Goal: Task Accomplishment & Management: Manage account settings

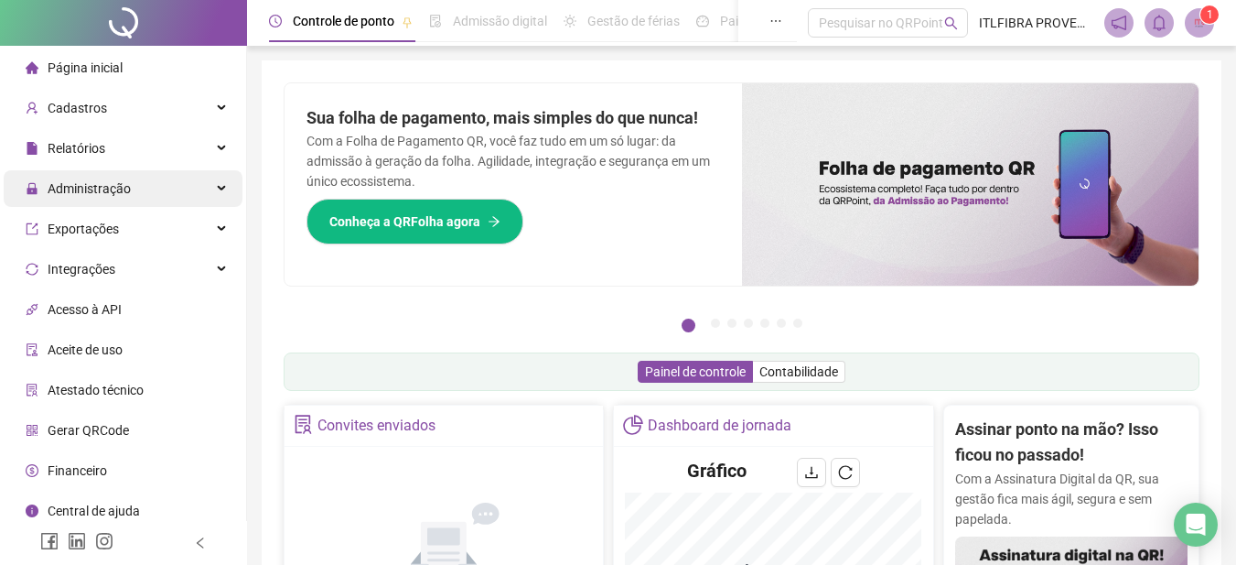
click at [132, 201] on div "Administração" at bounding box center [123, 188] width 239 height 37
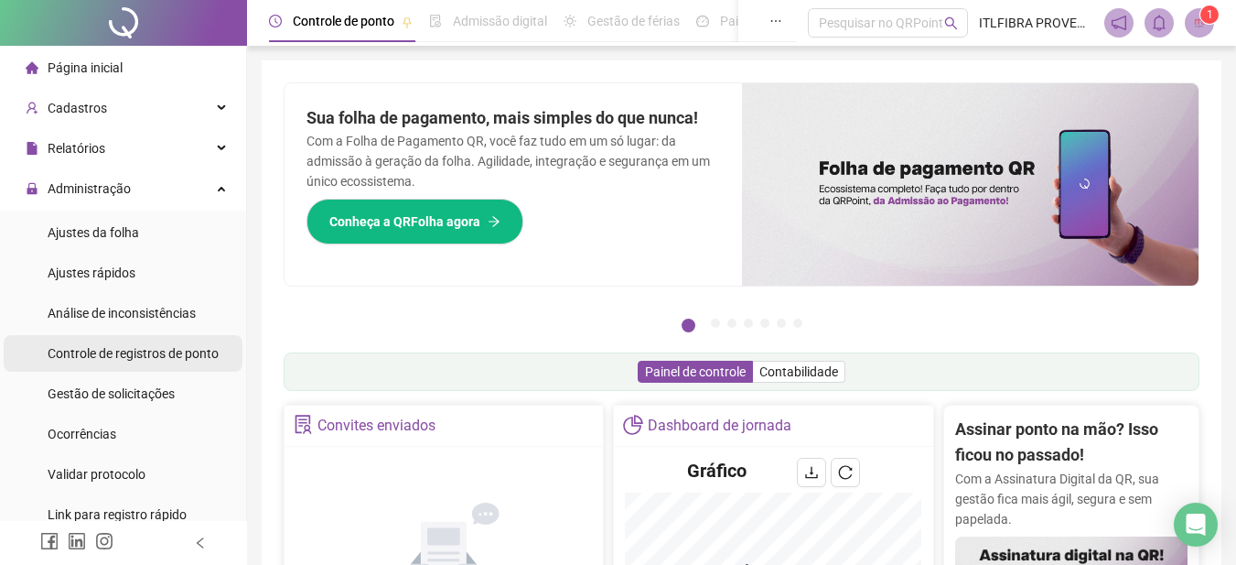
click at [166, 351] on span "Controle de registros de ponto" at bounding box center [133, 353] width 171 height 15
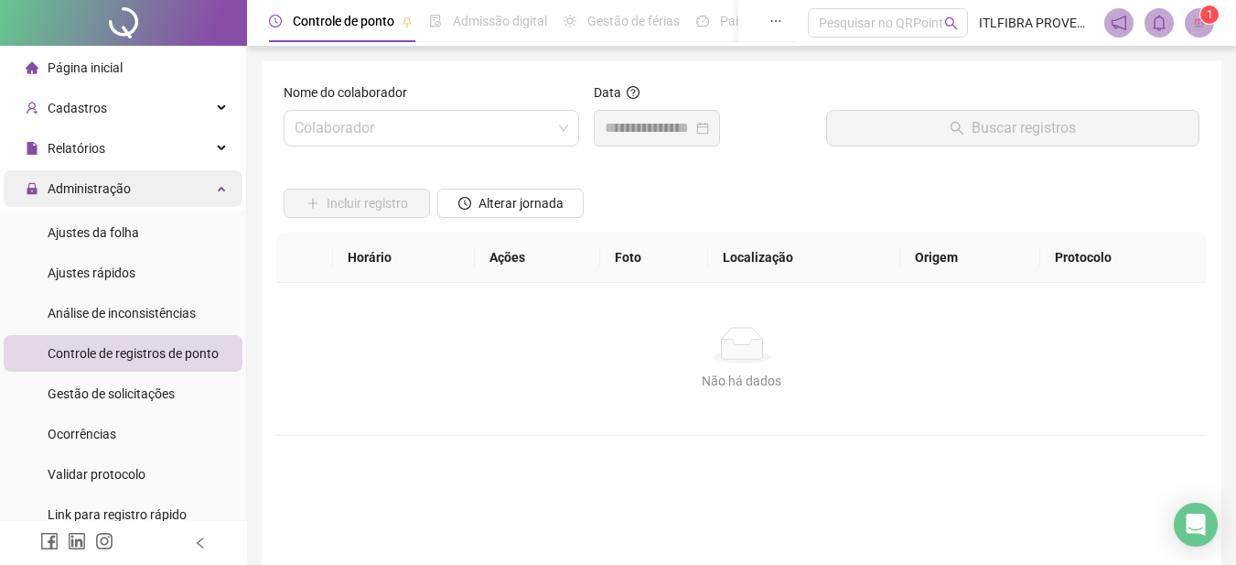
click at [123, 181] on span "Administração" at bounding box center [89, 188] width 83 height 15
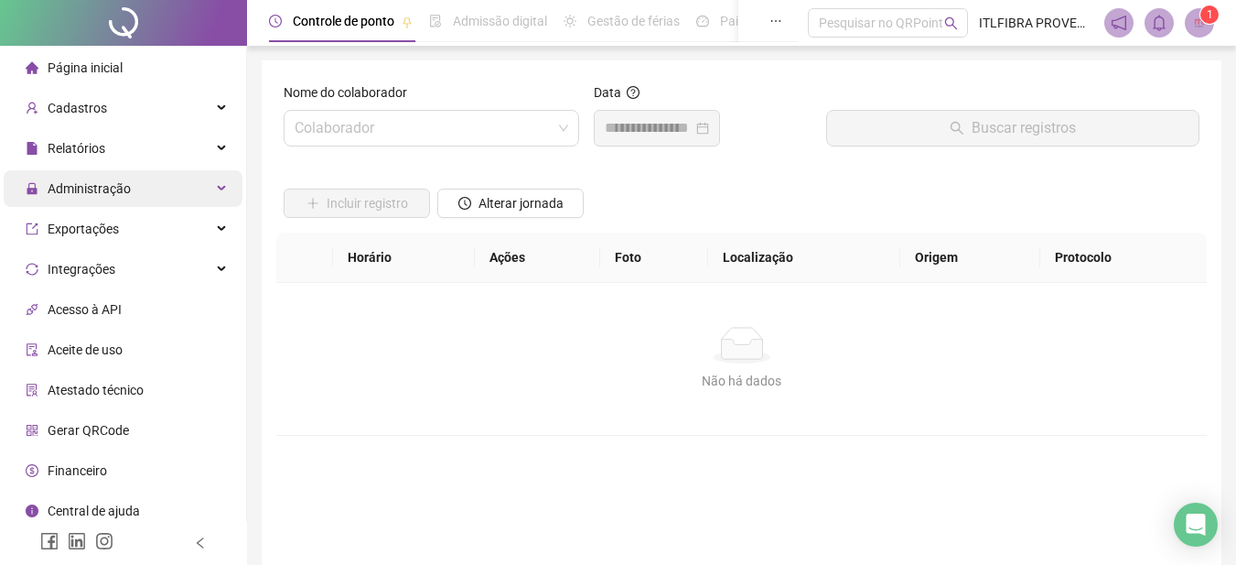
click at [123, 181] on span "Administração" at bounding box center [89, 188] width 83 height 15
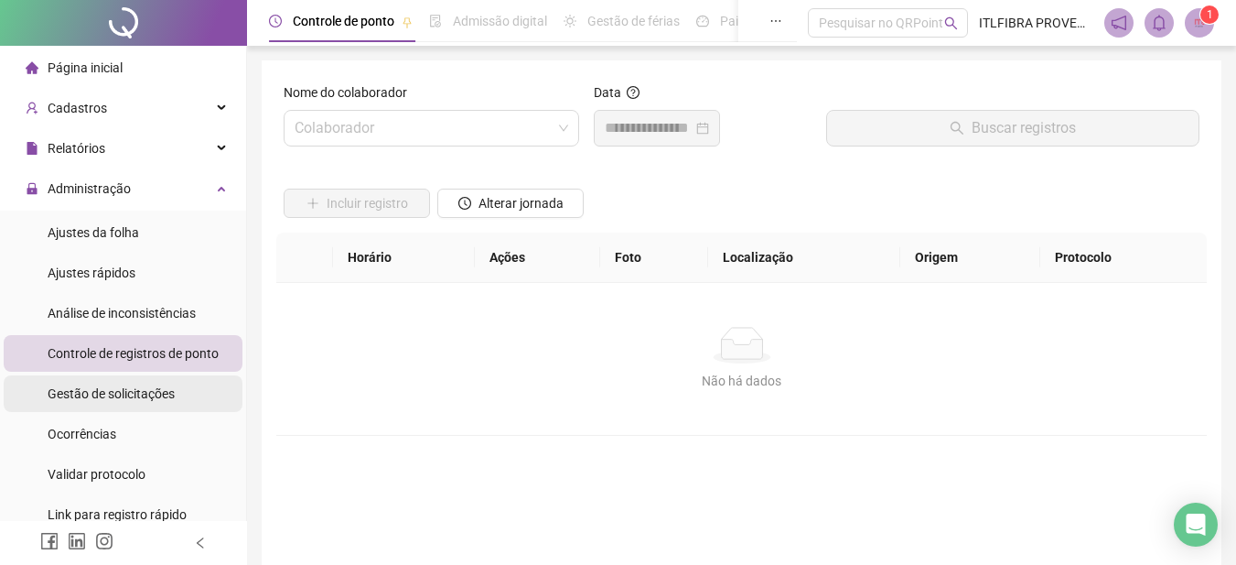
click at [113, 410] on div "Gestão de solicitações" at bounding box center [111, 393] width 127 height 37
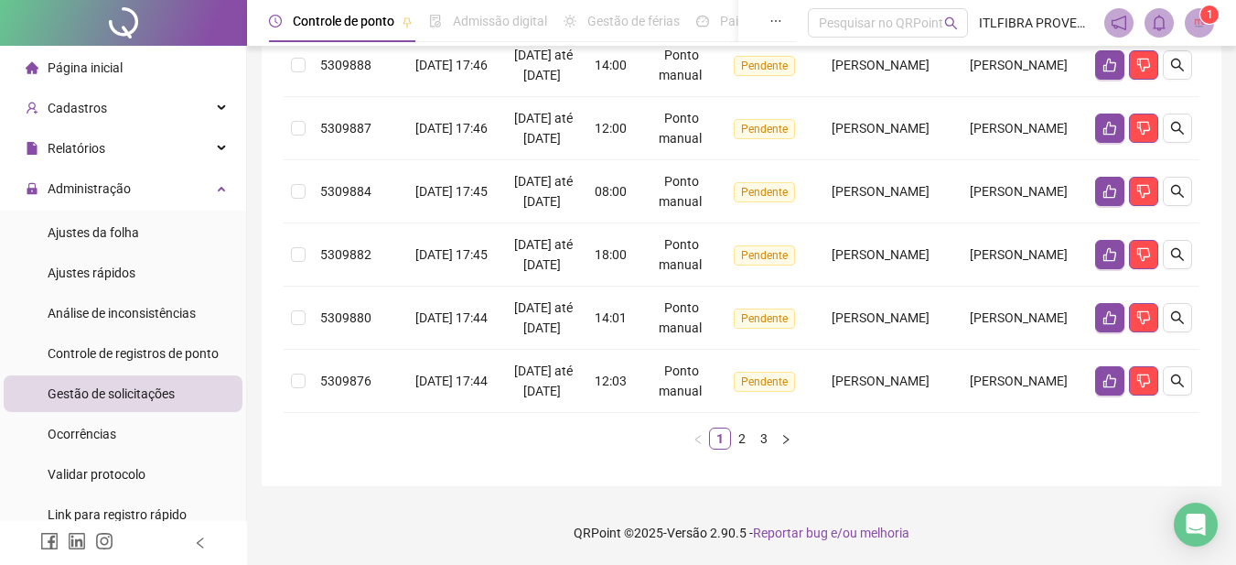
scroll to position [901, 0]
click at [741, 437] on link "2" at bounding box center [742, 438] width 20 height 20
click at [771, 437] on link "3" at bounding box center [764, 438] width 20 height 20
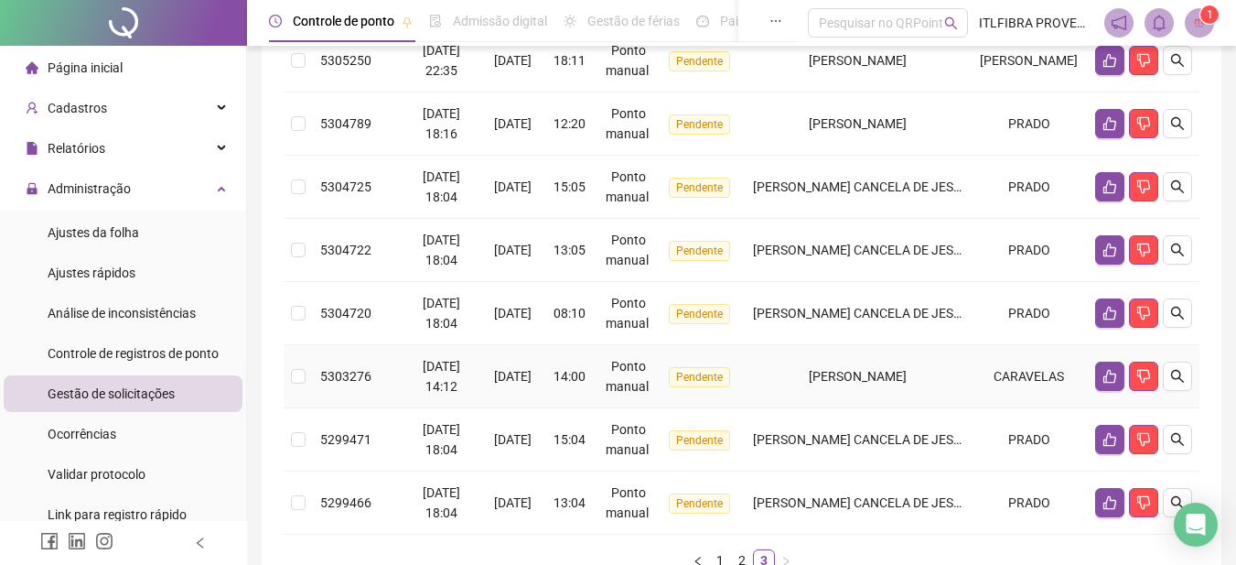
scroll to position [636, 0]
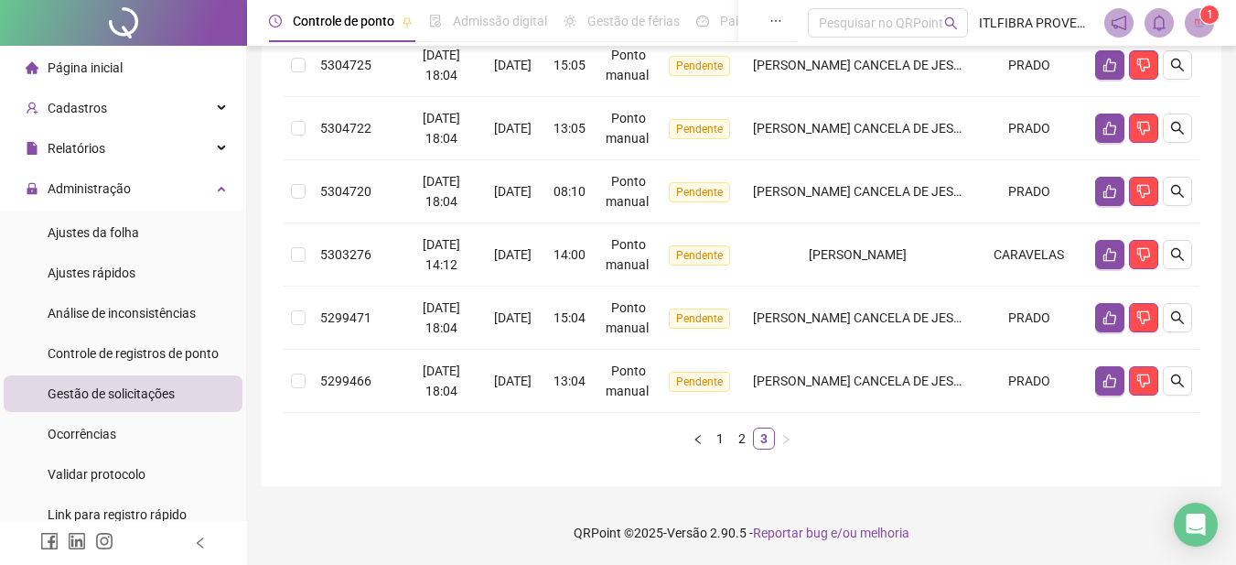
click at [717, 432] on link "1" at bounding box center [720, 438] width 20 height 20
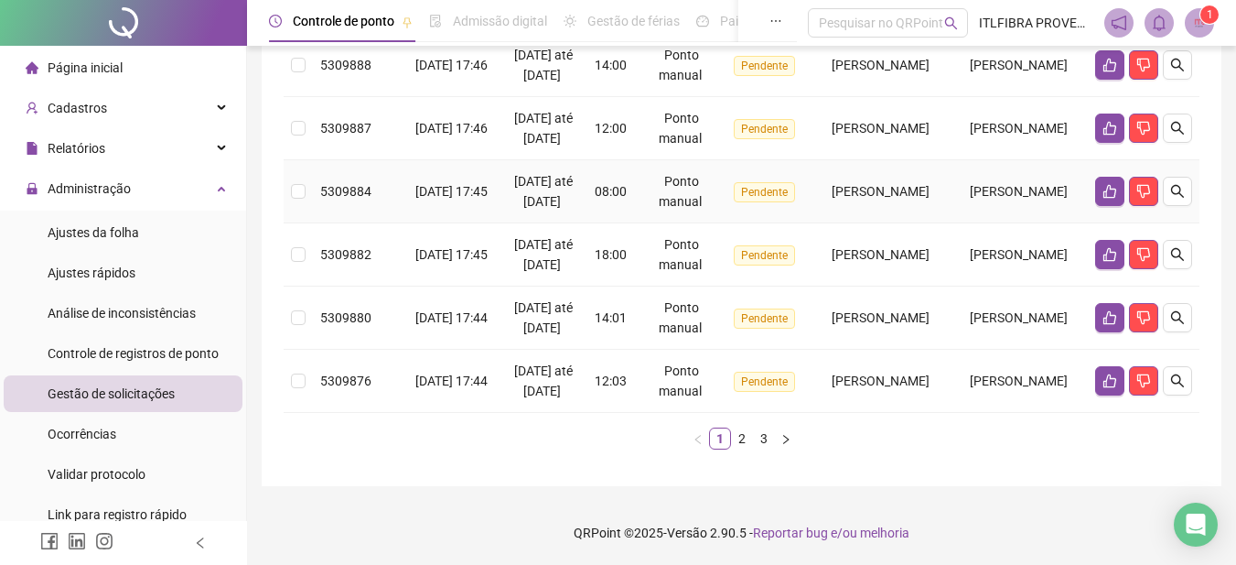
scroll to position [901, 0]
click at [747, 439] on link "2" at bounding box center [742, 438] width 20 height 20
click at [744, 443] on link "2" at bounding box center [742, 438] width 20 height 20
click at [725, 441] on link "1" at bounding box center [720, 438] width 20 height 20
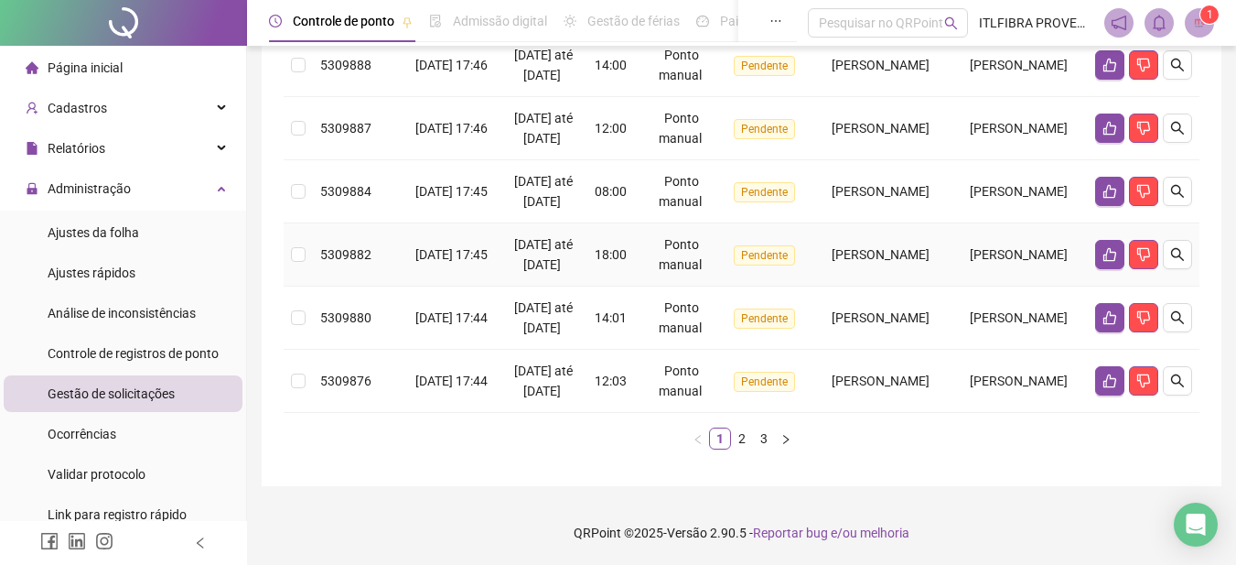
scroll to position [901, 0]
click at [742, 442] on link "2" at bounding box center [742, 438] width 20 height 20
click at [1111, 311] on icon "like" at bounding box center [1110, 318] width 13 height 14
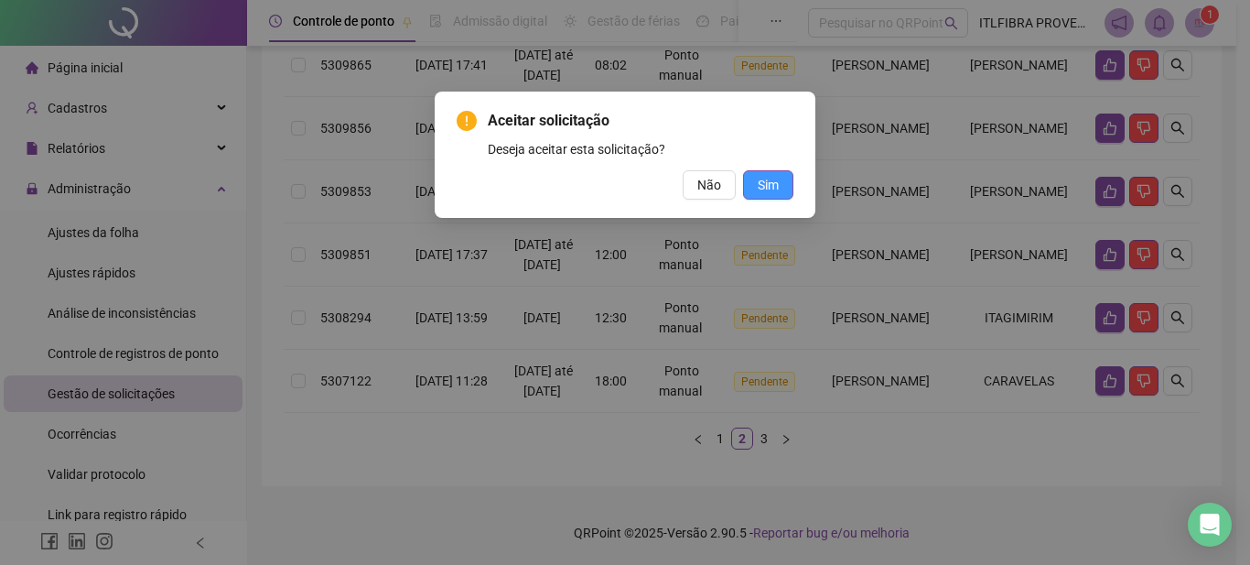
click at [757, 179] on button "Sim" at bounding box center [768, 184] width 50 height 29
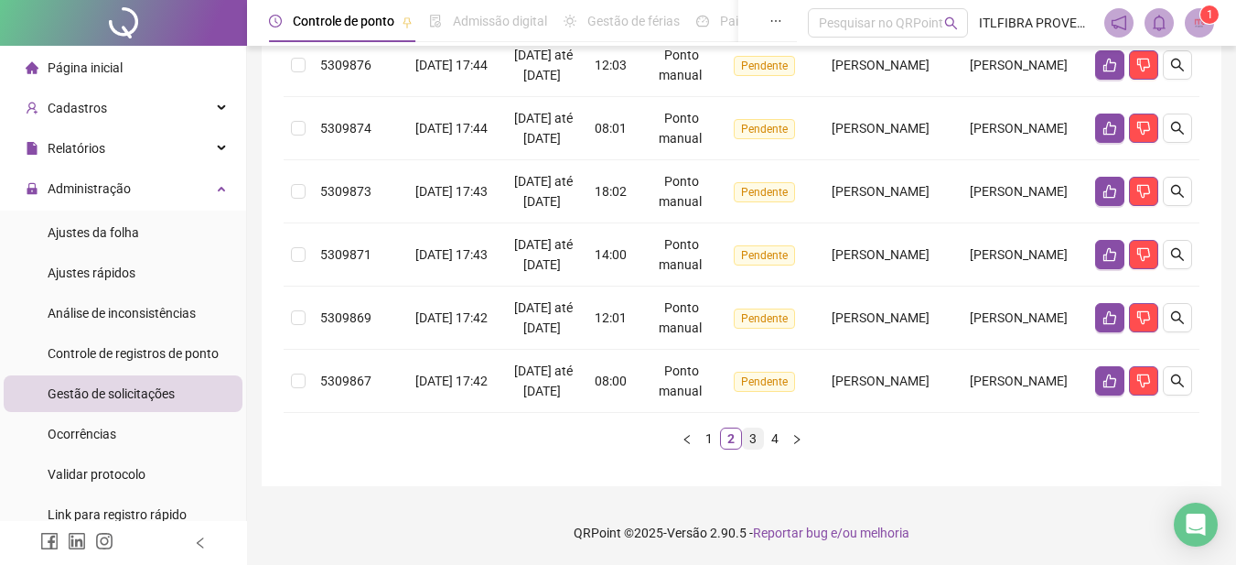
click at [743, 448] on link "3" at bounding box center [753, 438] width 20 height 20
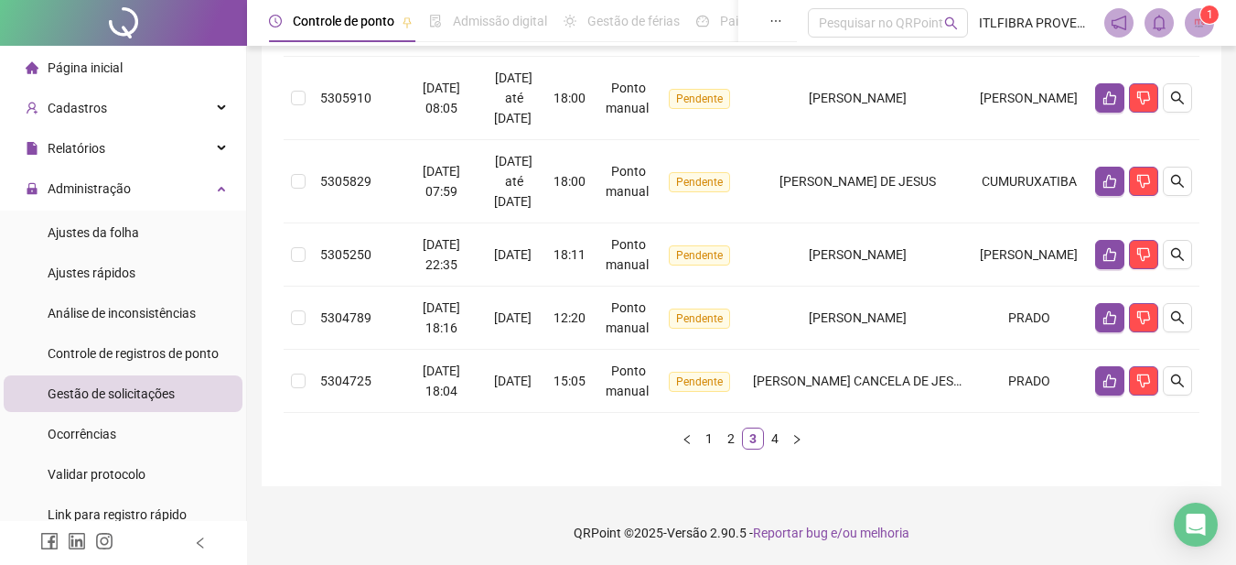
scroll to position [820, 0]
click at [774, 434] on link "4" at bounding box center [775, 438] width 20 height 20
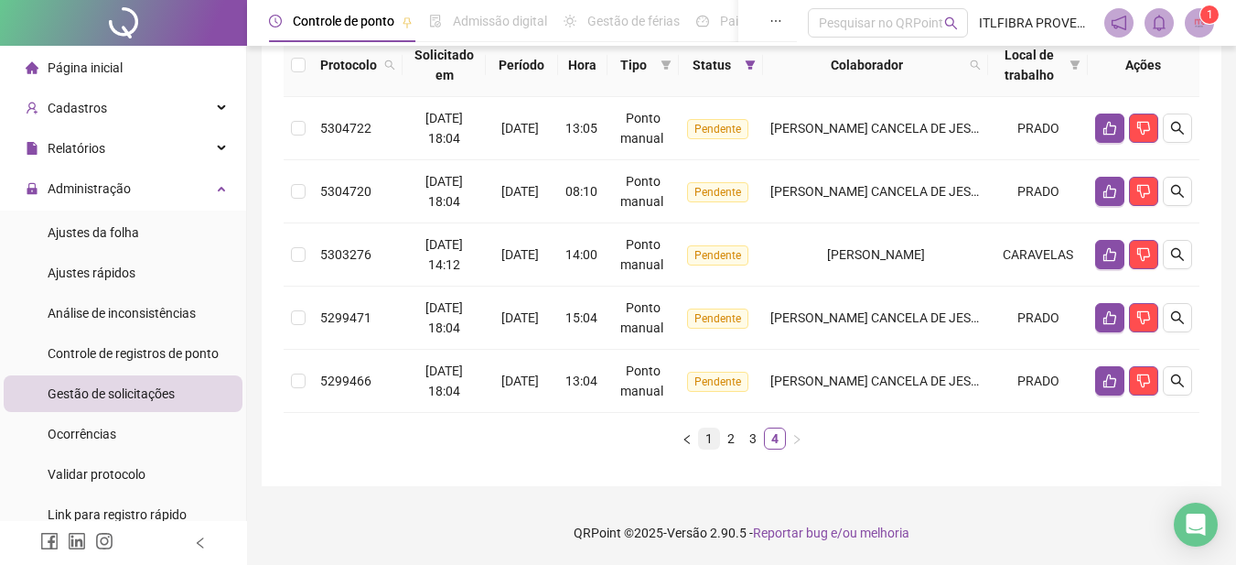
click at [716, 438] on link "1" at bounding box center [709, 438] width 20 height 20
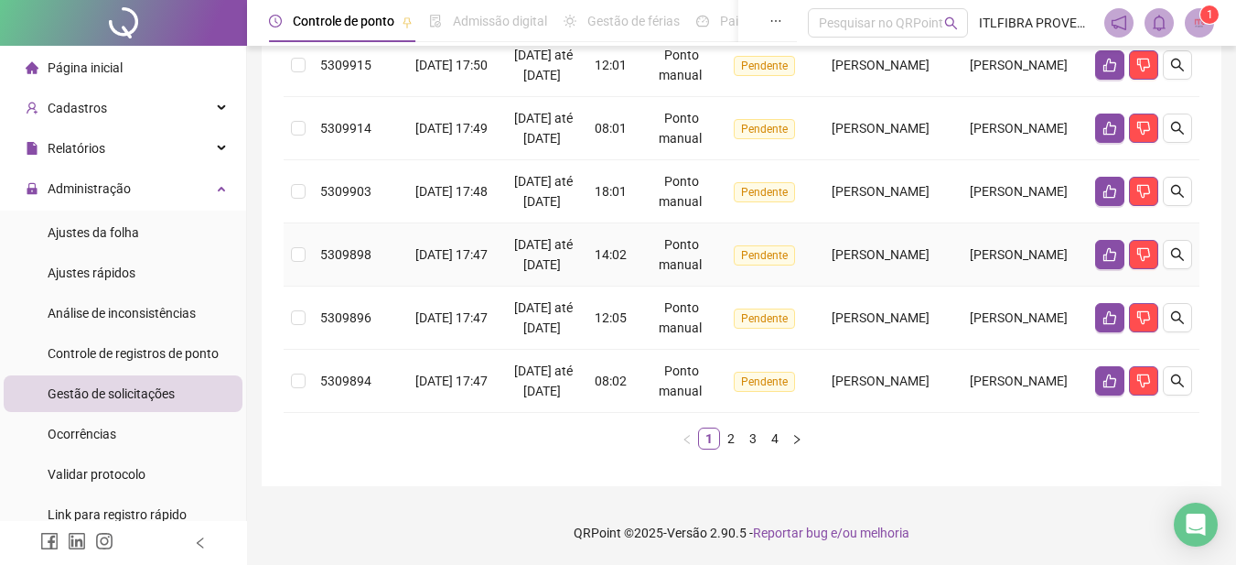
scroll to position [901, 0]
click at [774, 437] on link "4" at bounding box center [775, 438] width 20 height 20
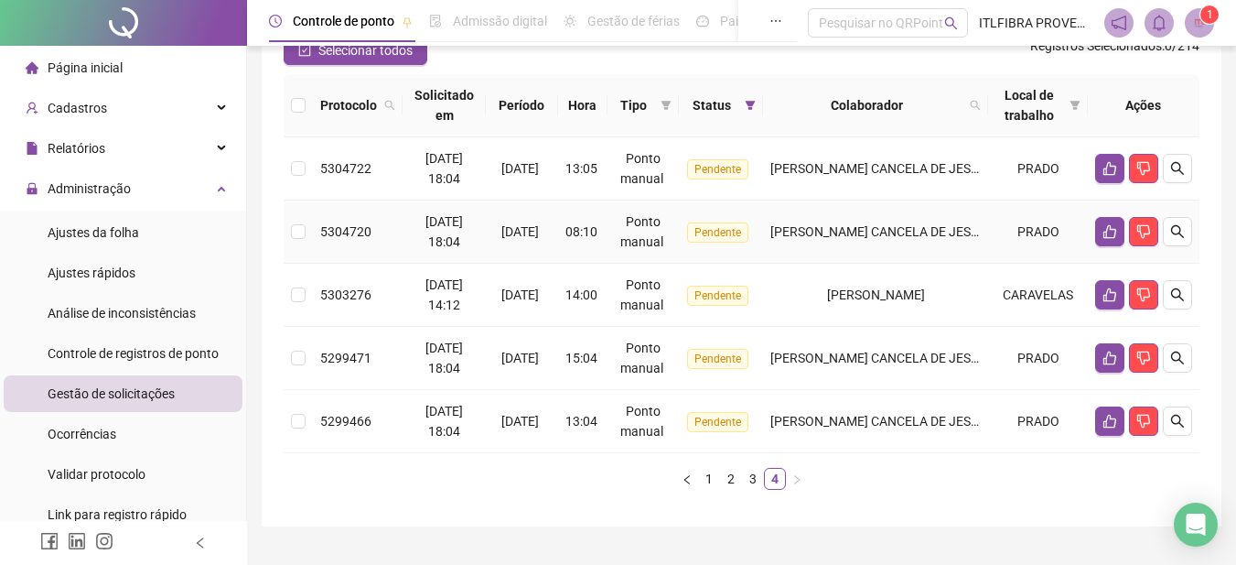
scroll to position [217, 0]
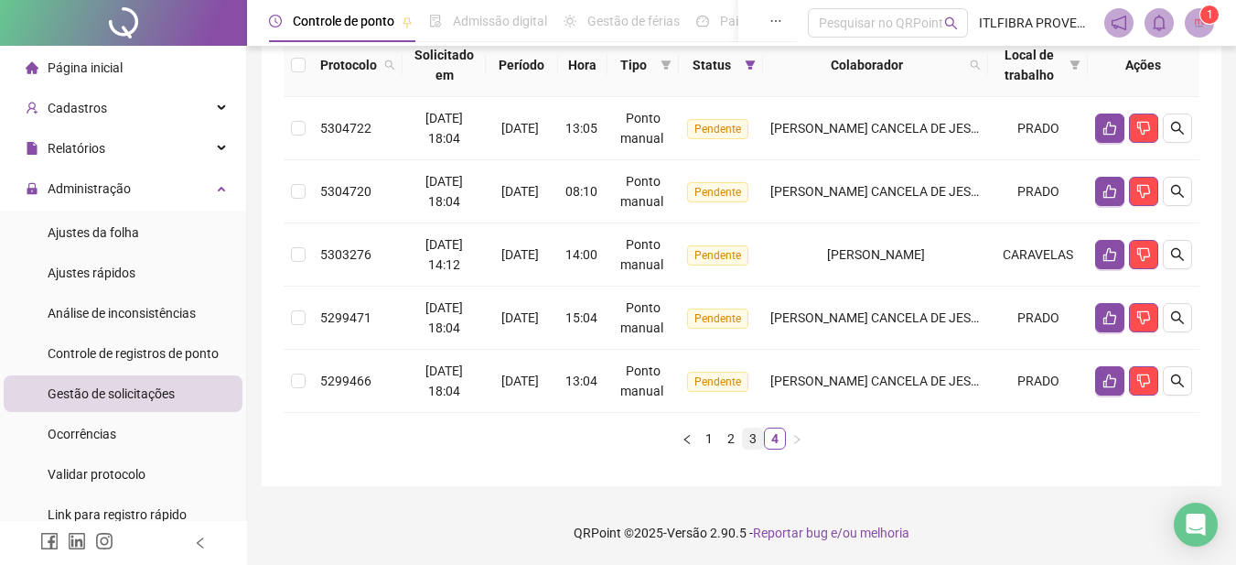
click at [755, 436] on link "3" at bounding box center [753, 438] width 20 height 20
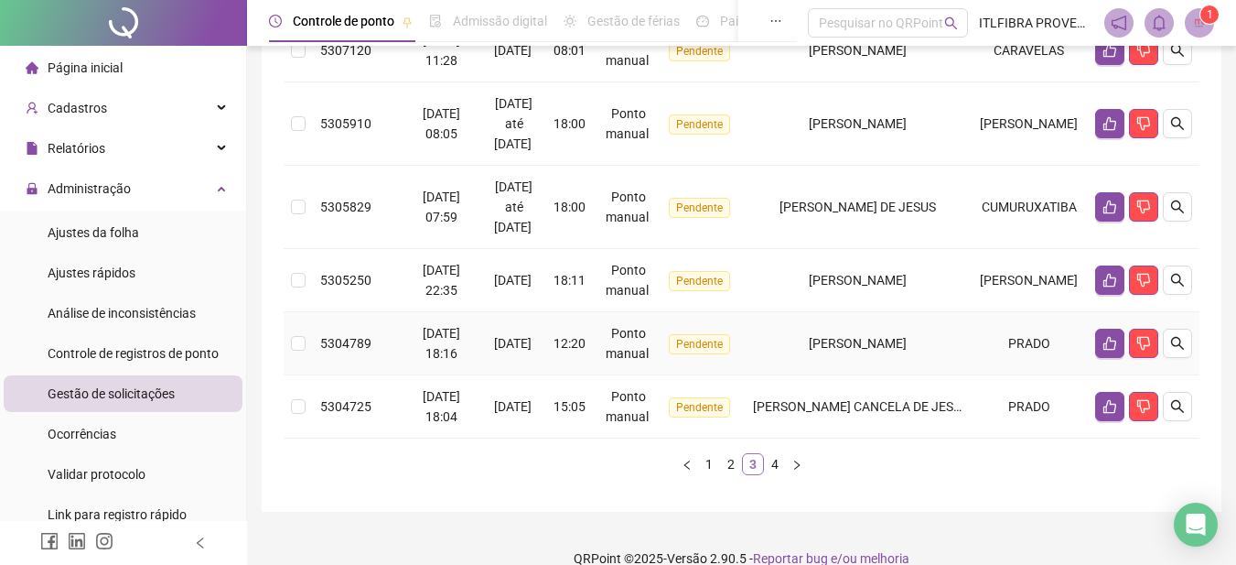
scroll to position [820, 0]
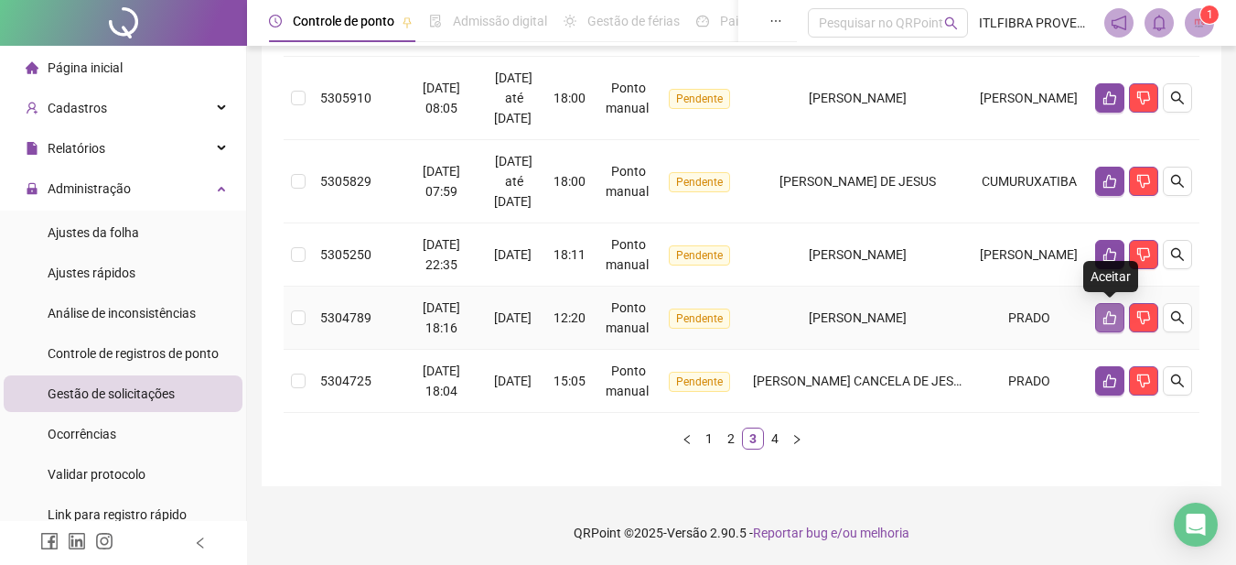
click at [1107, 321] on icon "like" at bounding box center [1110, 317] width 15 height 15
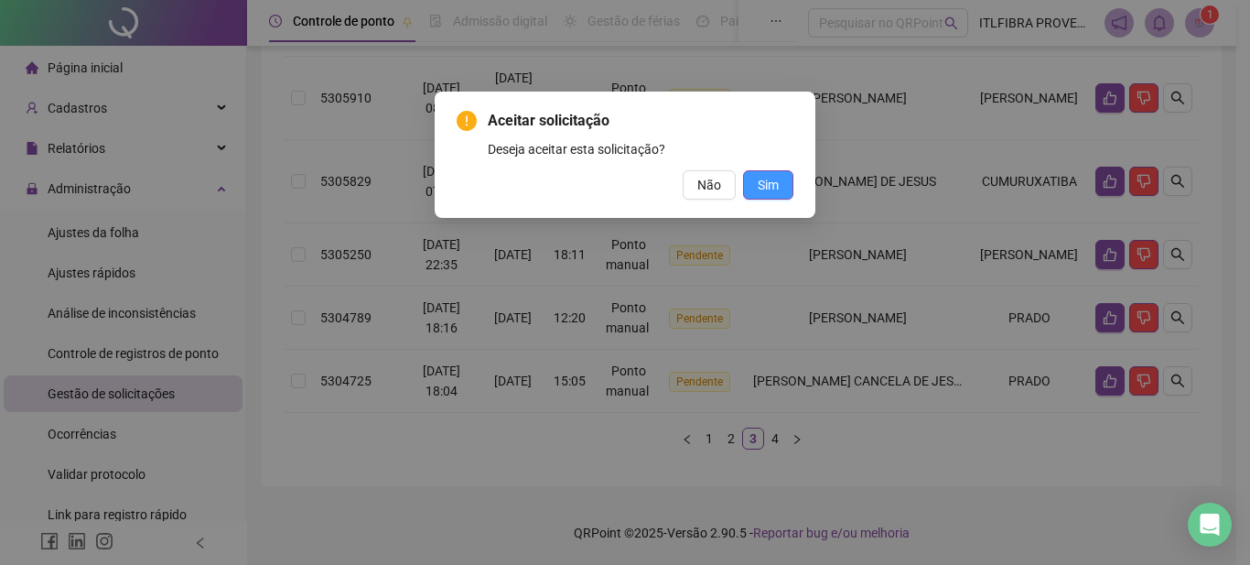
click at [789, 194] on button "Sim" at bounding box center [768, 184] width 50 height 29
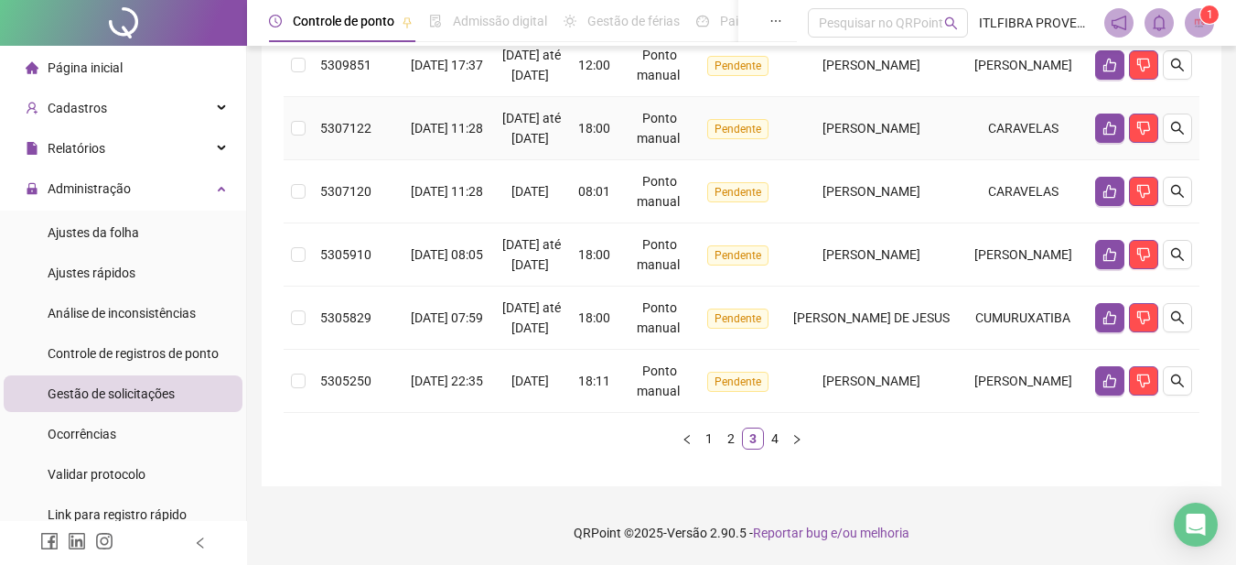
scroll to position [860, 0]
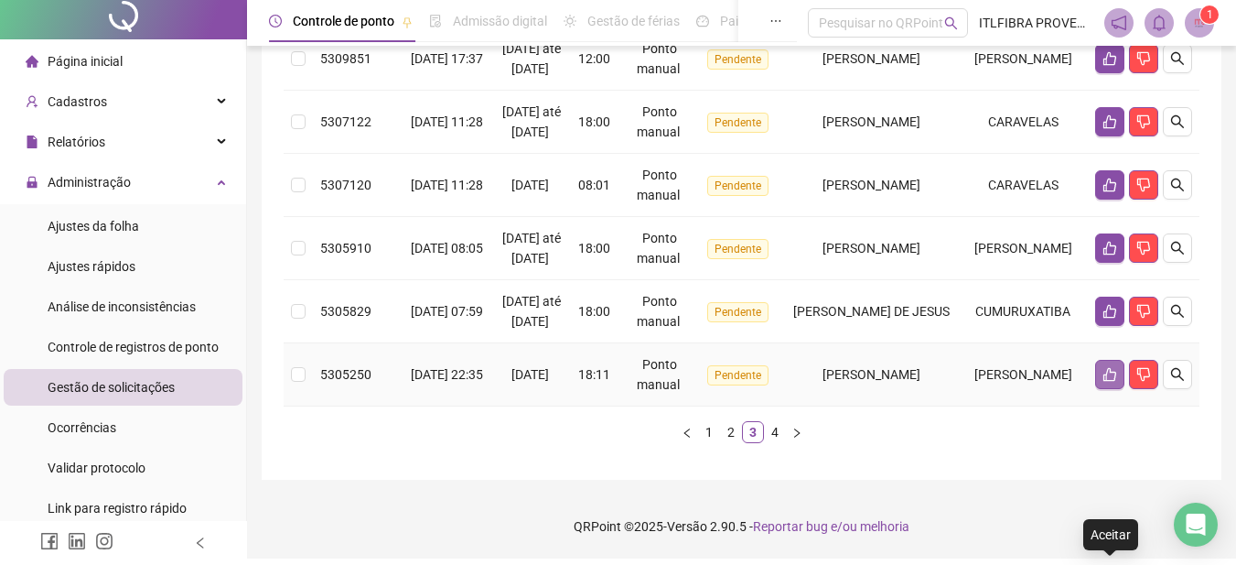
click at [1099, 380] on button "button" at bounding box center [1110, 374] width 29 height 29
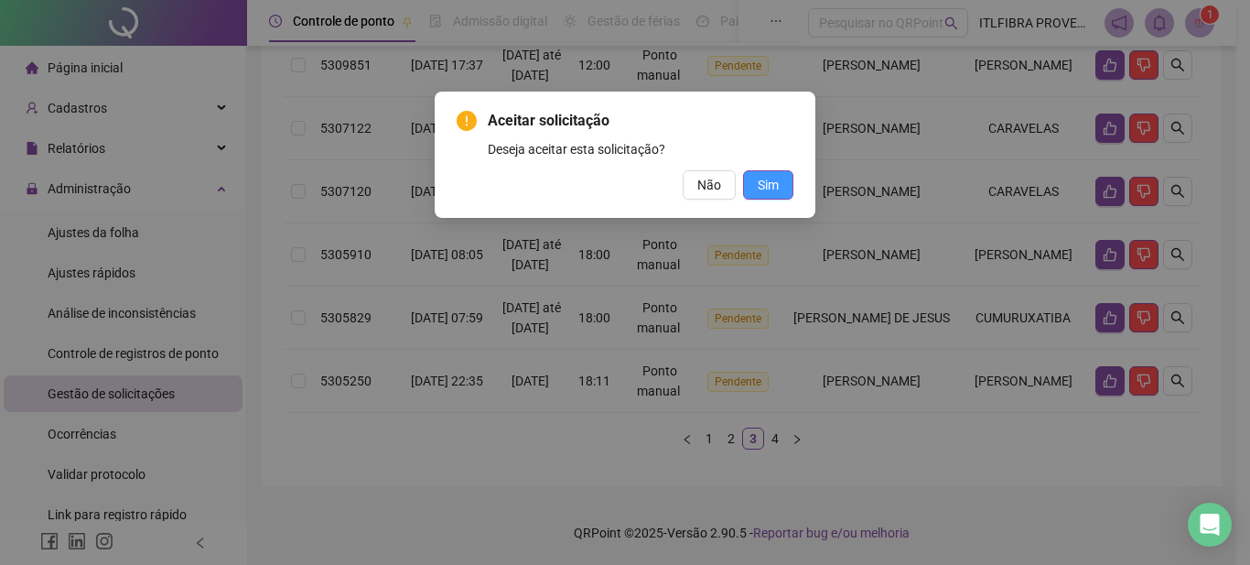
click at [757, 178] on button "Sim" at bounding box center [768, 184] width 50 height 29
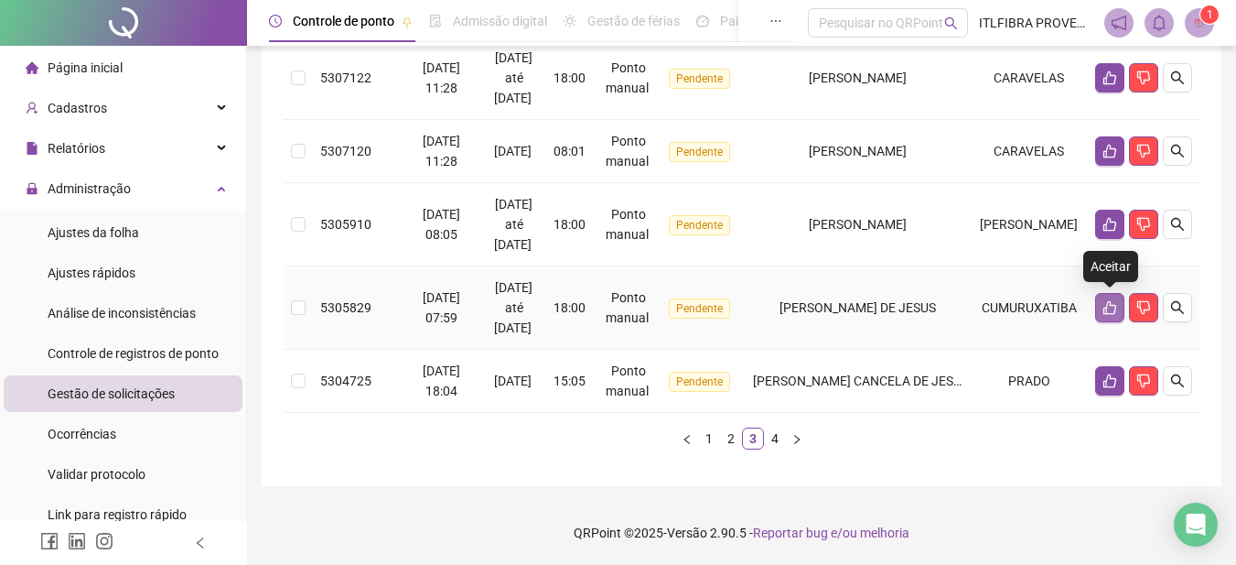
click at [1109, 315] on button "button" at bounding box center [1110, 307] width 29 height 29
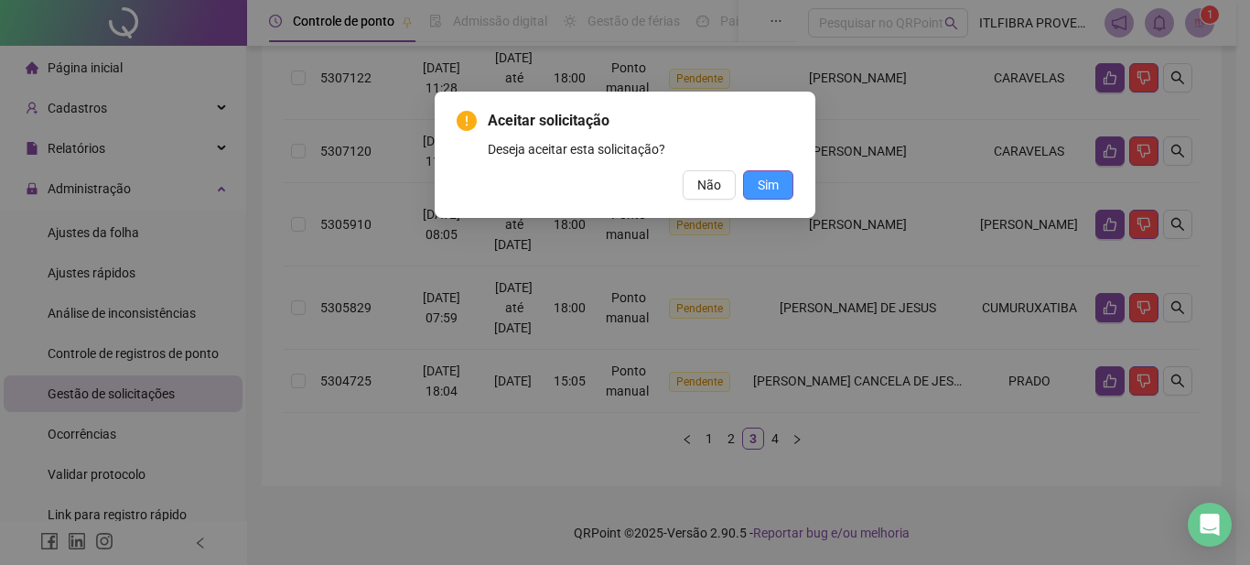
click at [781, 180] on button "Sim" at bounding box center [768, 184] width 50 height 29
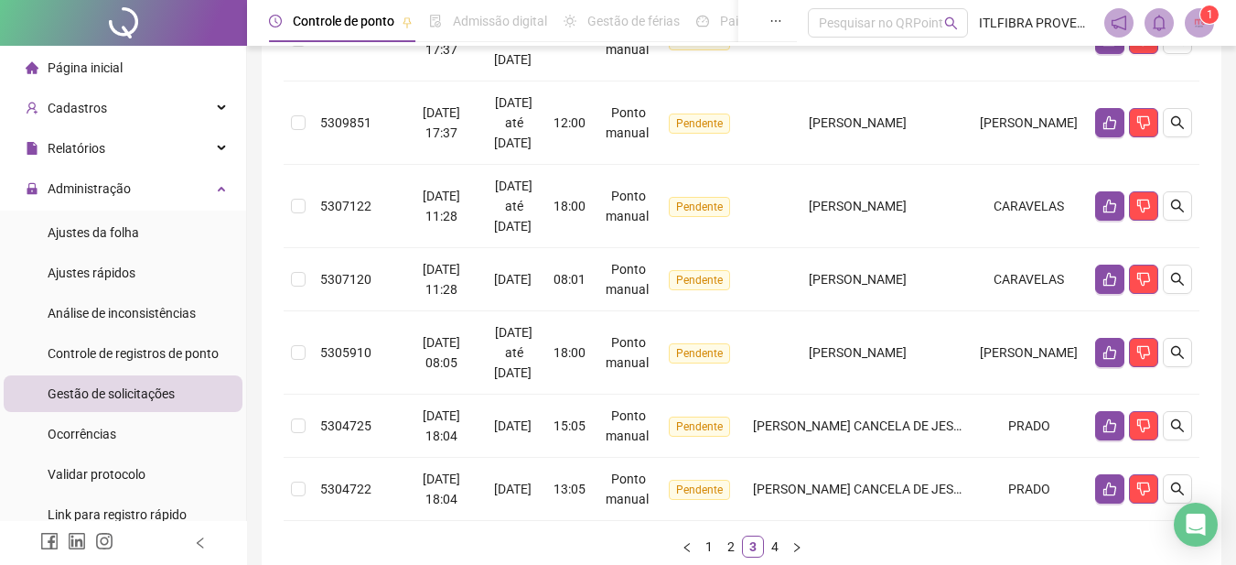
scroll to position [840, 0]
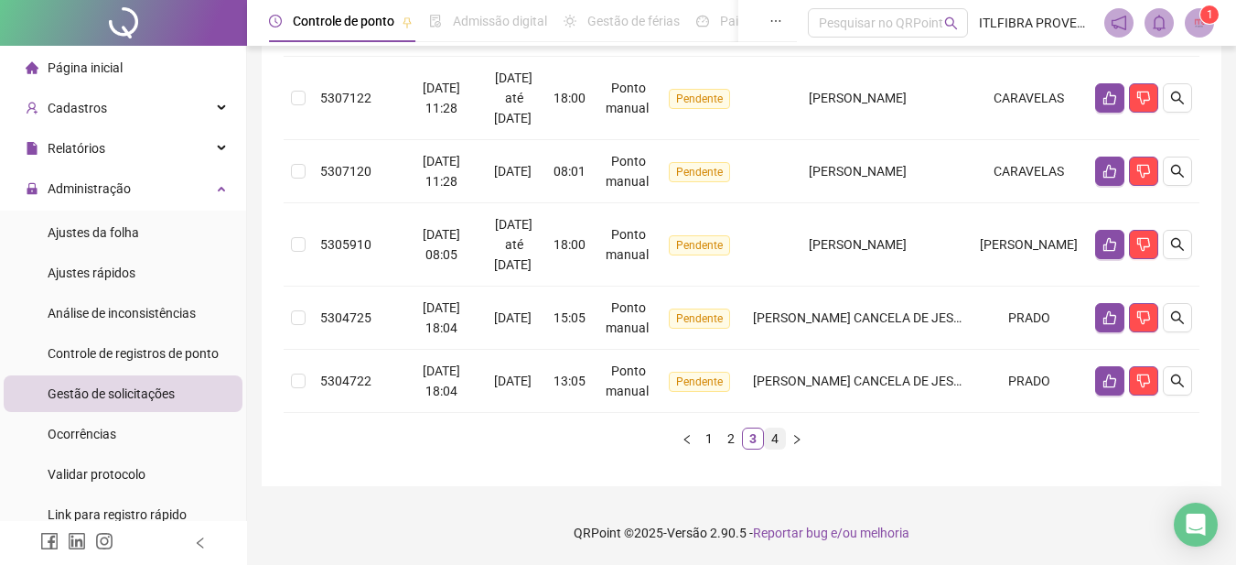
click at [780, 435] on link "4" at bounding box center [775, 438] width 20 height 20
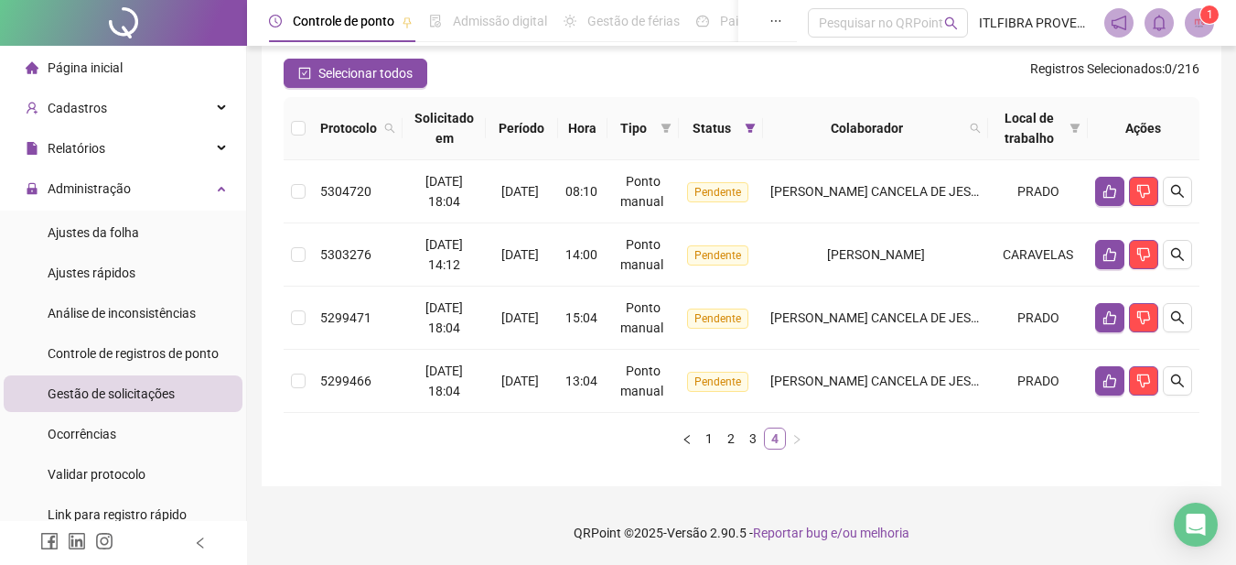
scroll to position [154, 0]
click at [721, 440] on link "2" at bounding box center [731, 438] width 20 height 20
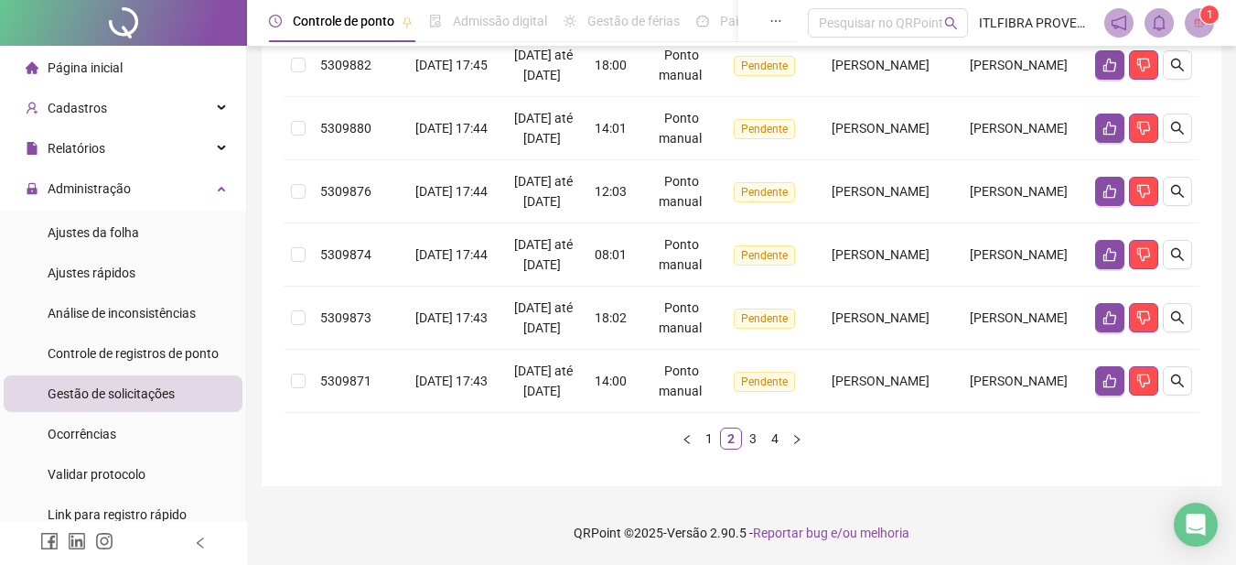
scroll to position [901, 0]
click at [743, 431] on link "3" at bounding box center [753, 438] width 20 height 20
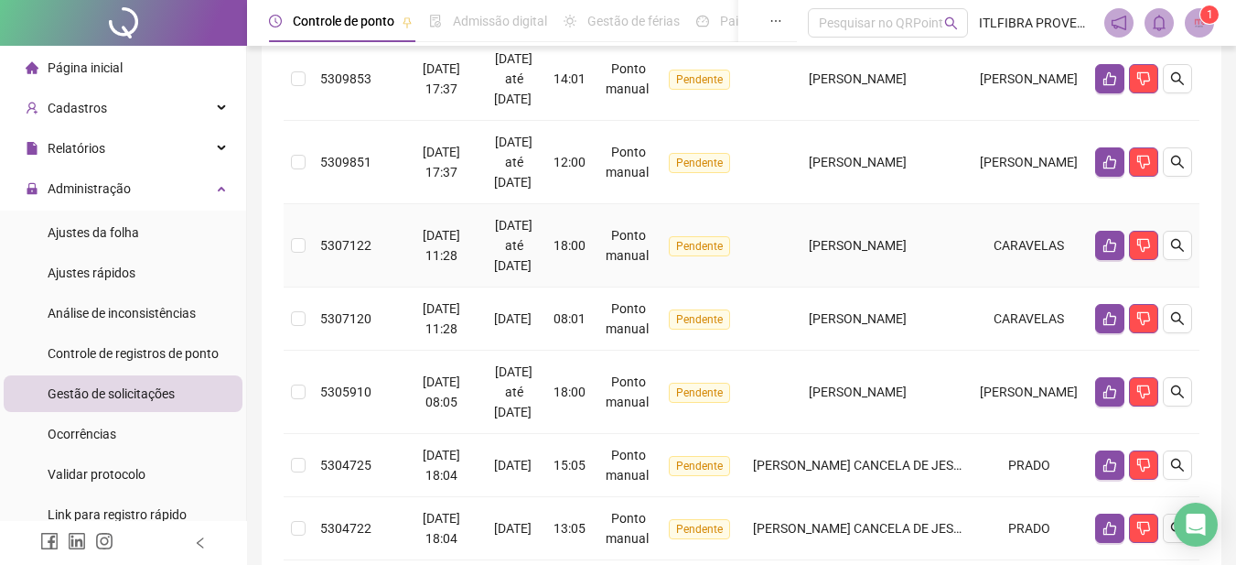
scroll to position [840, 0]
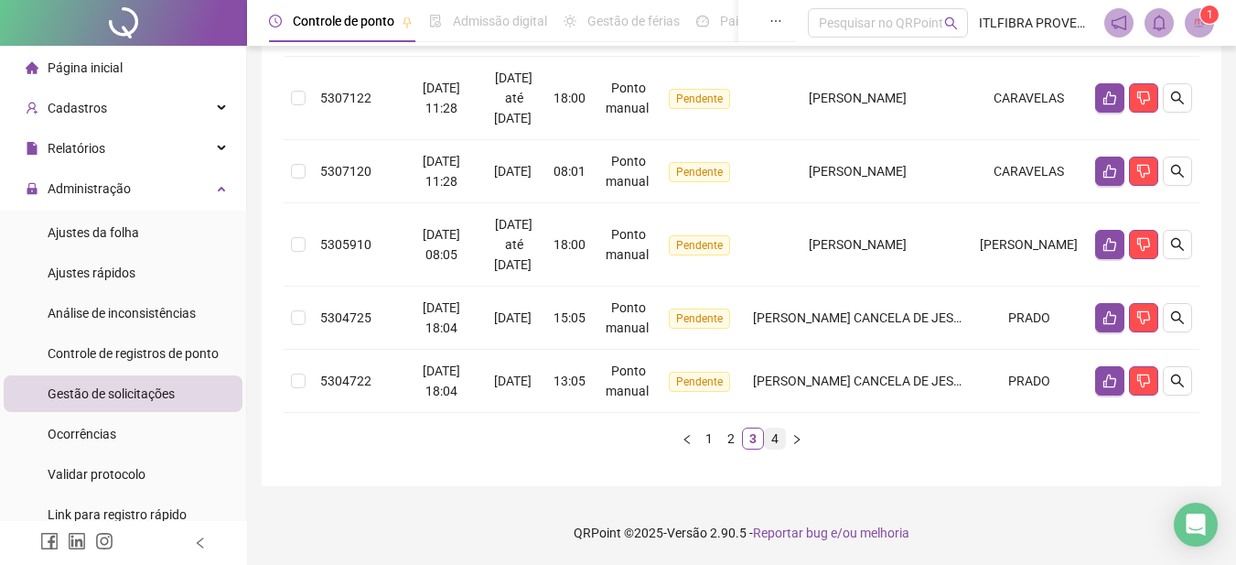
click at [779, 439] on link "4" at bounding box center [775, 438] width 20 height 20
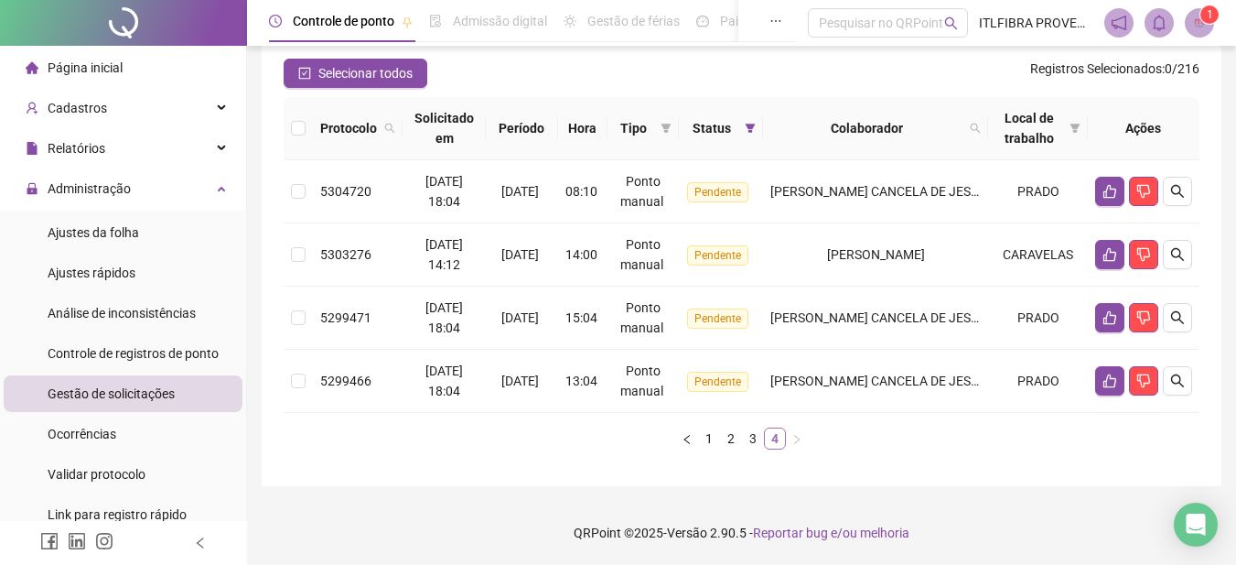
scroll to position [154, 0]
drag, startPoint x: 841, startPoint y: 381, endPoint x: 846, endPoint y: 389, distance: 9.4
click at [844, 387] on span "[PERSON_NAME] CANCELA DE JESUS" at bounding box center [879, 380] width 216 height 15
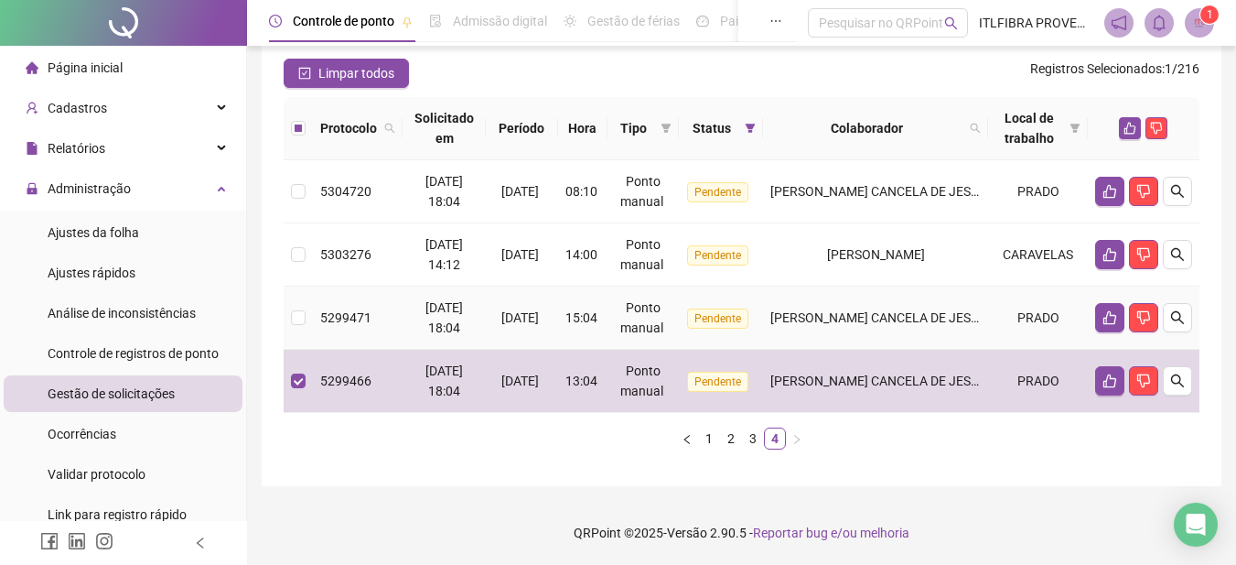
click at [289, 319] on td at bounding box center [298, 317] width 29 height 63
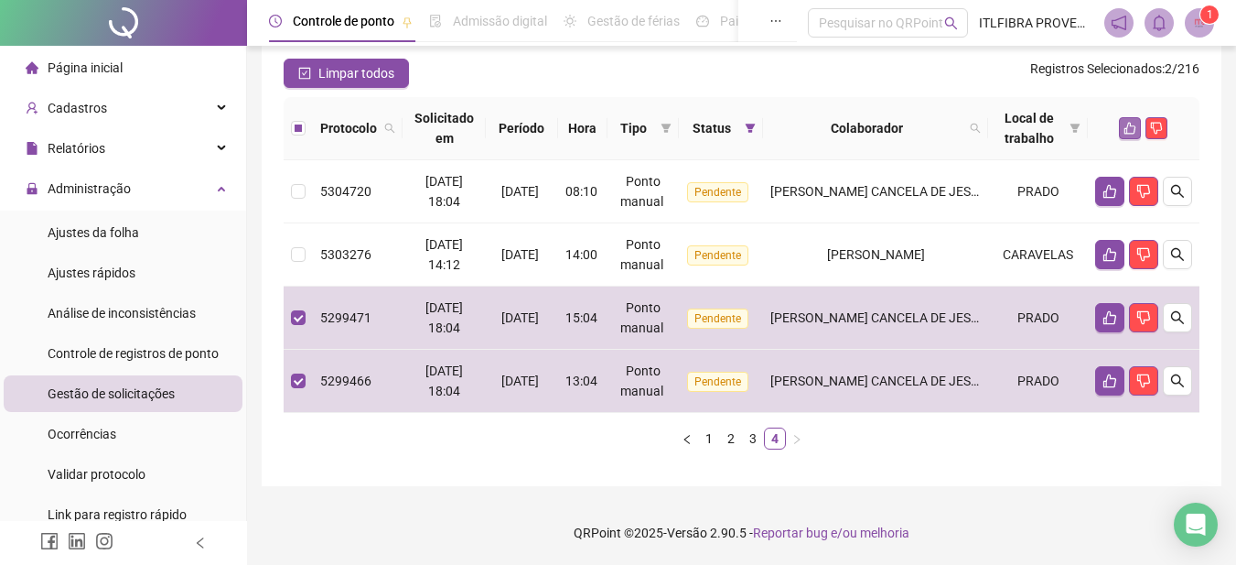
click at [1131, 126] on icon "like" at bounding box center [1131, 129] width 12 height 12
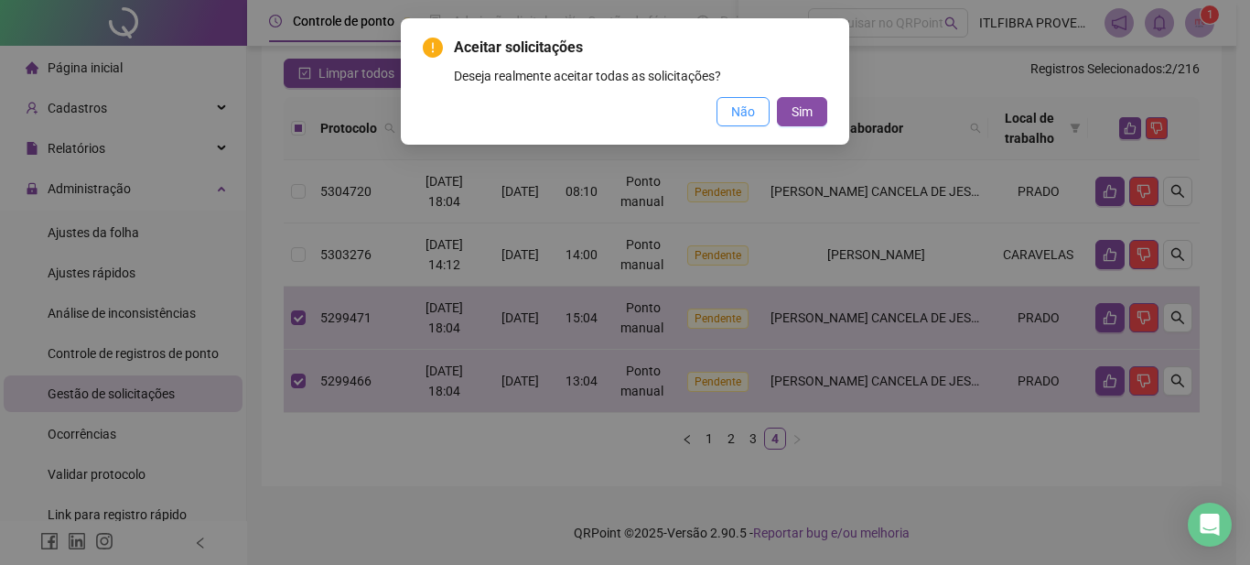
click at [751, 112] on span "Não" at bounding box center [743, 112] width 24 height 20
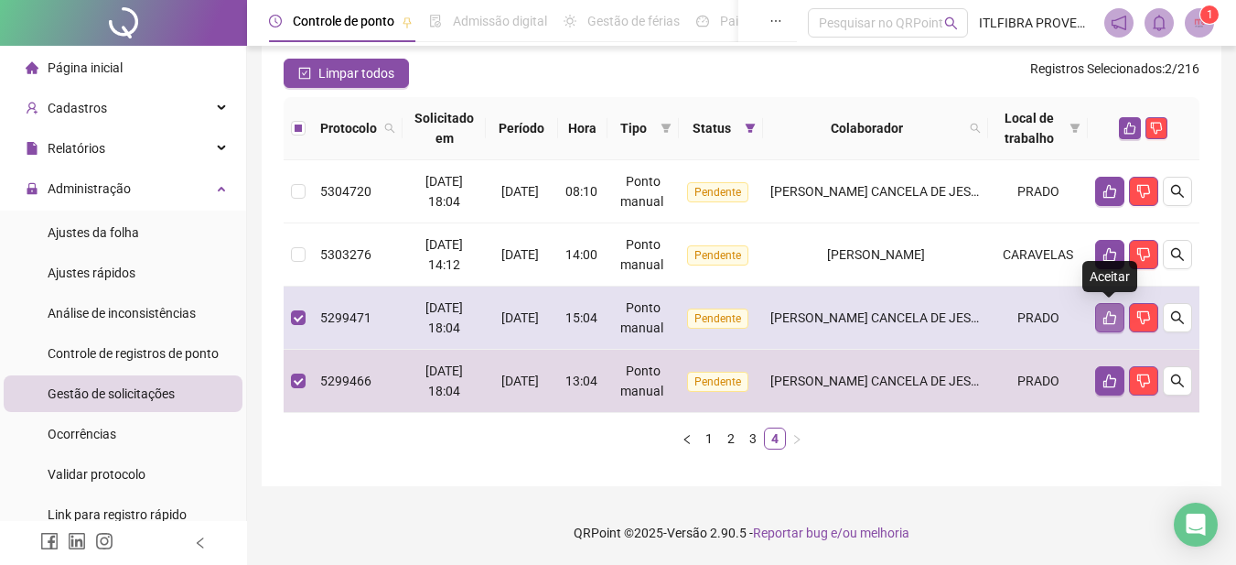
click at [1114, 311] on icon "like" at bounding box center [1110, 317] width 15 height 15
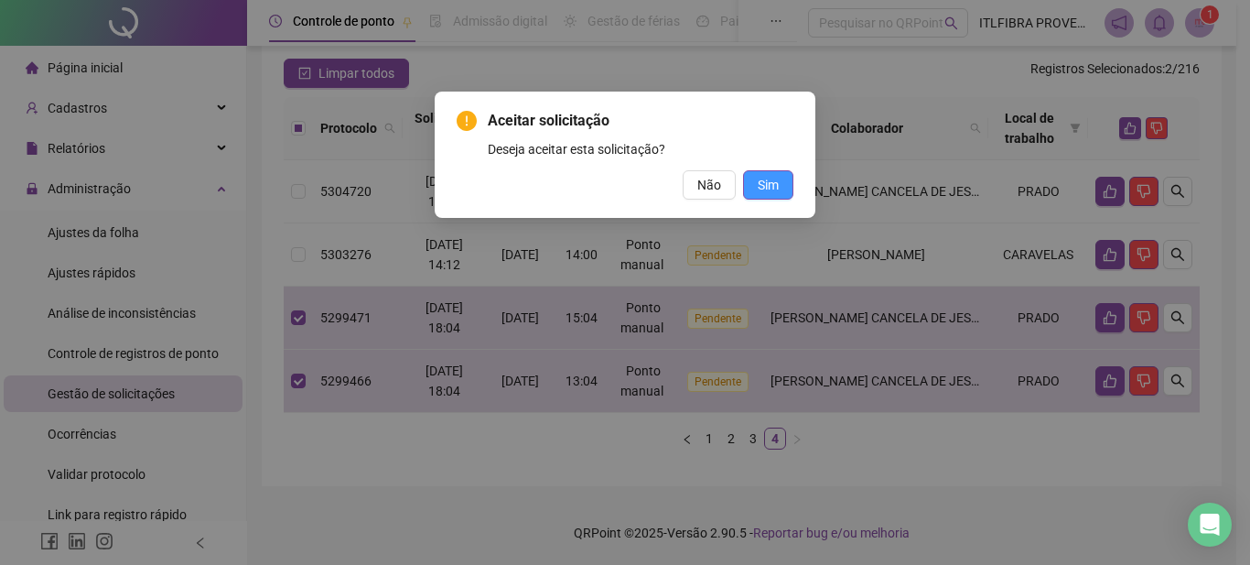
click at [778, 190] on span "Sim" at bounding box center [768, 185] width 21 height 20
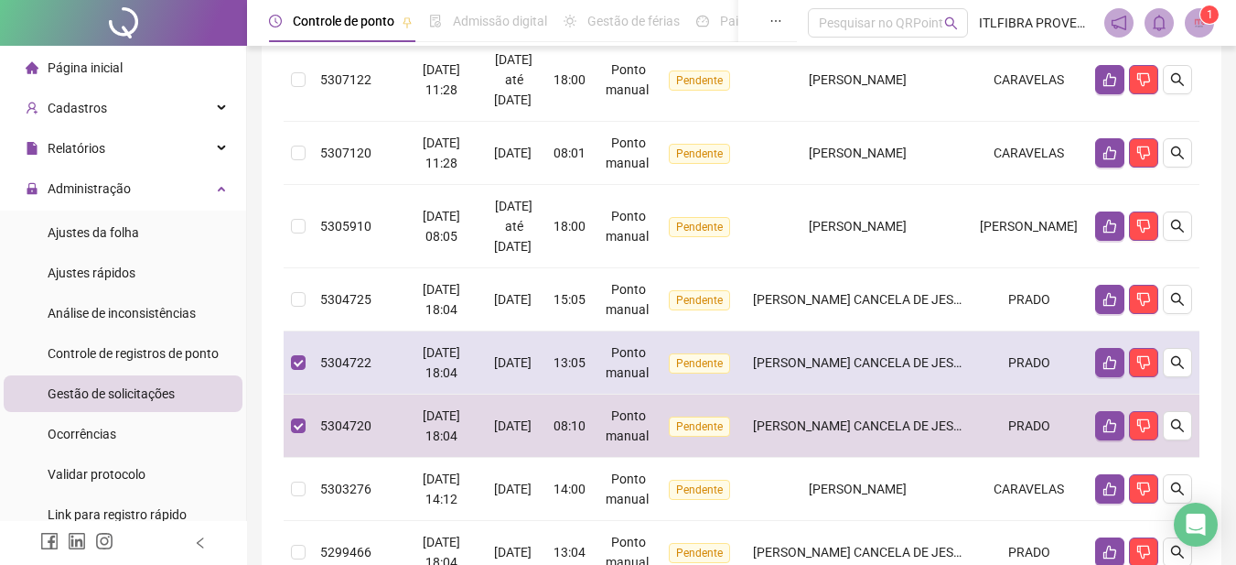
scroll to position [447, 0]
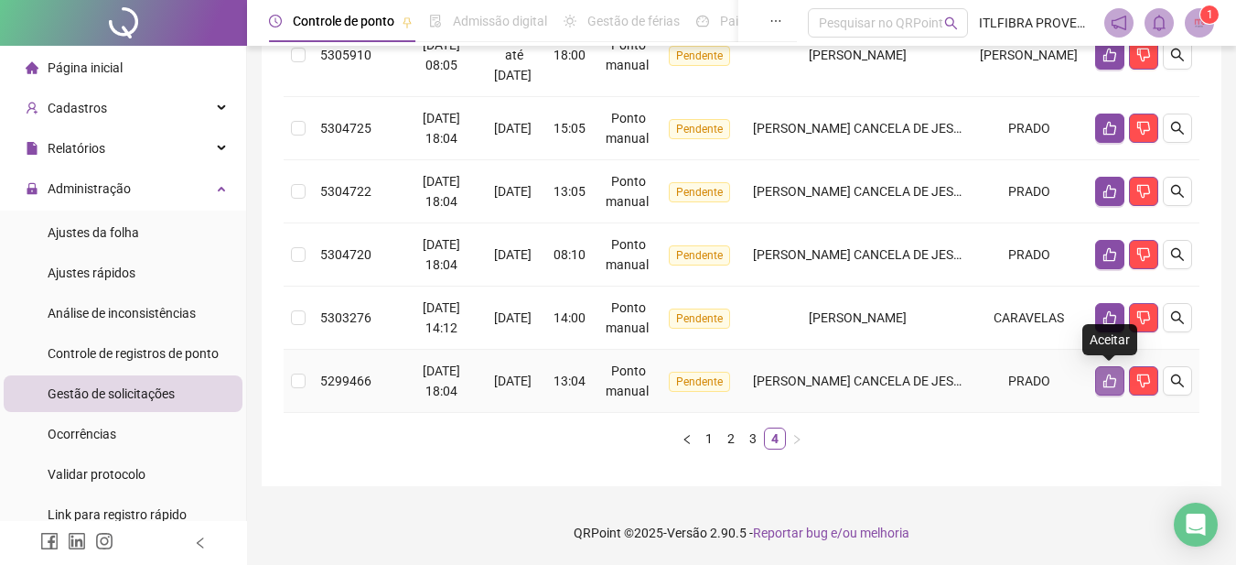
click at [1114, 380] on icon "like" at bounding box center [1110, 380] width 15 height 15
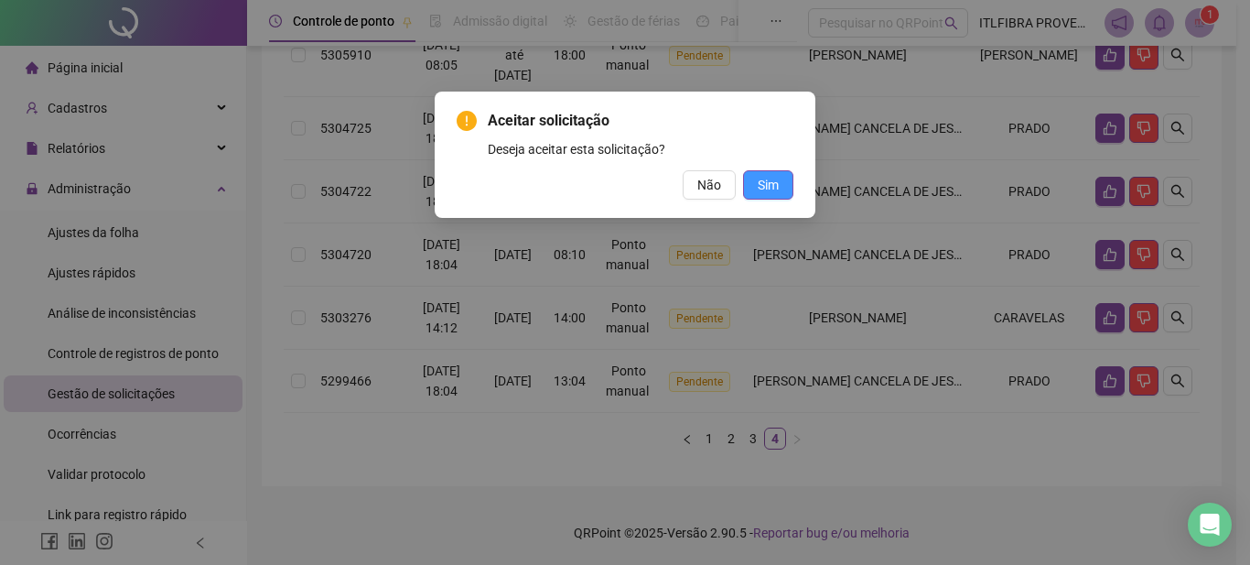
click at [773, 174] on button "Sim" at bounding box center [768, 184] width 50 height 29
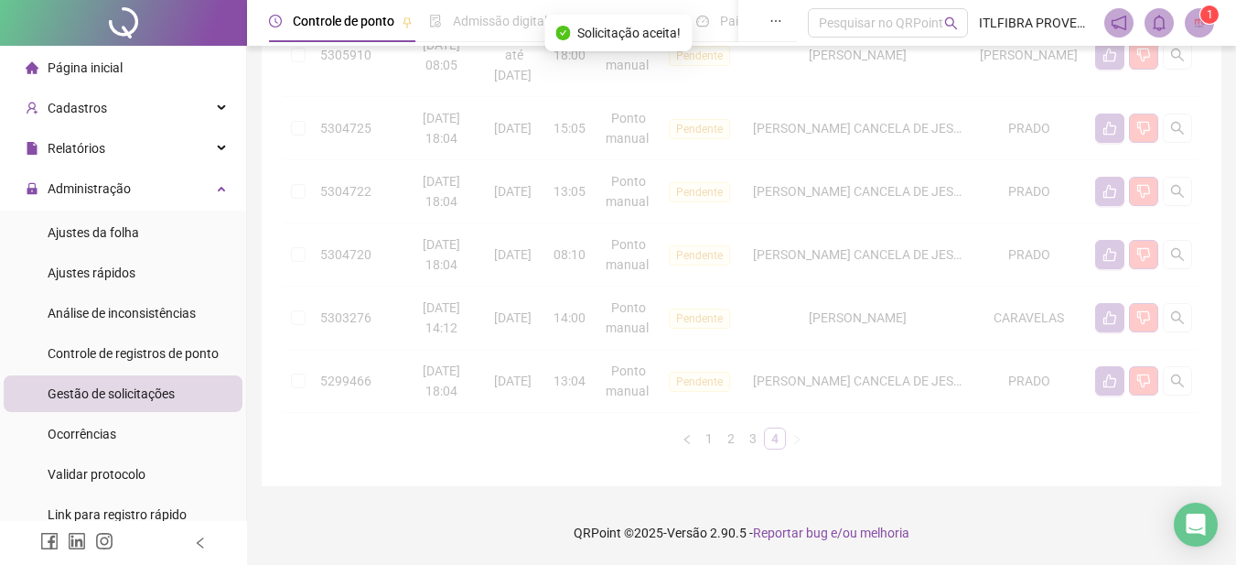
scroll to position [383, 0]
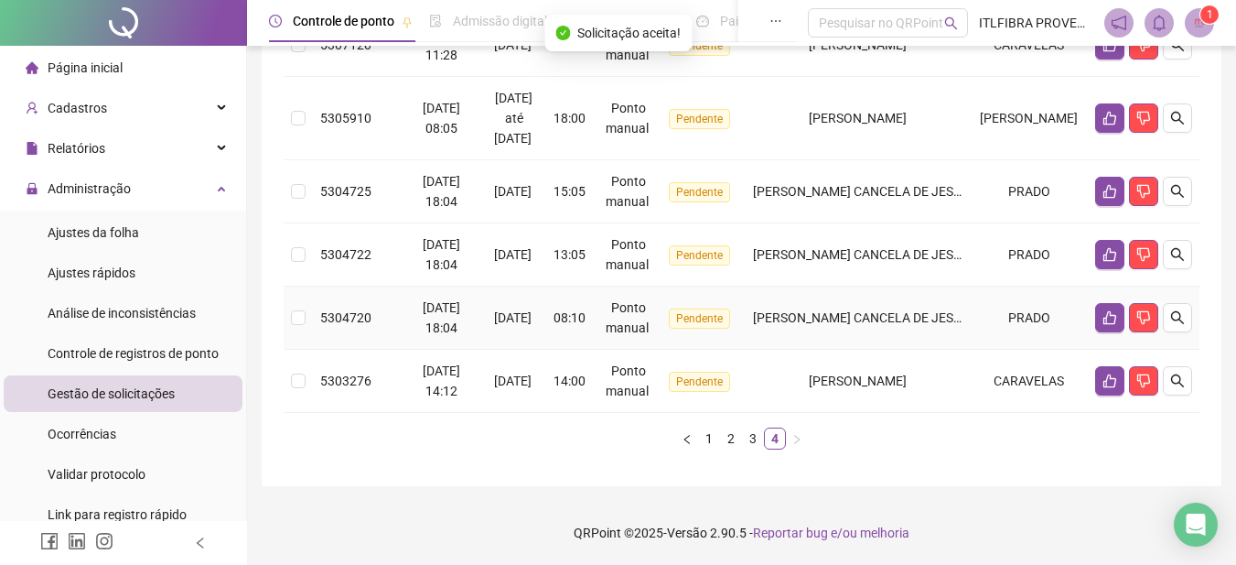
click at [880, 334] on td "[PERSON_NAME] CANCELA DE JESUS" at bounding box center [858, 317] width 225 height 63
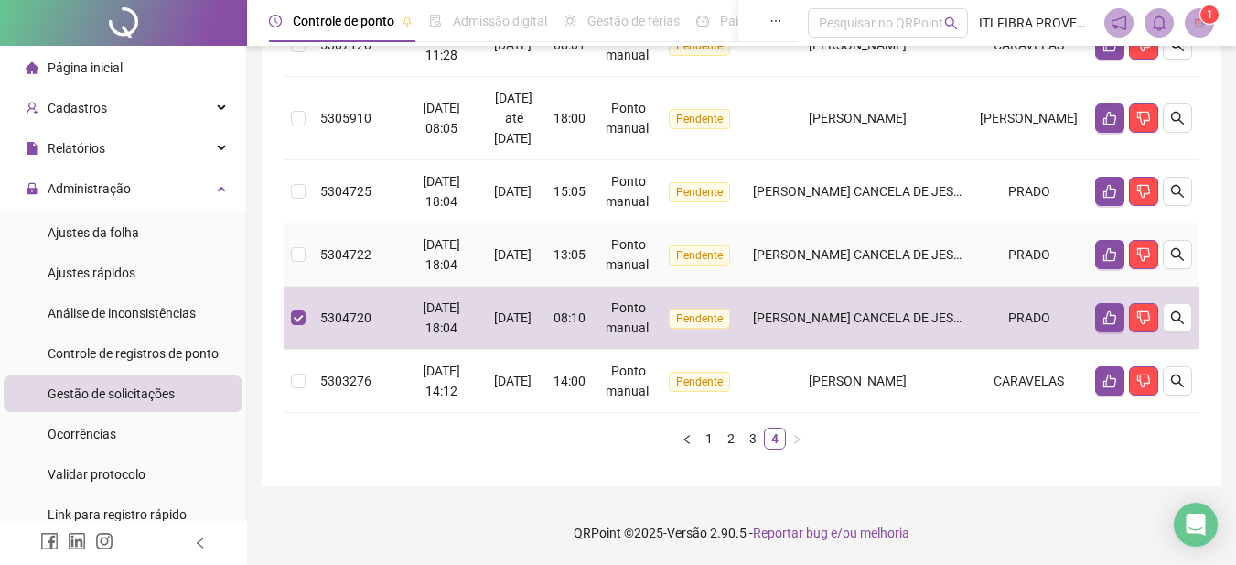
click at [877, 270] on td "[PERSON_NAME] CANCELA DE JESUS" at bounding box center [858, 254] width 225 height 63
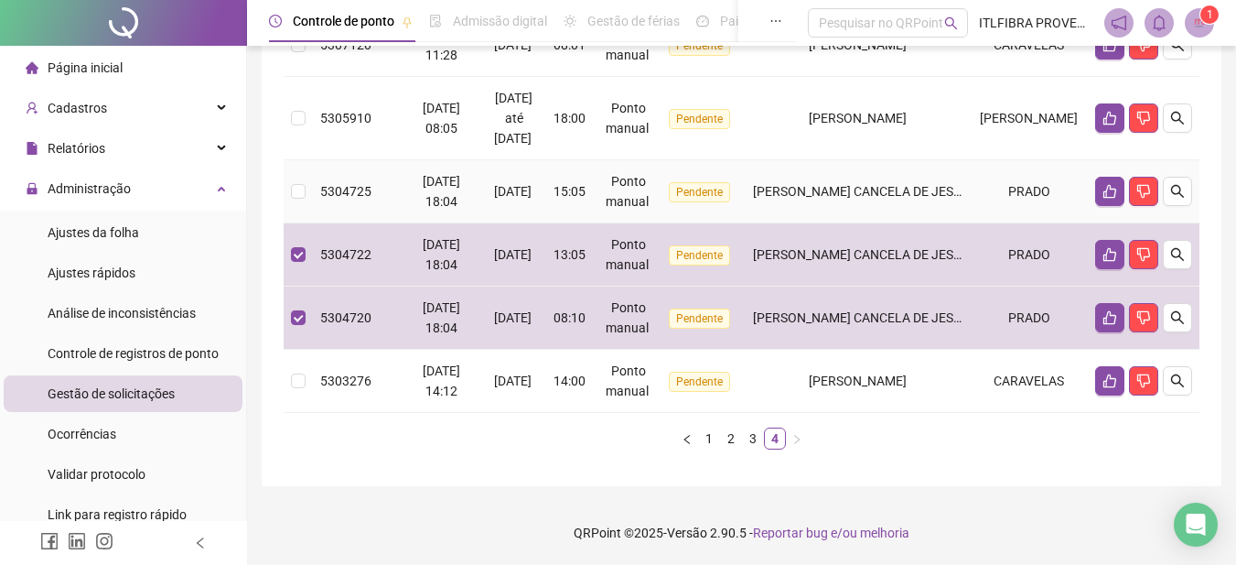
click at [870, 206] on td "[PERSON_NAME] CANCELA DE JESUS" at bounding box center [858, 191] width 225 height 63
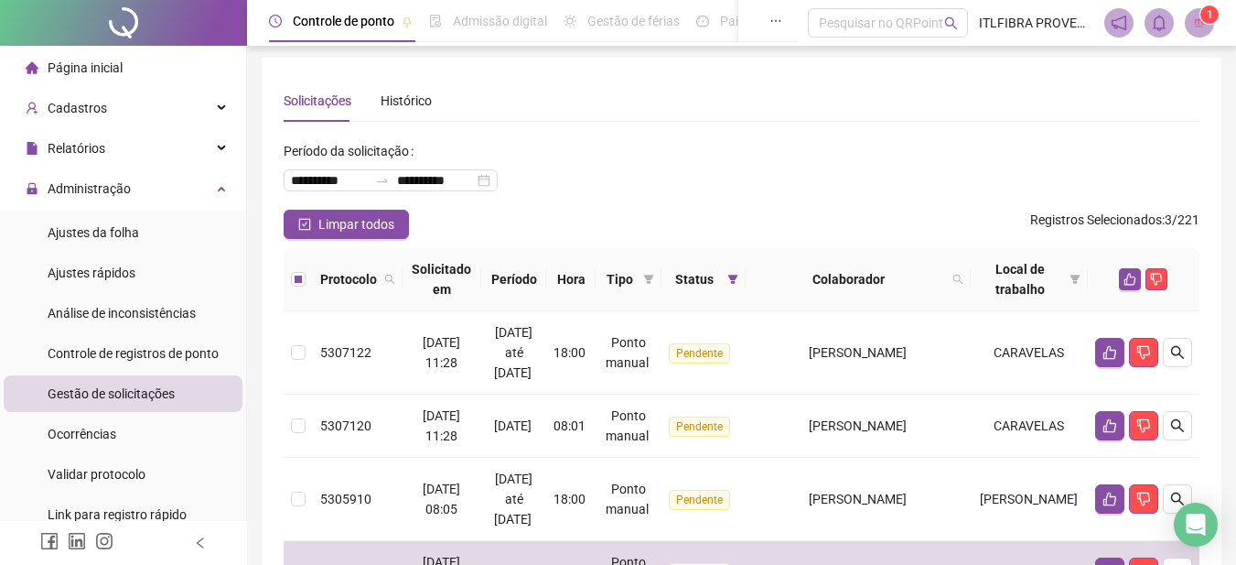
scroll to position [0, 0]
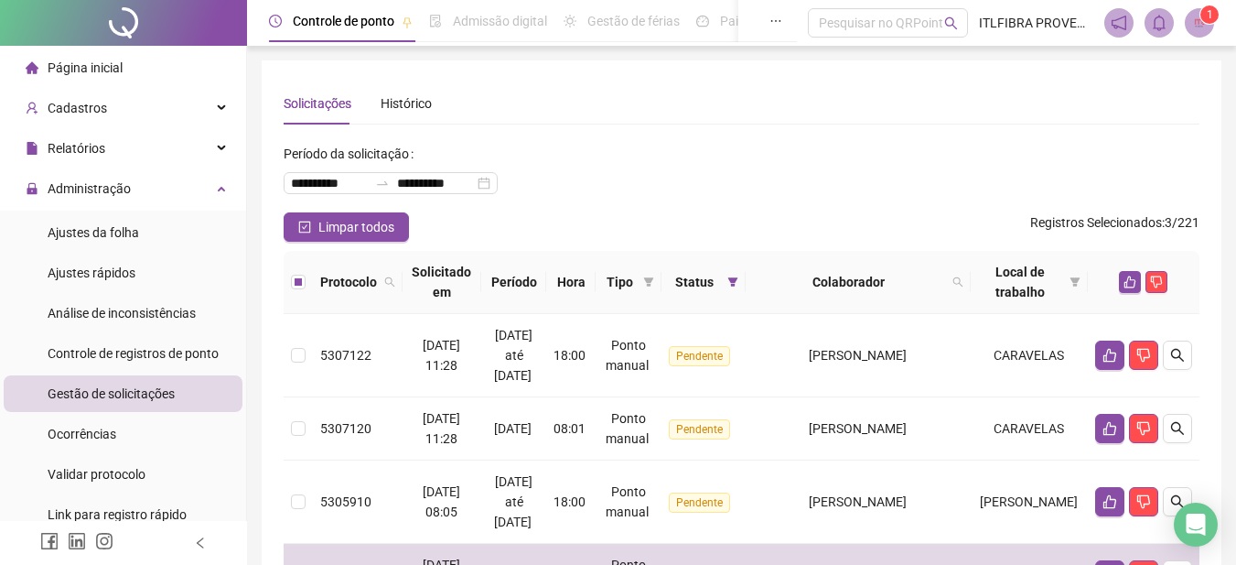
click at [148, 72] on li "Página inicial" at bounding box center [123, 67] width 239 height 37
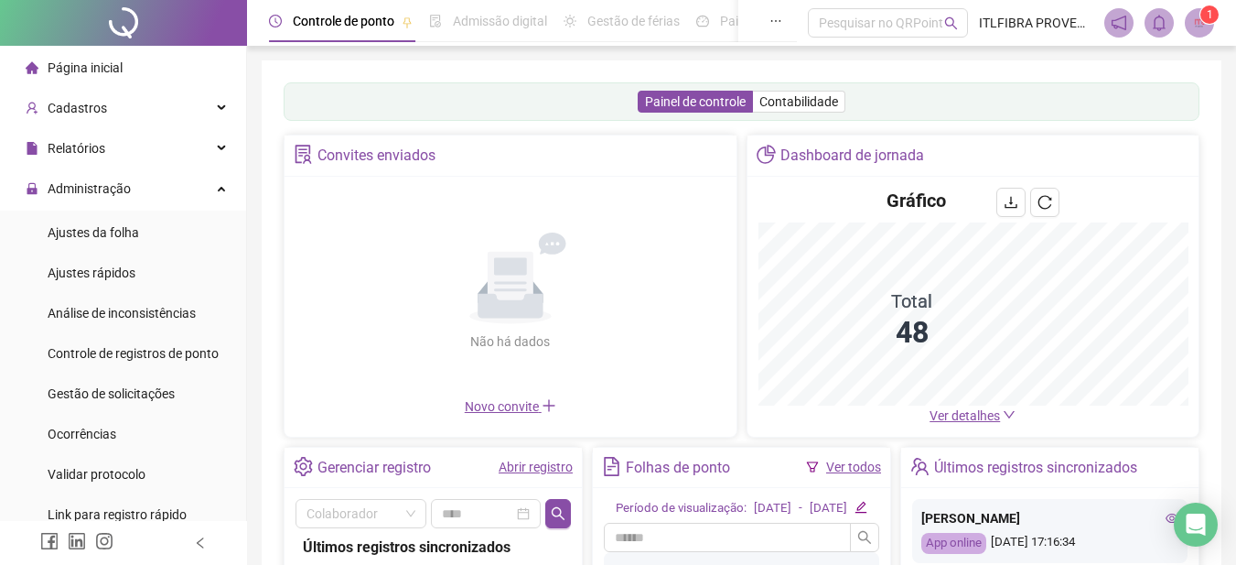
click at [940, 408] on span "Ver detalhes" at bounding box center [965, 415] width 70 height 15
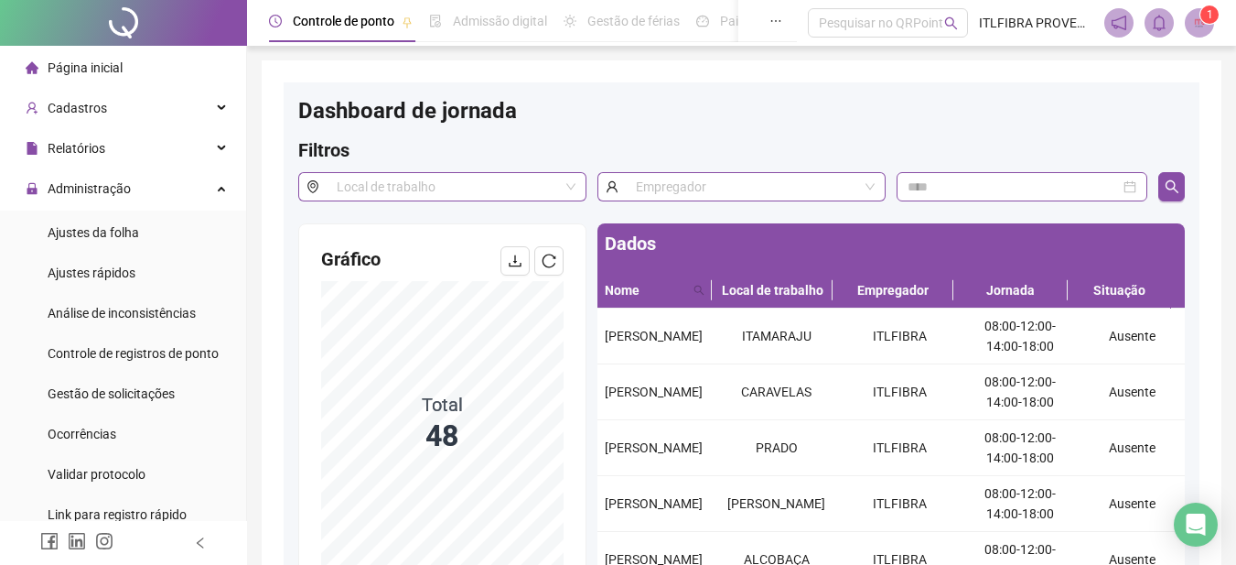
click at [117, 62] on span "Página inicial" at bounding box center [85, 67] width 75 height 15
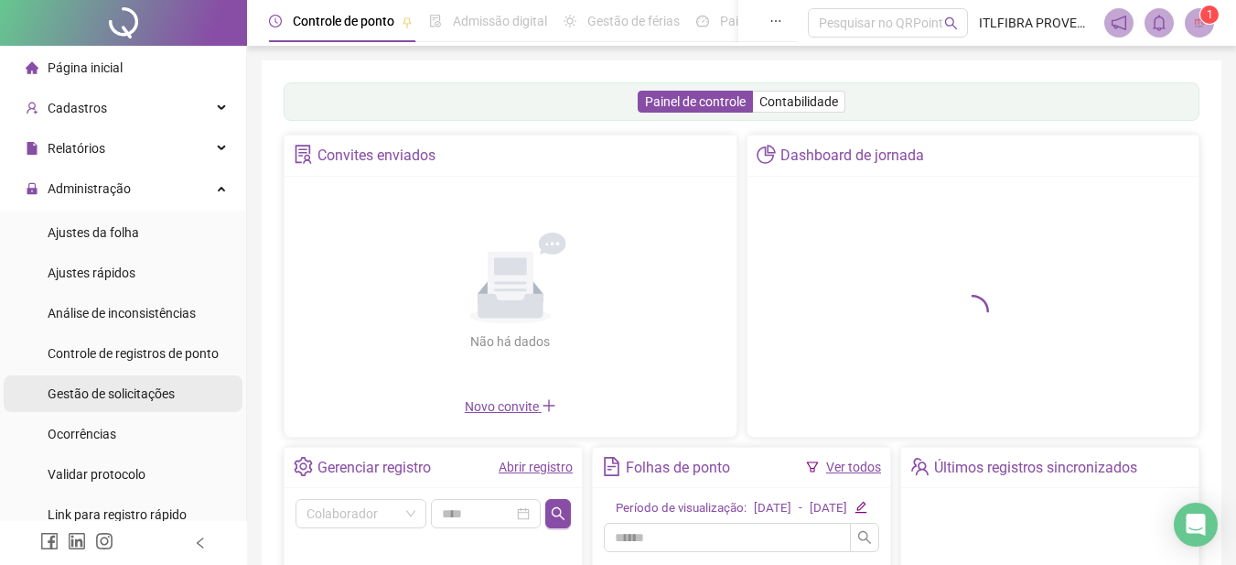
click at [130, 394] on span "Gestão de solicitações" at bounding box center [111, 393] width 127 height 15
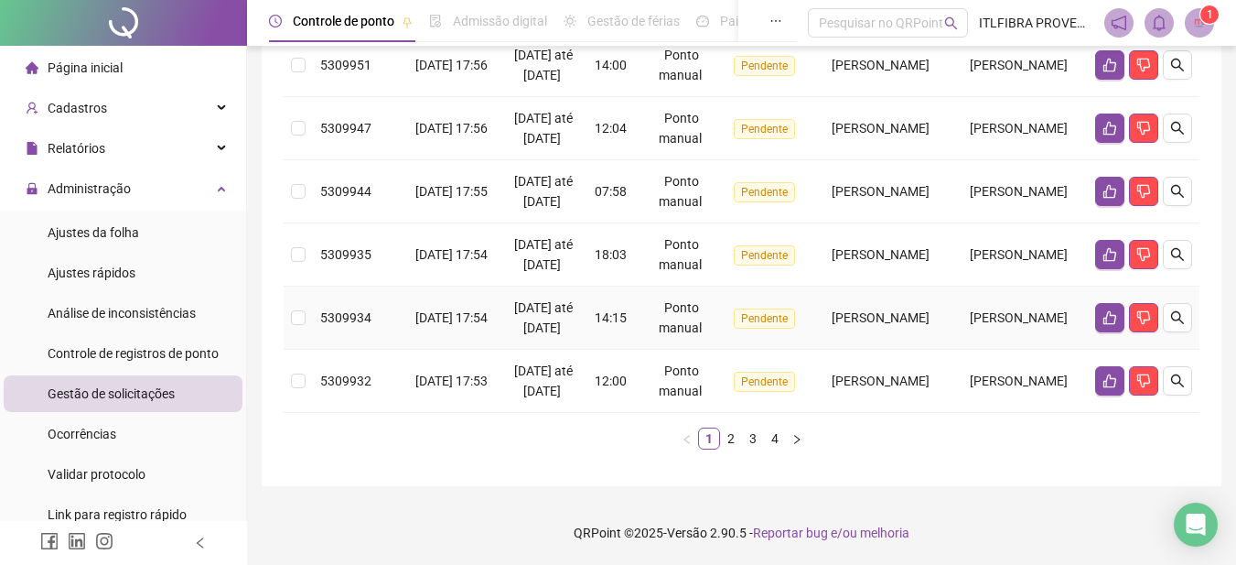
scroll to position [880, 0]
click at [777, 435] on link "4" at bounding box center [775, 438] width 20 height 20
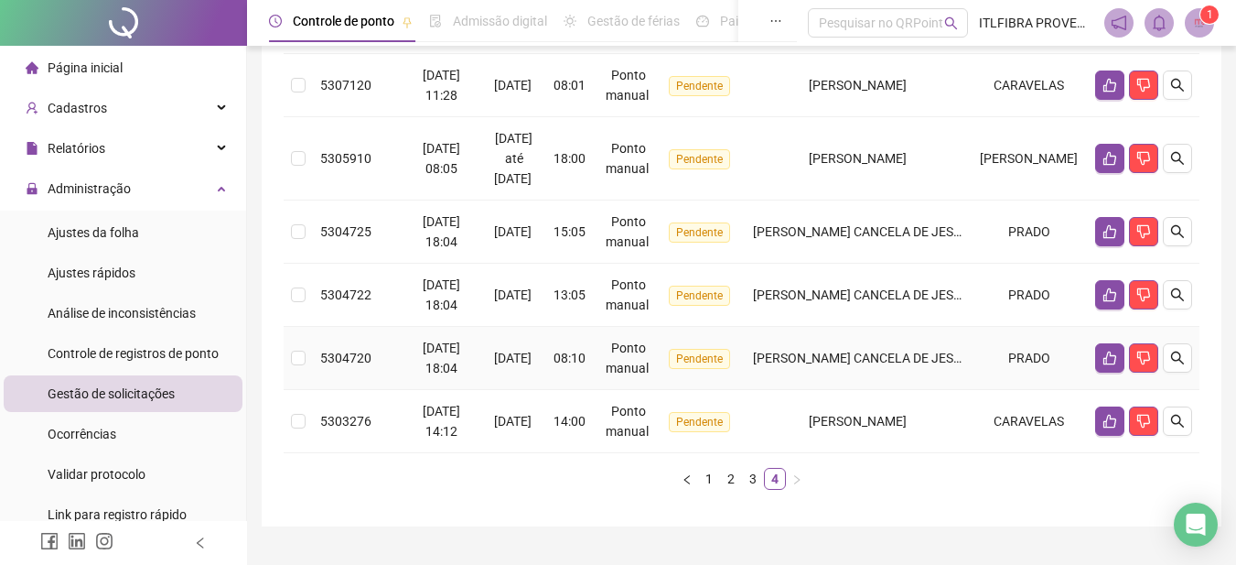
scroll to position [717, 0]
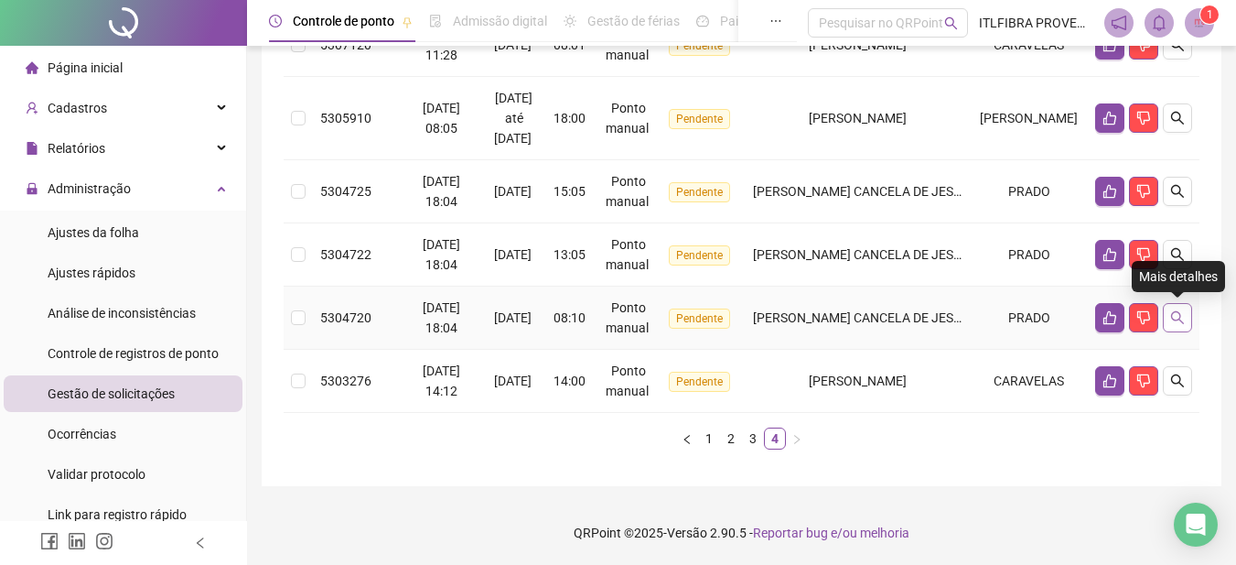
click at [1181, 318] on icon "search" at bounding box center [1177, 317] width 13 height 13
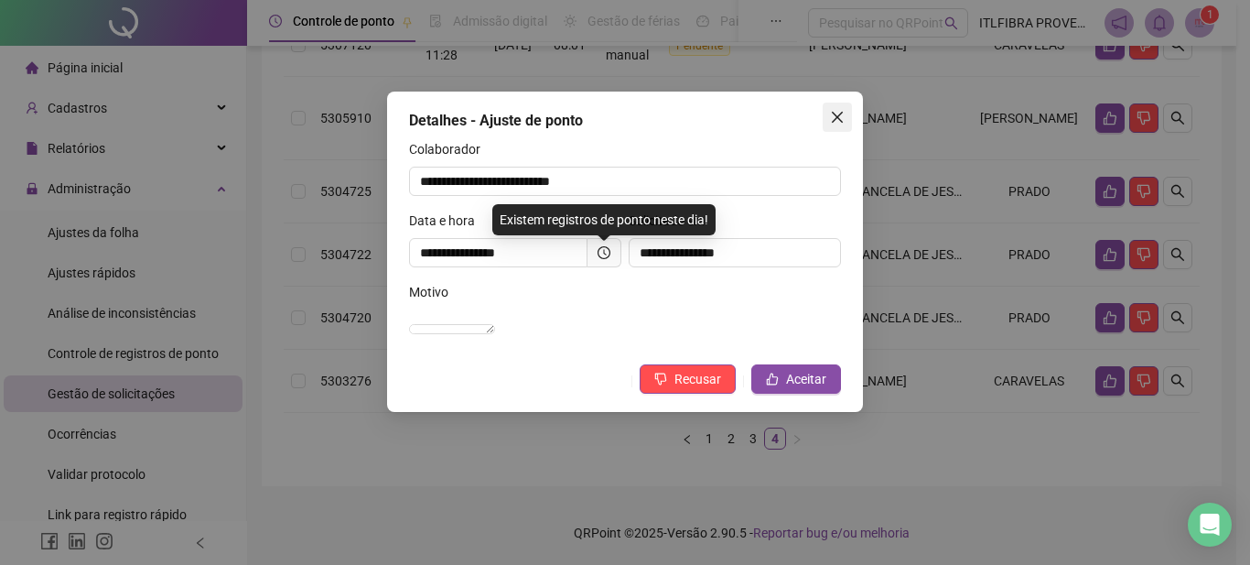
click at [838, 113] on icon "close" at bounding box center [837, 117] width 15 height 15
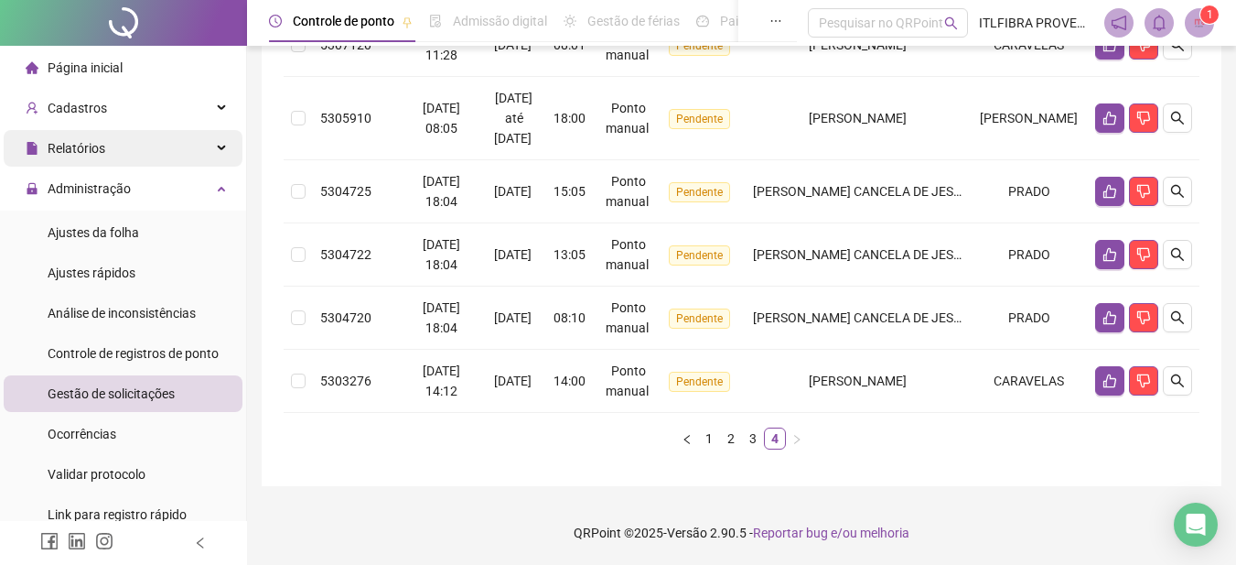
click at [156, 155] on div "Relatórios" at bounding box center [123, 148] width 239 height 37
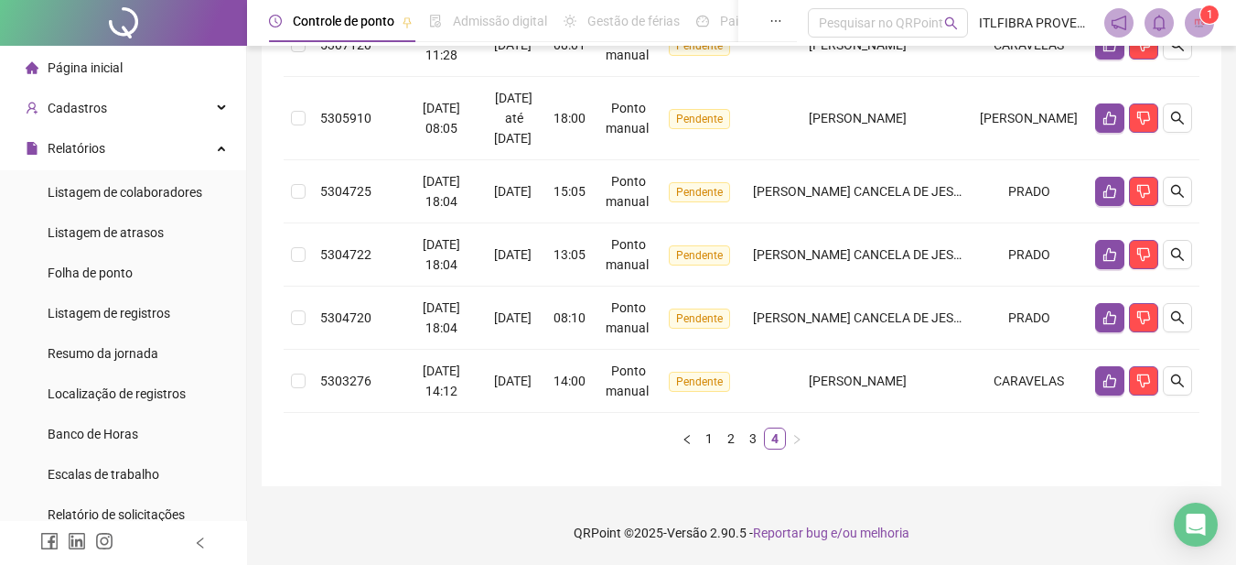
click at [127, 63] on li "Página inicial" at bounding box center [123, 67] width 239 height 37
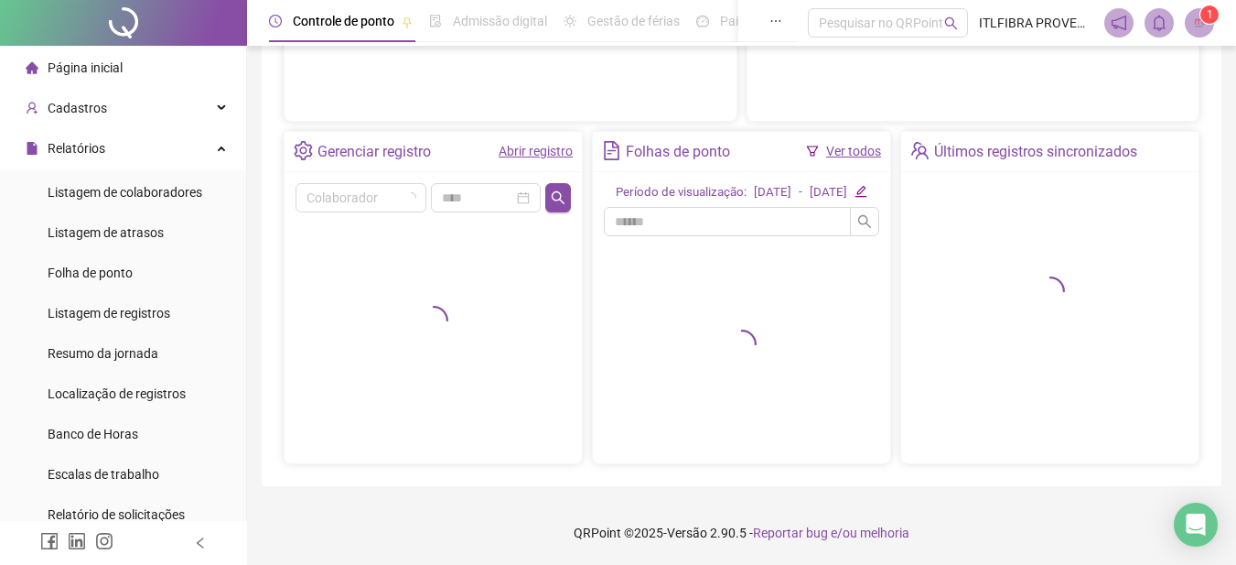
scroll to position [335, 0]
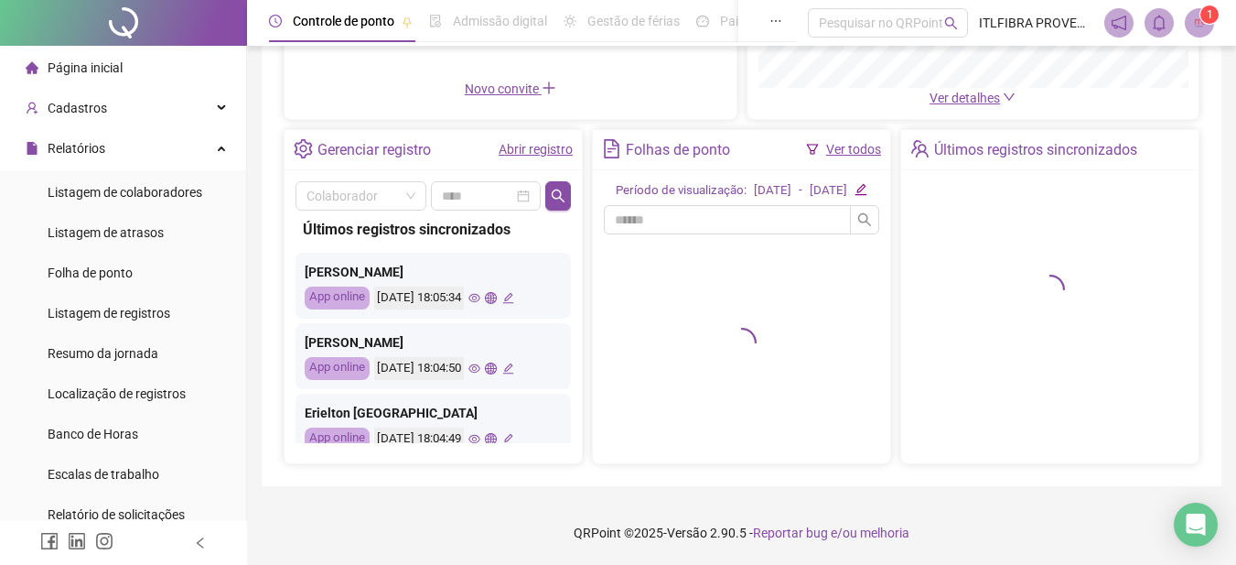
click at [518, 142] on link "Abrir registro" at bounding box center [536, 149] width 74 height 15
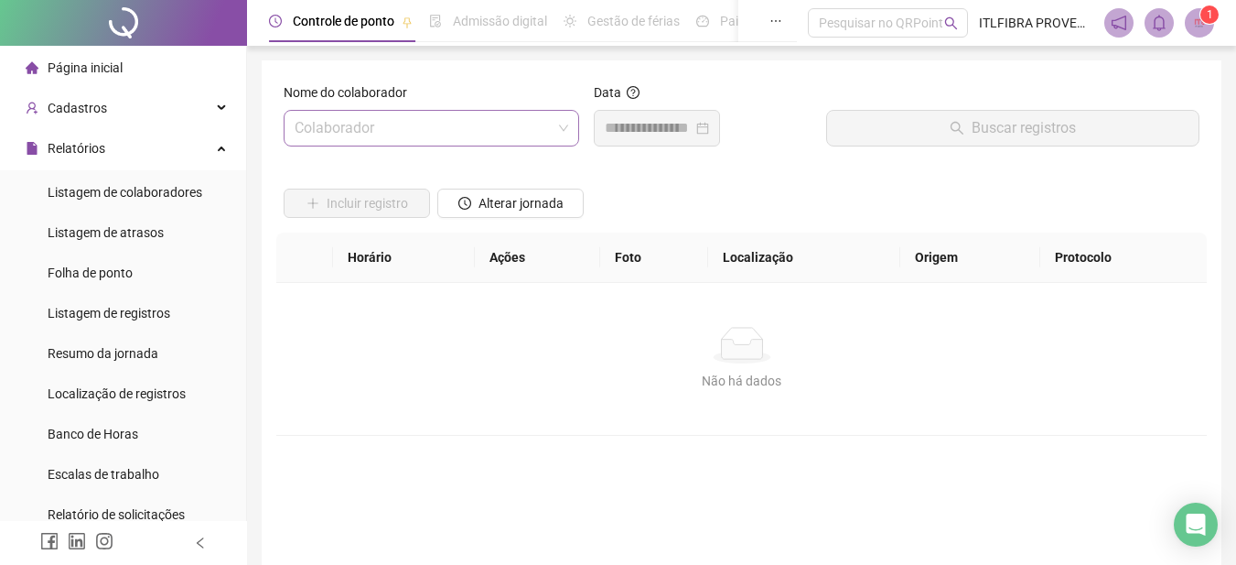
click at [371, 128] on input "search" at bounding box center [423, 128] width 257 height 35
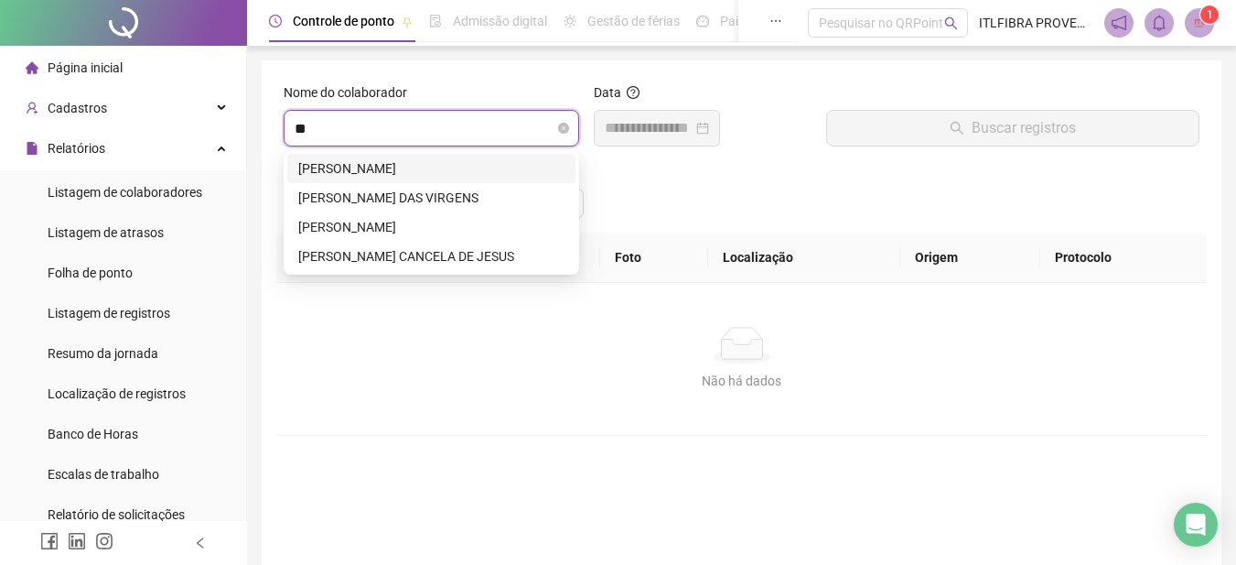
type input "***"
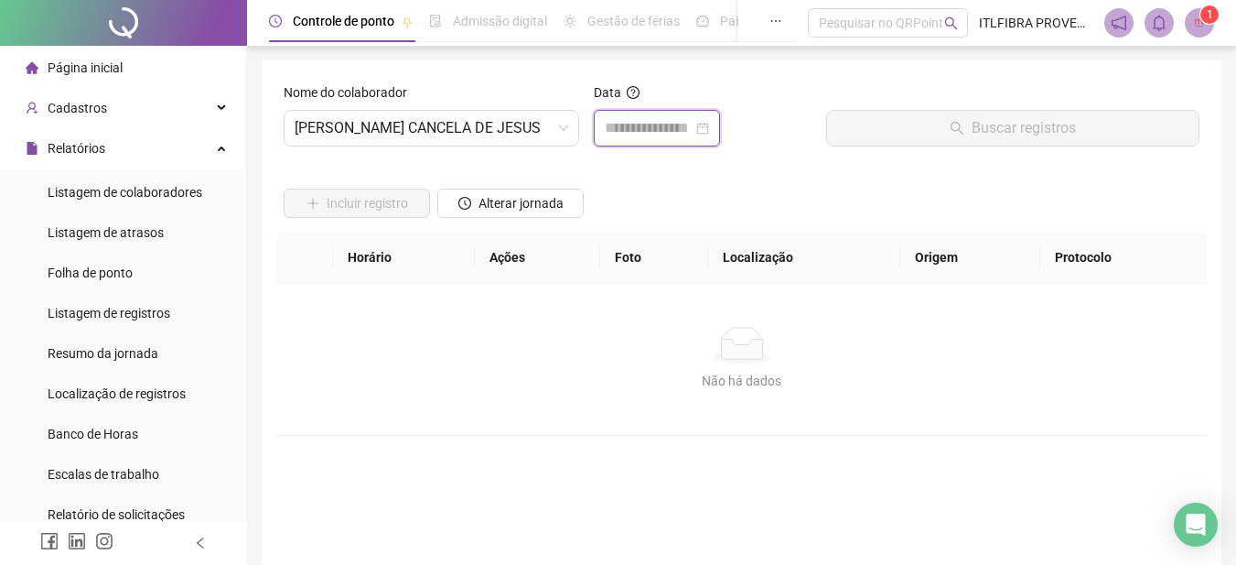
click at [661, 129] on input at bounding box center [649, 128] width 88 height 22
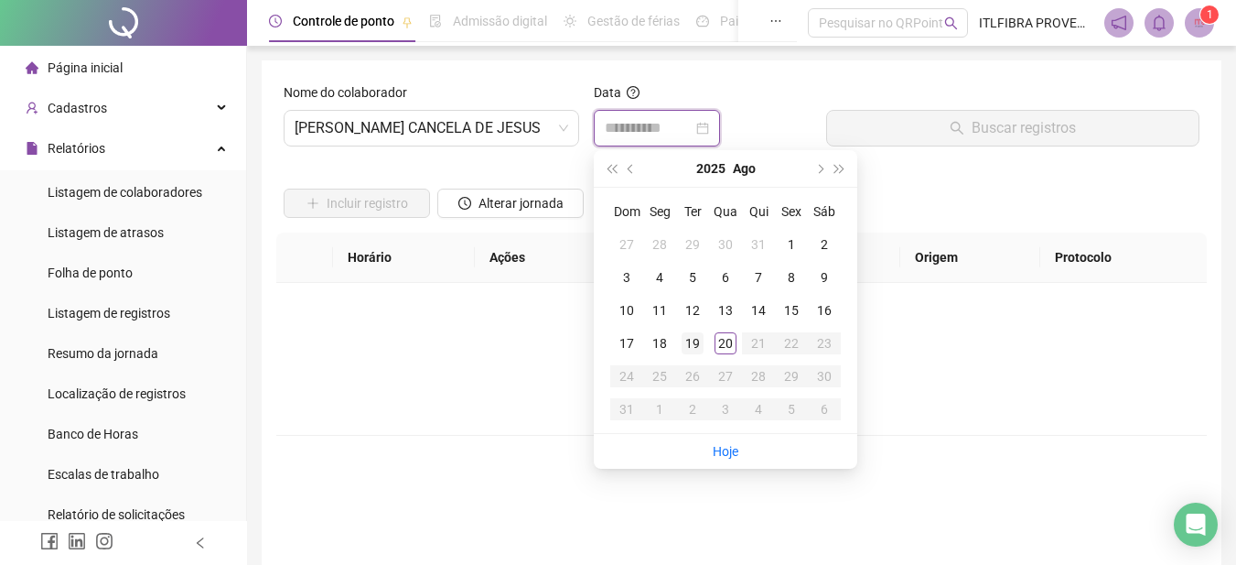
type input "**********"
click at [698, 347] on div "19" at bounding box center [693, 343] width 22 height 22
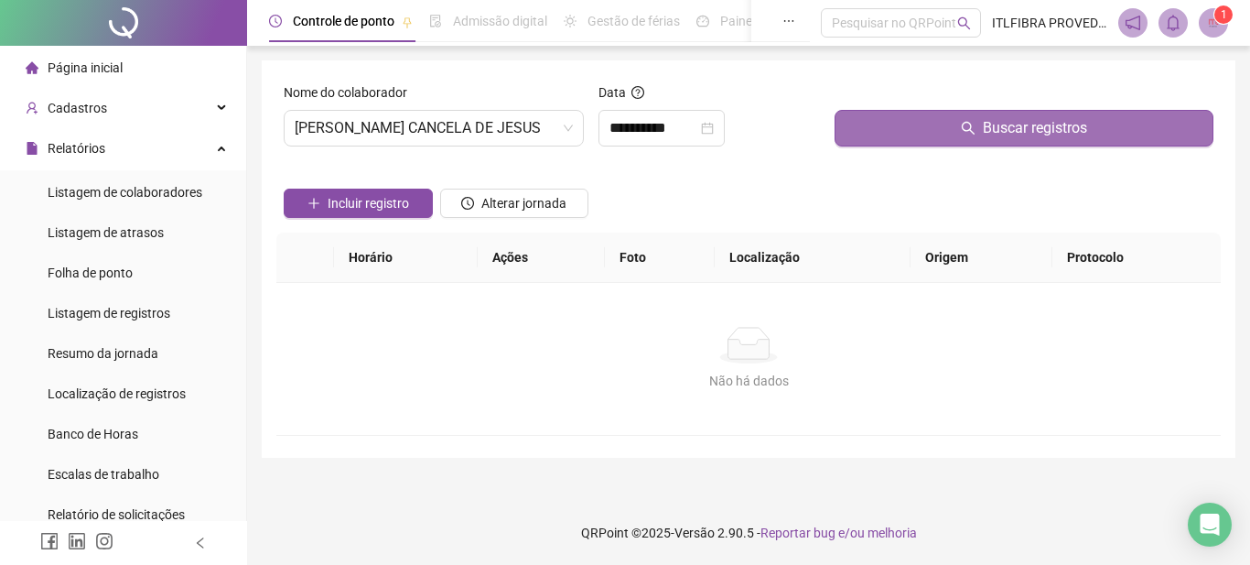
click at [908, 140] on button "Buscar registros" at bounding box center [1024, 128] width 379 height 37
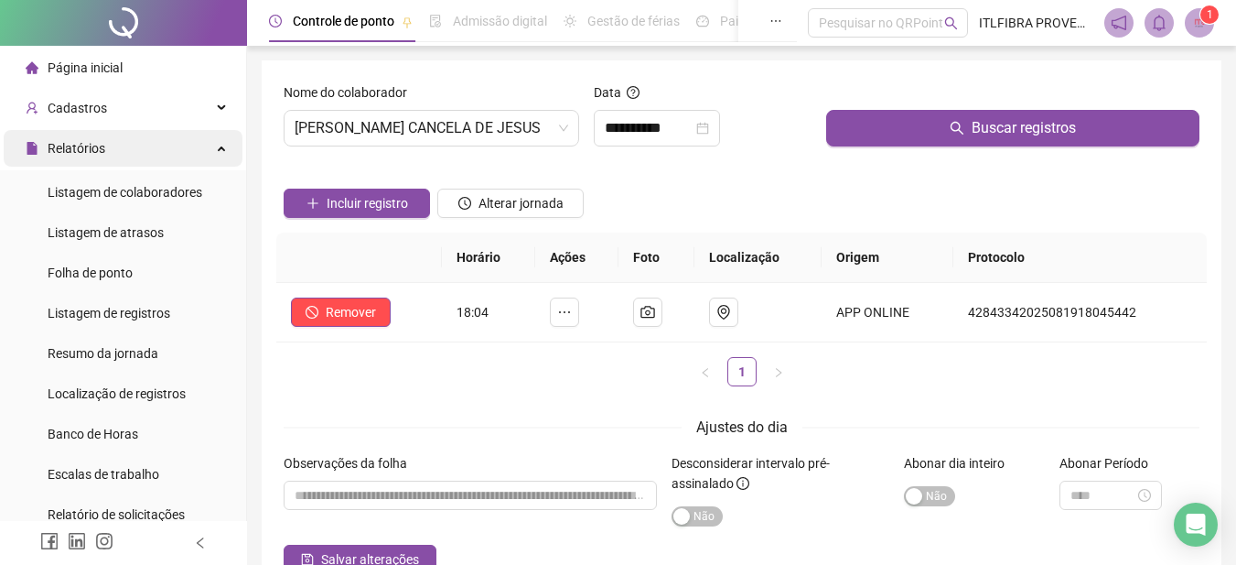
click at [117, 142] on div "Relatórios" at bounding box center [123, 148] width 239 height 37
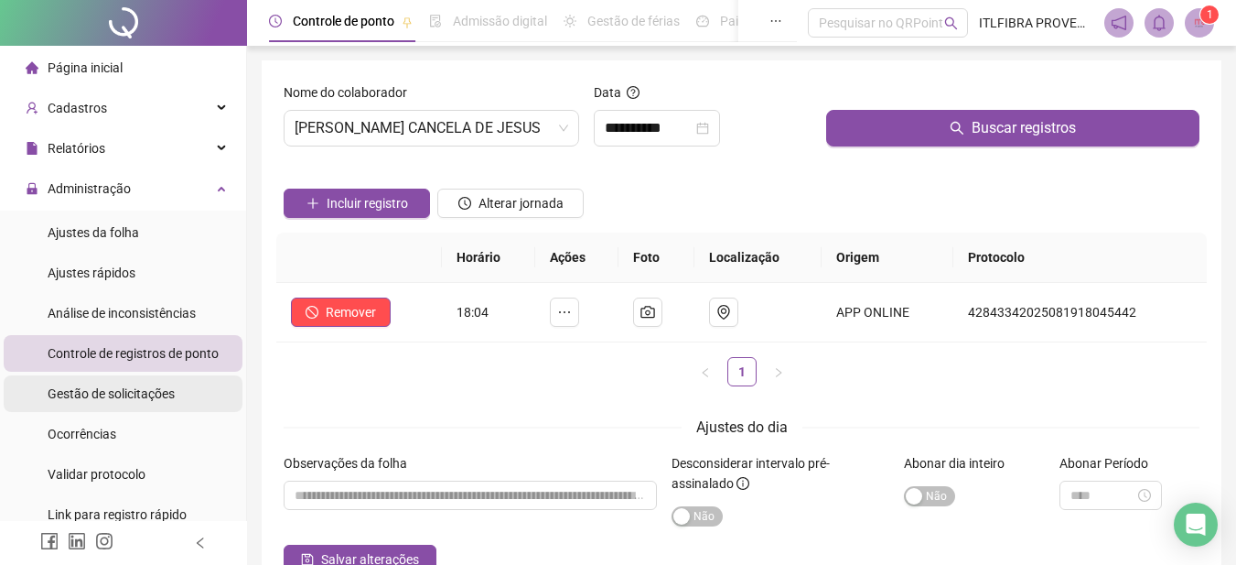
click at [115, 400] on span "Gestão de solicitações" at bounding box center [111, 393] width 127 height 15
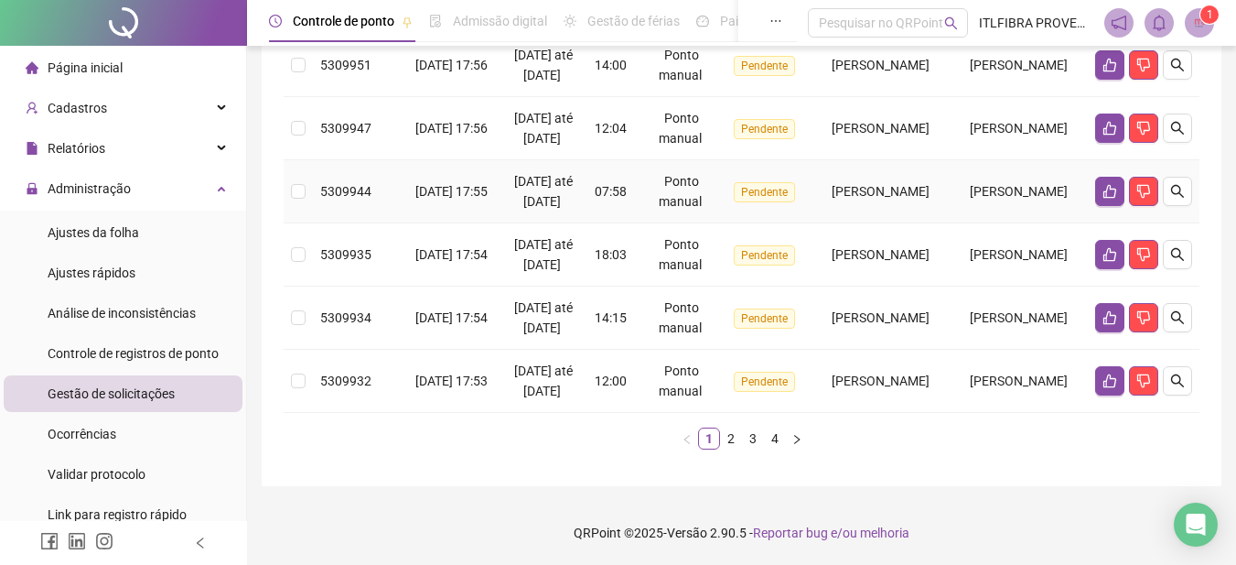
scroll to position [880, 0]
click at [804, 444] on button "button" at bounding box center [797, 438] width 22 height 22
click at [778, 448] on link "4" at bounding box center [775, 438] width 20 height 20
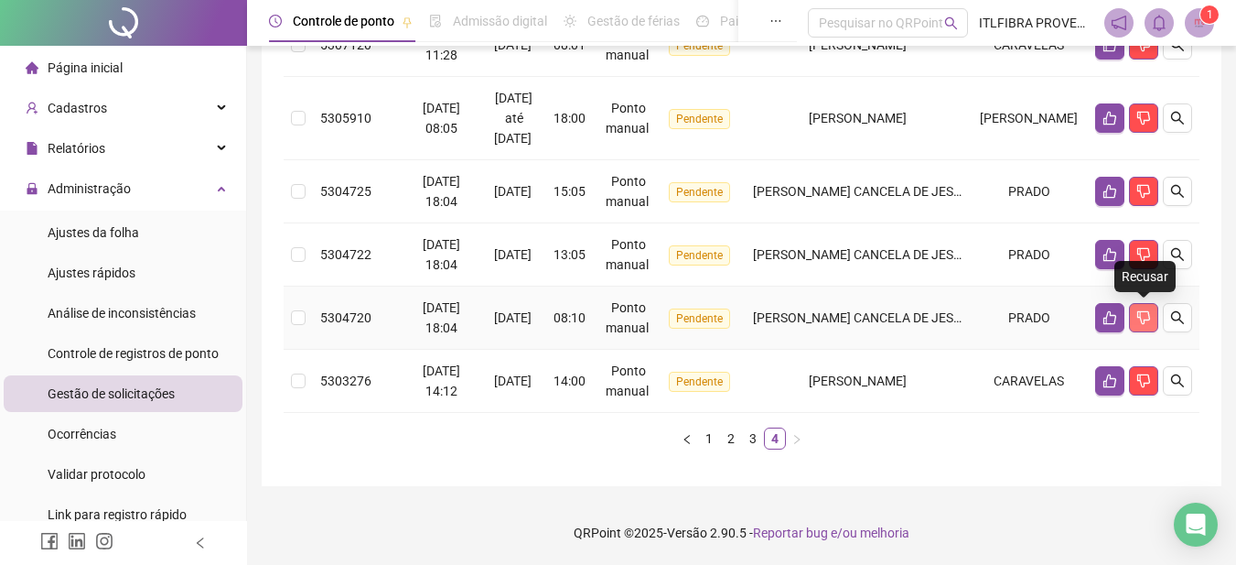
click at [1147, 322] on icon "dislike" at bounding box center [1144, 317] width 15 height 15
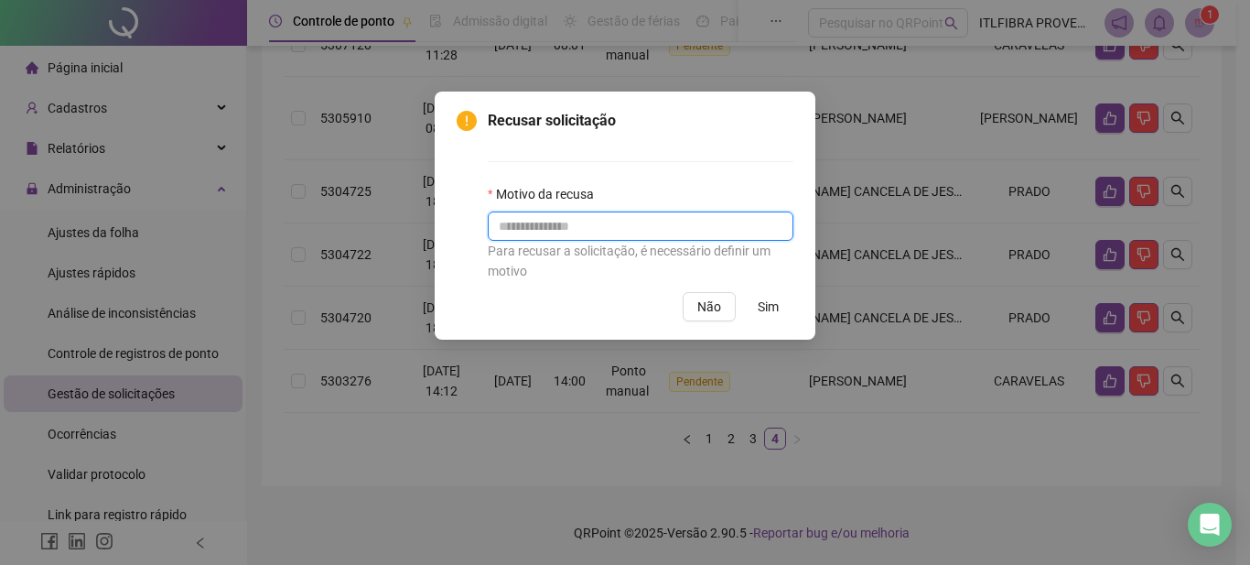
click at [590, 220] on input "text" at bounding box center [641, 225] width 306 height 29
type input "**********"
click at [766, 299] on span "Sim" at bounding box center [768, 307] width 21 height 20
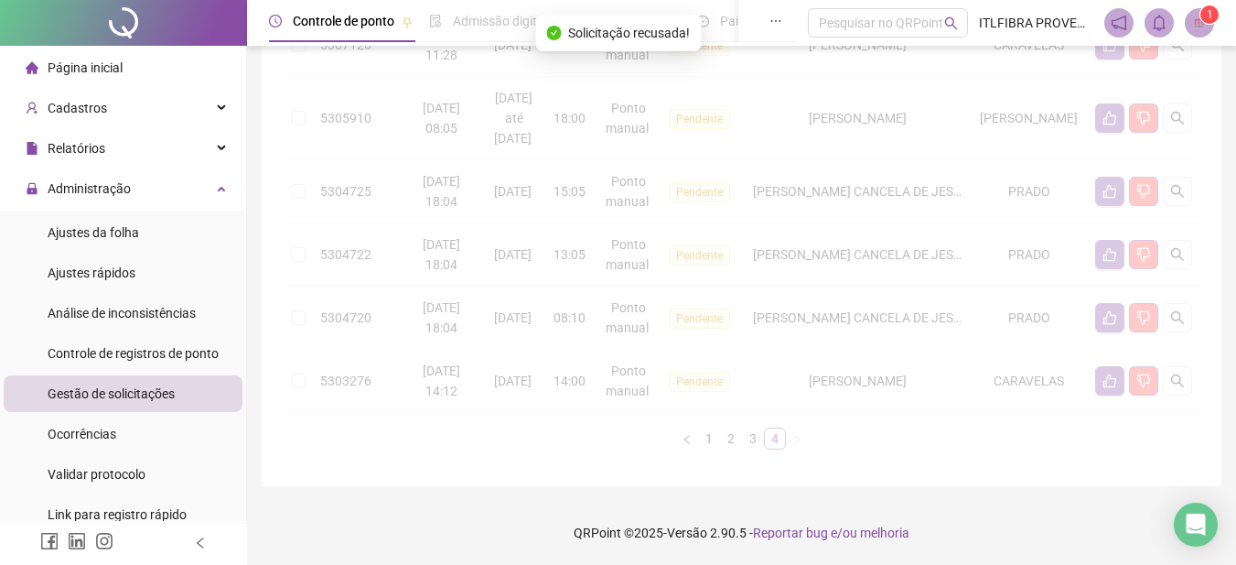
scroll to position [653, 0]
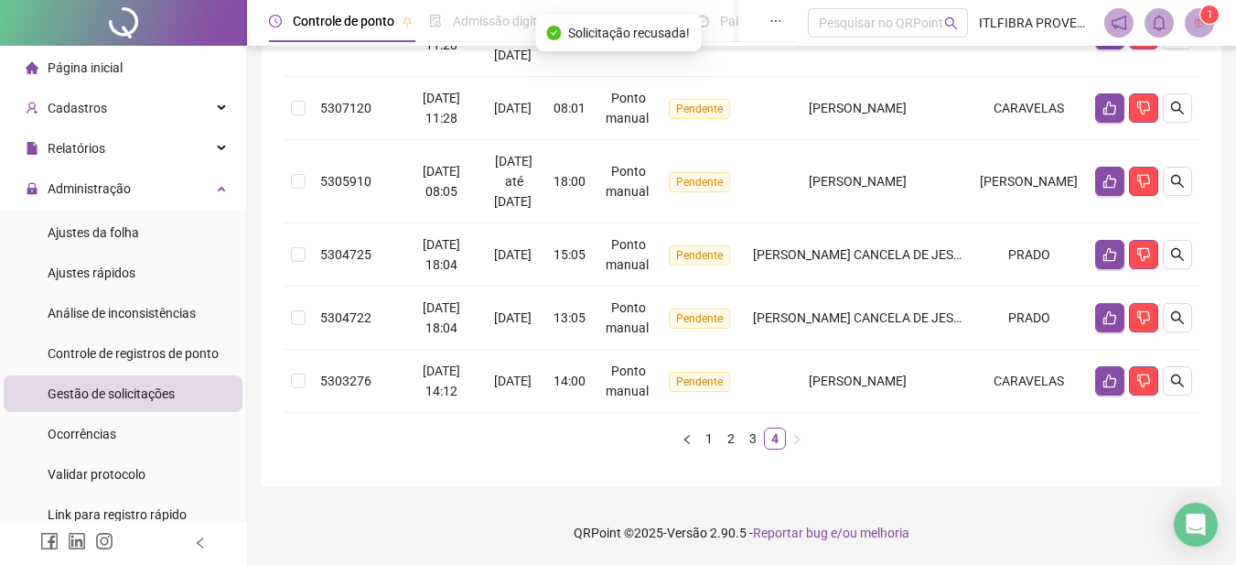
click at [92, 61] on span "Página inicial" at bounding box center [85, 67] width 75 height 15
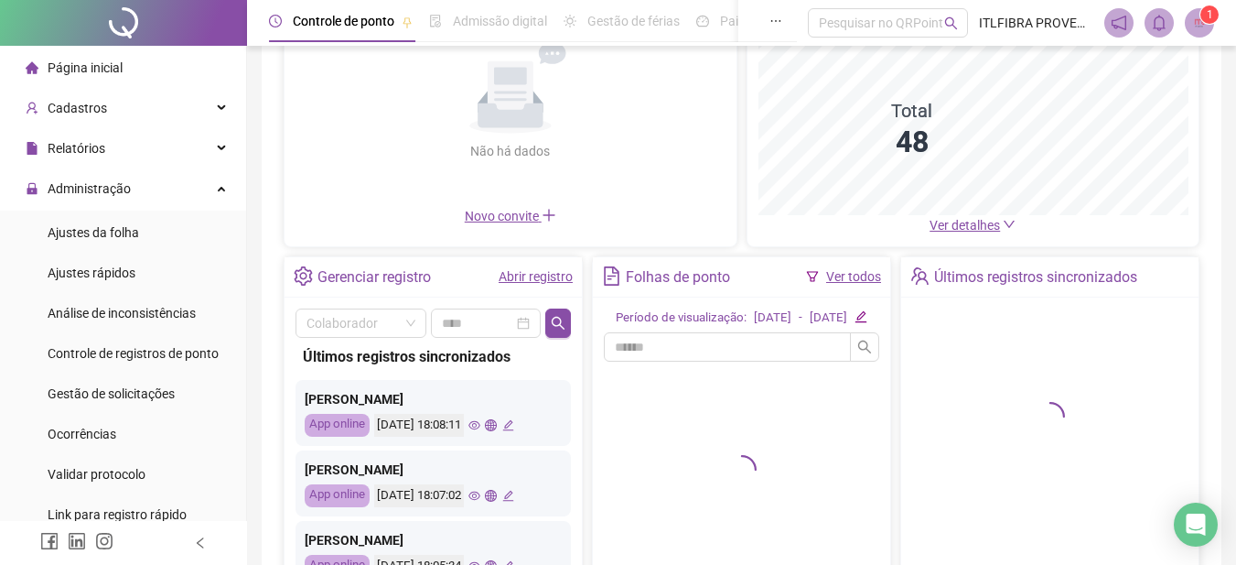
scroll to position [91, 0]
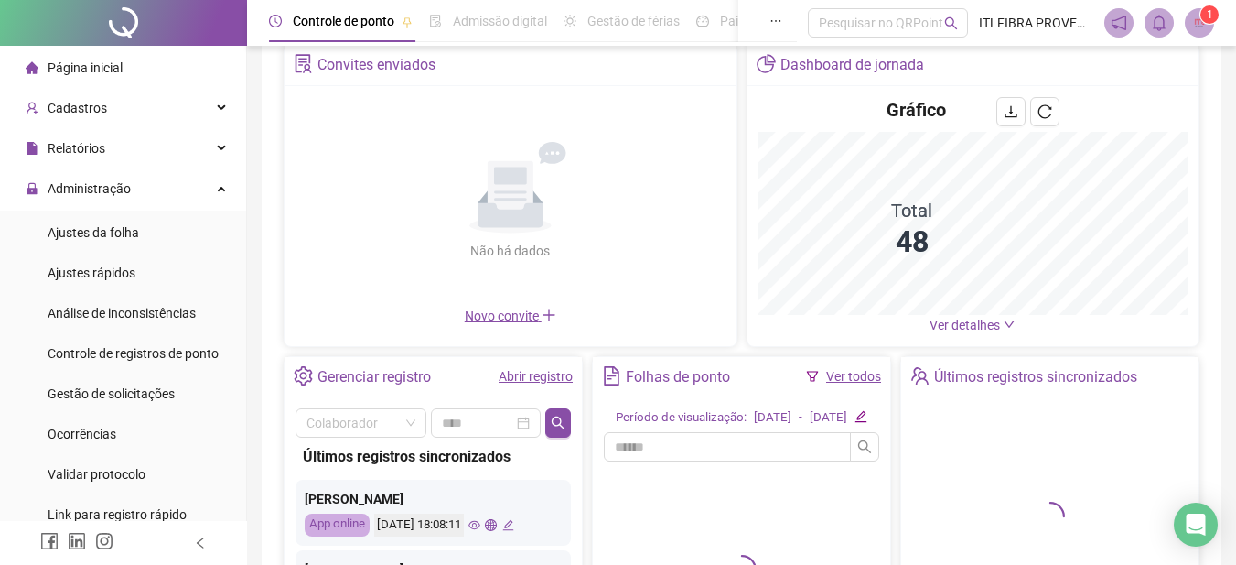
click at [528, 372] on link "Abrir registro" at bounding box center [536, 376] width 74 height 15
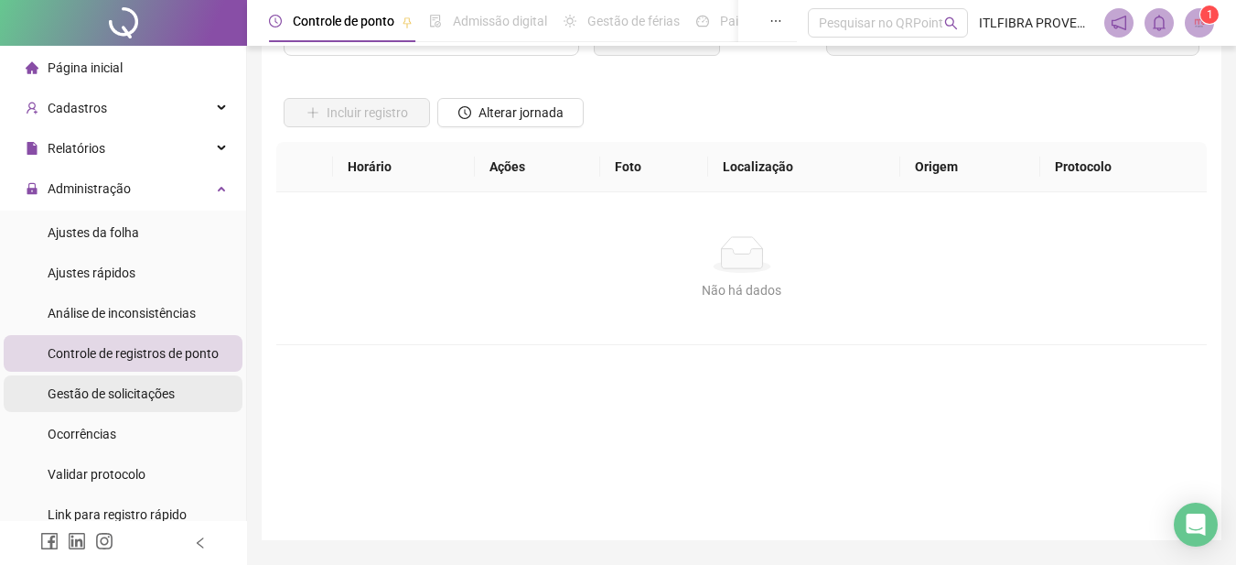
click at [140, 396] on span "Gestão de solicitações" at bounding box center [111, 393] width 127 height 15
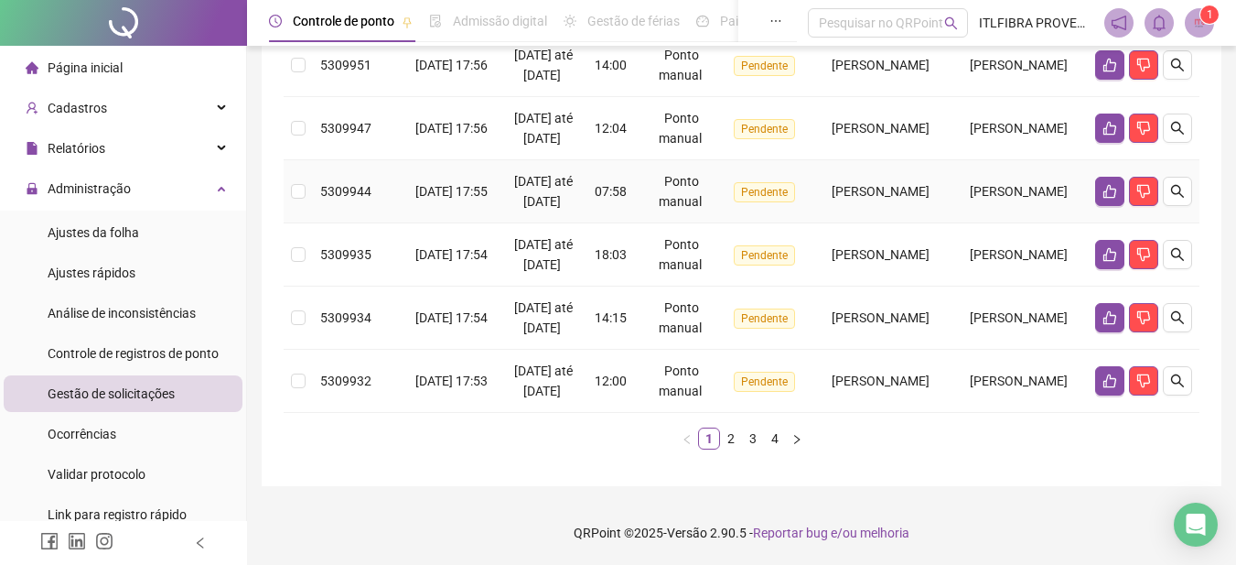
scroll to position [880, 0]
click at [779, 437] on link "4" at bounding box center [775, 438] width 20 height 20
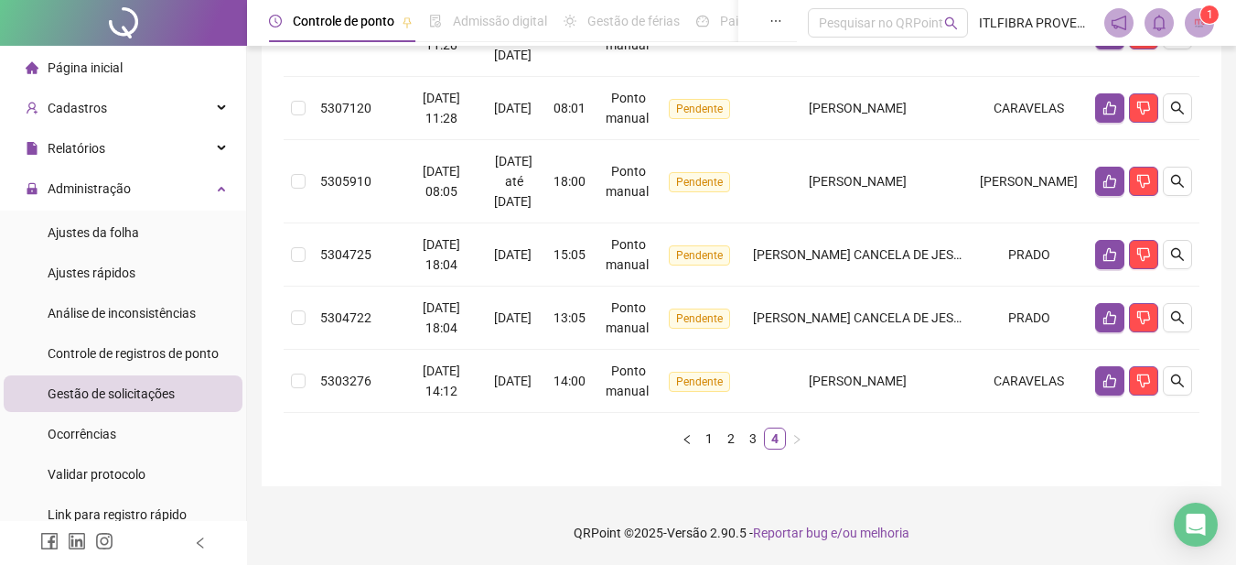
scroll to position [653, 0]
click at [1143, 317] on icon "dislike" at bounding box center [1144, 317] width 15 height 15
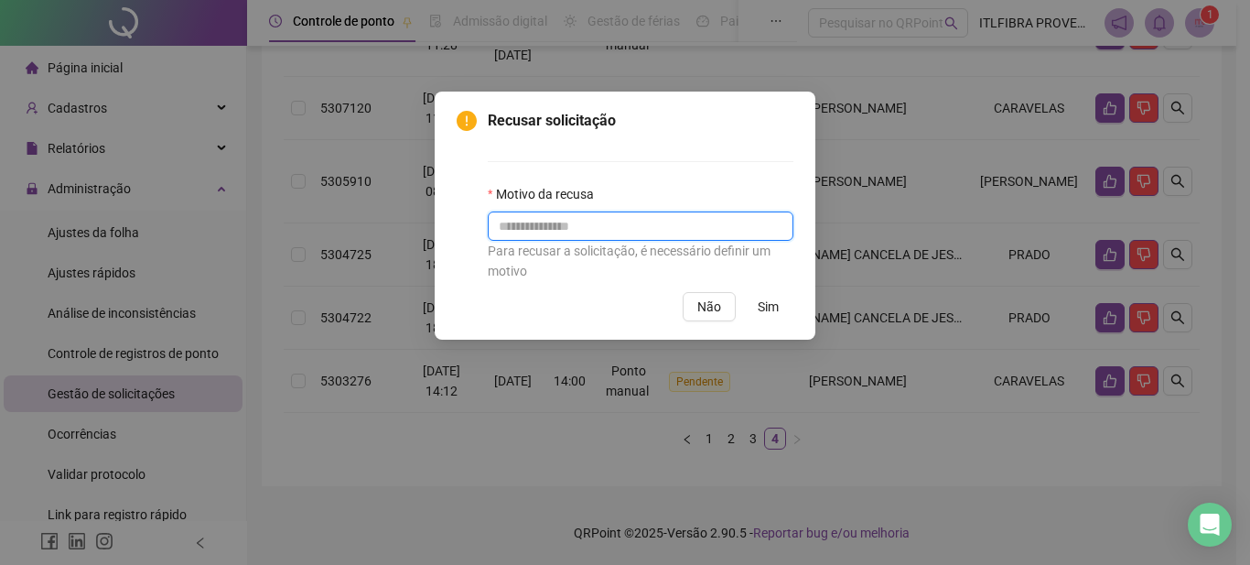
click at [570, 219] on input "text" at bounding box center [641, 225] width 306 height 29
click at [599, 220] on input "**********" at bounding box center [641, 225] width 306 height 29
drag, startPoint x: 599, startPoint y: 221, endPoint x: 426, endPoint y: 208, distance: 173.5
click at [426, 208] on div "**********" at bounding box center [625, 282] width 1250 height 565
type input "**********"
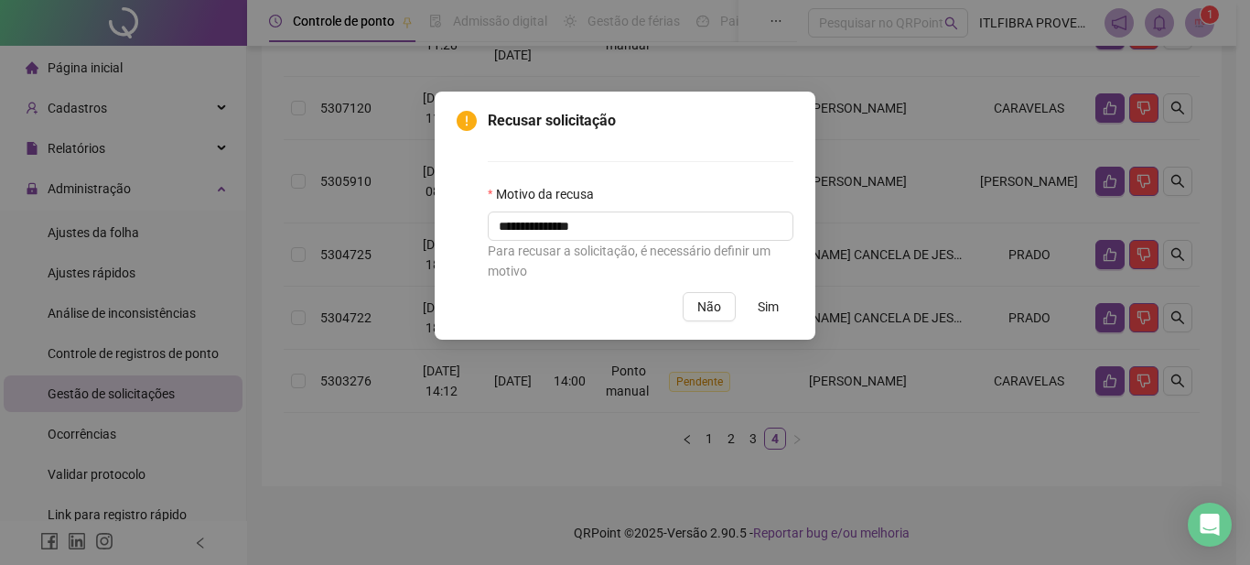
click at [772, 305] on span "Sim" at bounding box center [768, 307] width 21 height 20
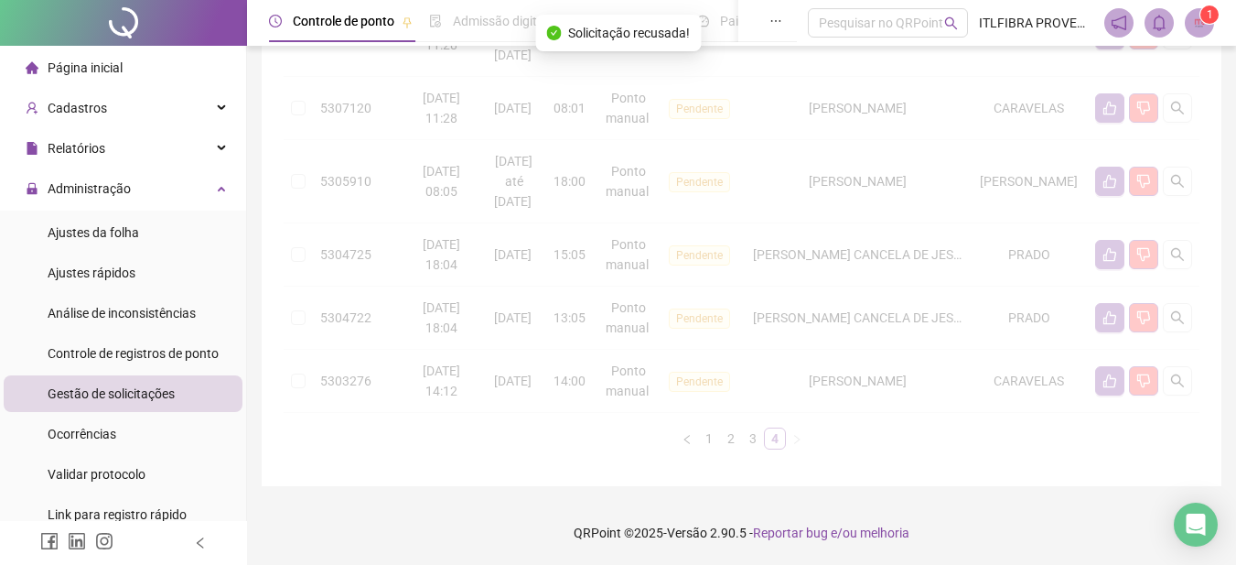
scroll to position [590, 0]
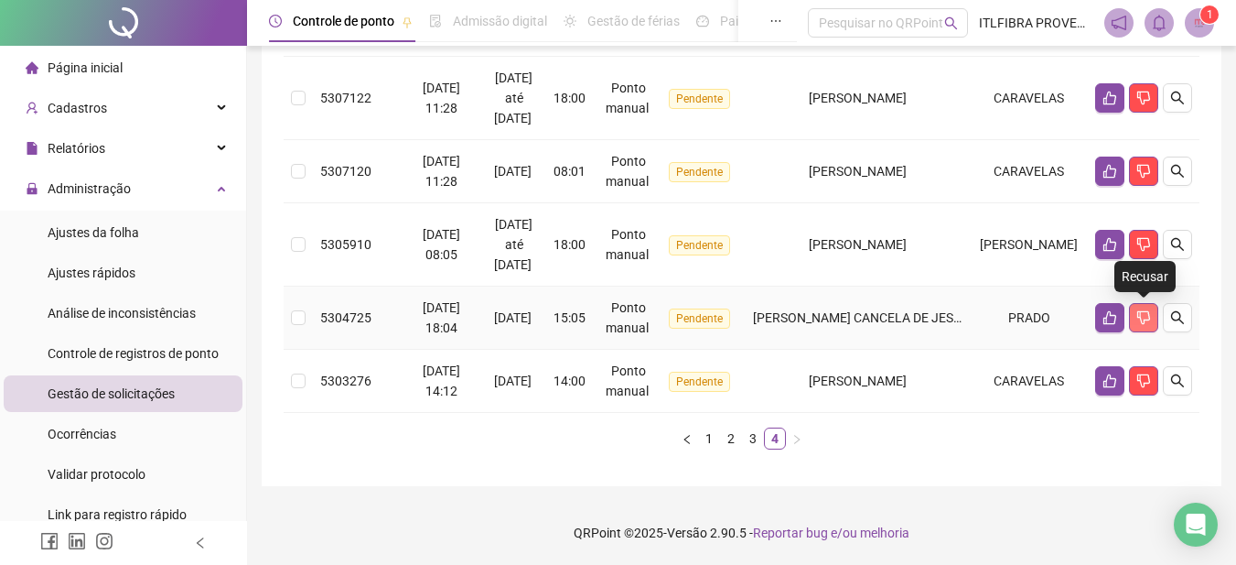
click at [1137, 315] on icon "dislike" at bounding box center [1144, 317] width 15 height 15
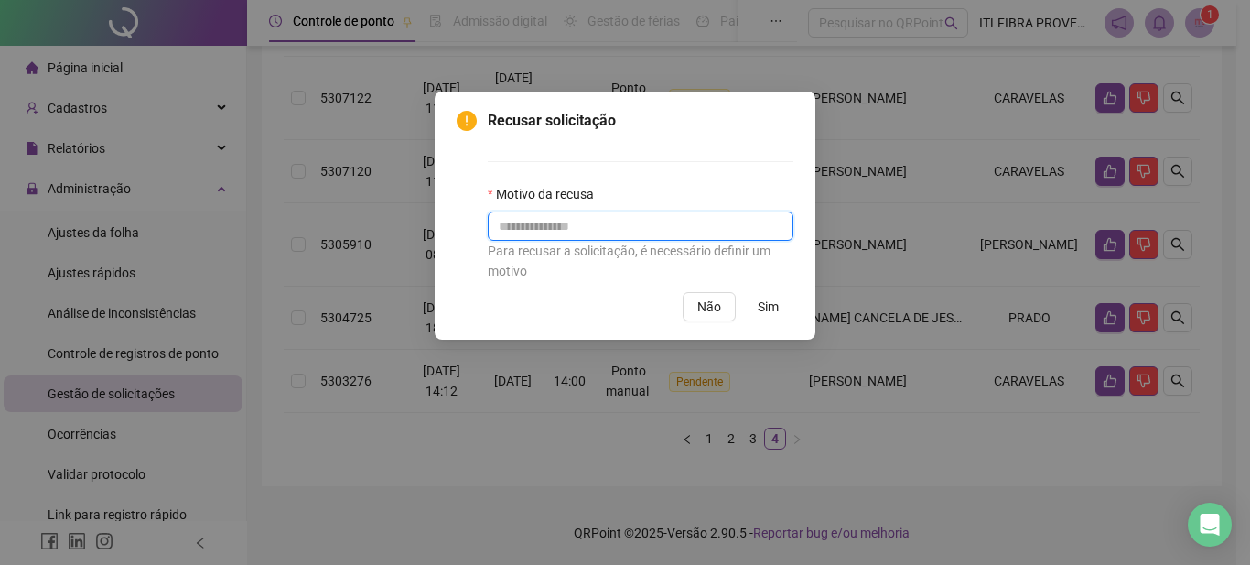
click at [696, 219] on input "text" at bounding box center [641, 225] width 306 height 29
paste input "**********"
type input "**********"
click at [756, 300] on button "Sim" at bounding box center [768, 306] width 50 height 29
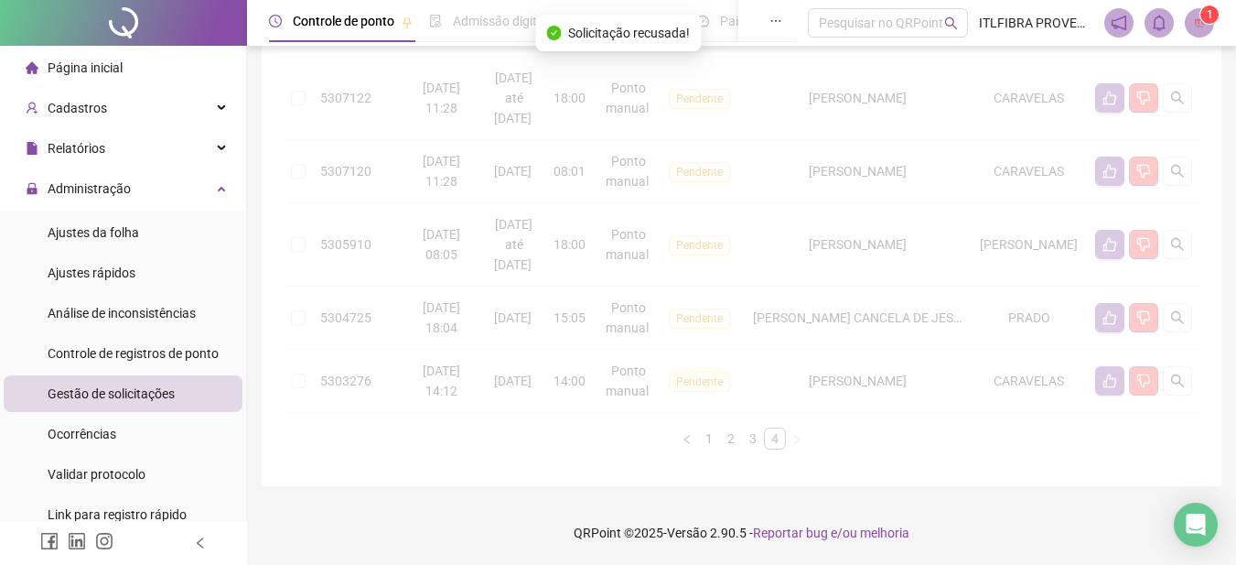
scroll to position [527, 0]
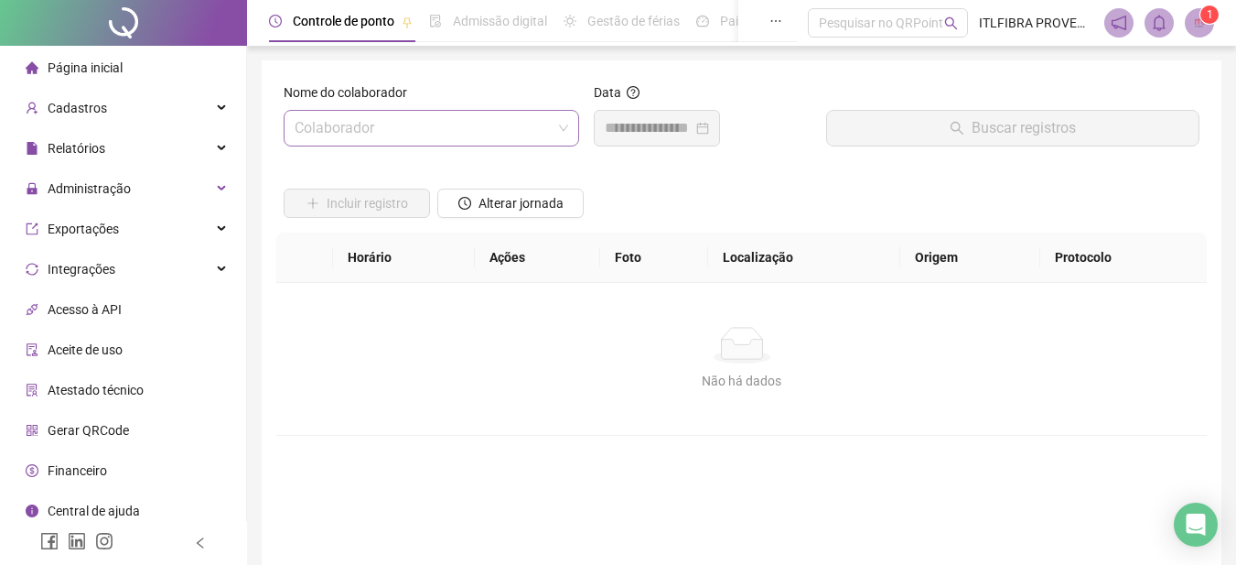
click at [420, 130] on input "search" at bounding box center [423, 128] width 257 height 35
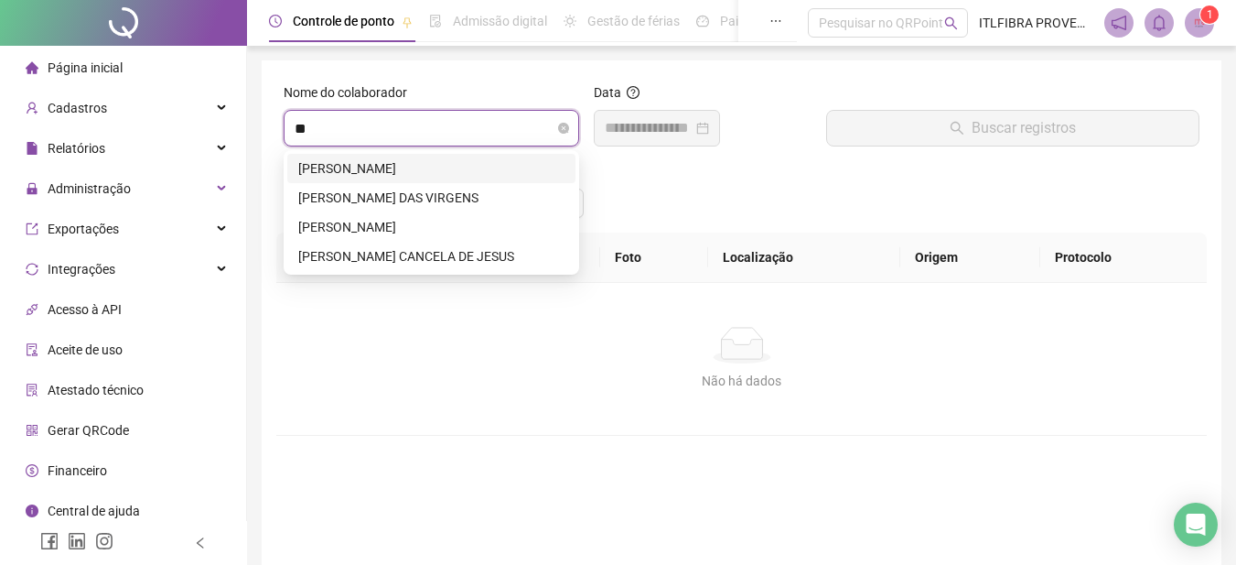
type input "***"
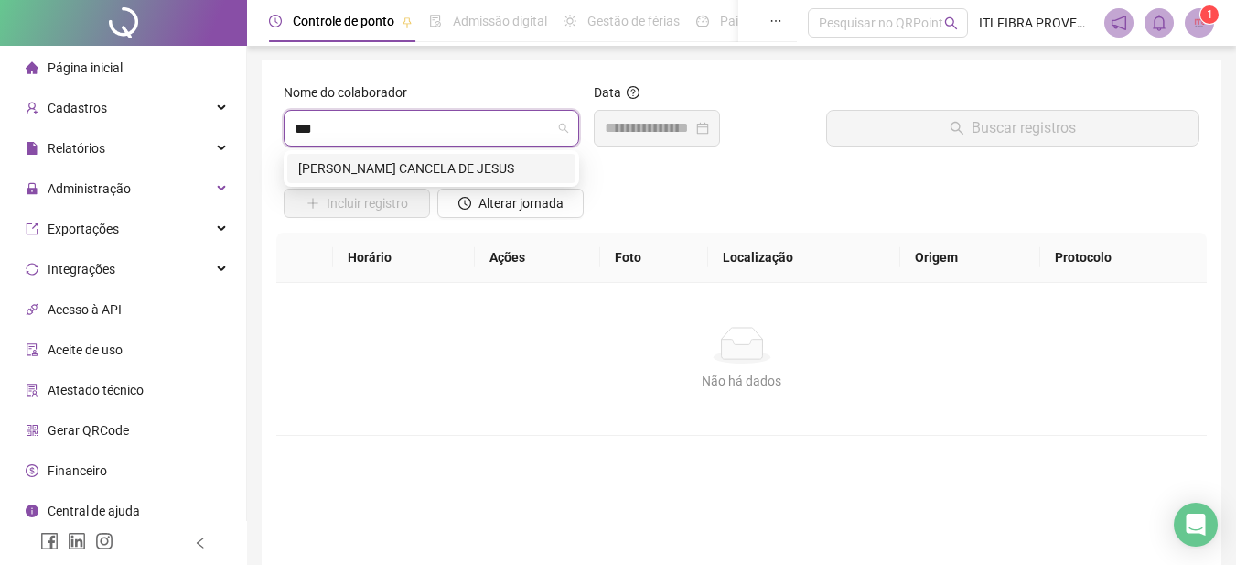
click at [434, 171] on div "[PERSON_NAME] CANCELA DE JESUS" at bounding box center [431, 168] width 266 height 20
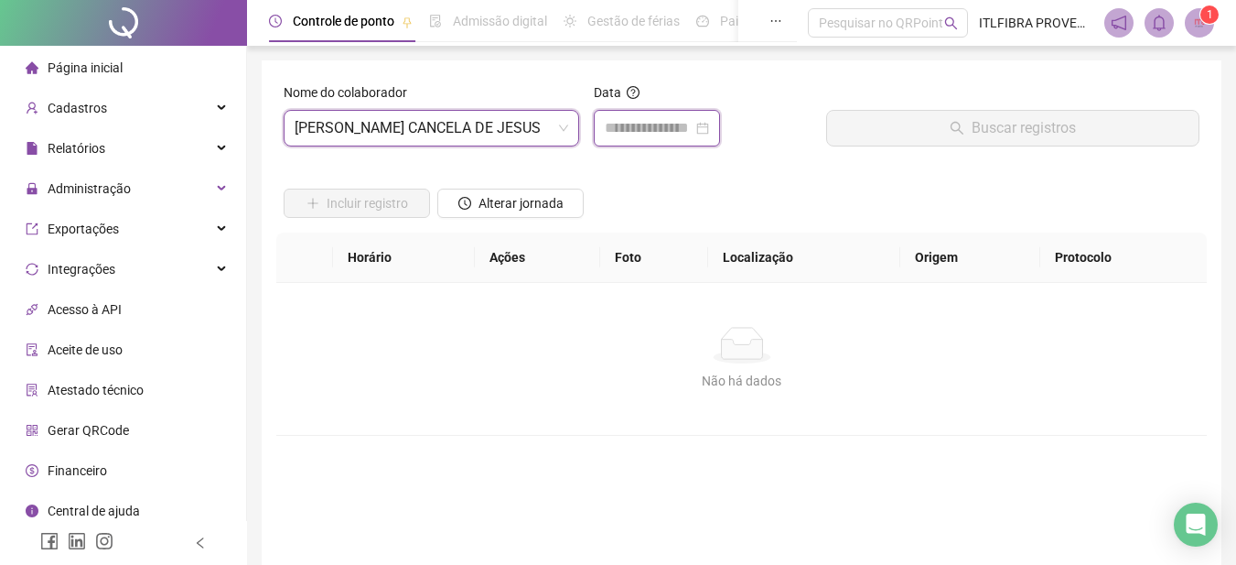
click at [671, 135] on input at bounding box center [649, 128] width 88 height 22
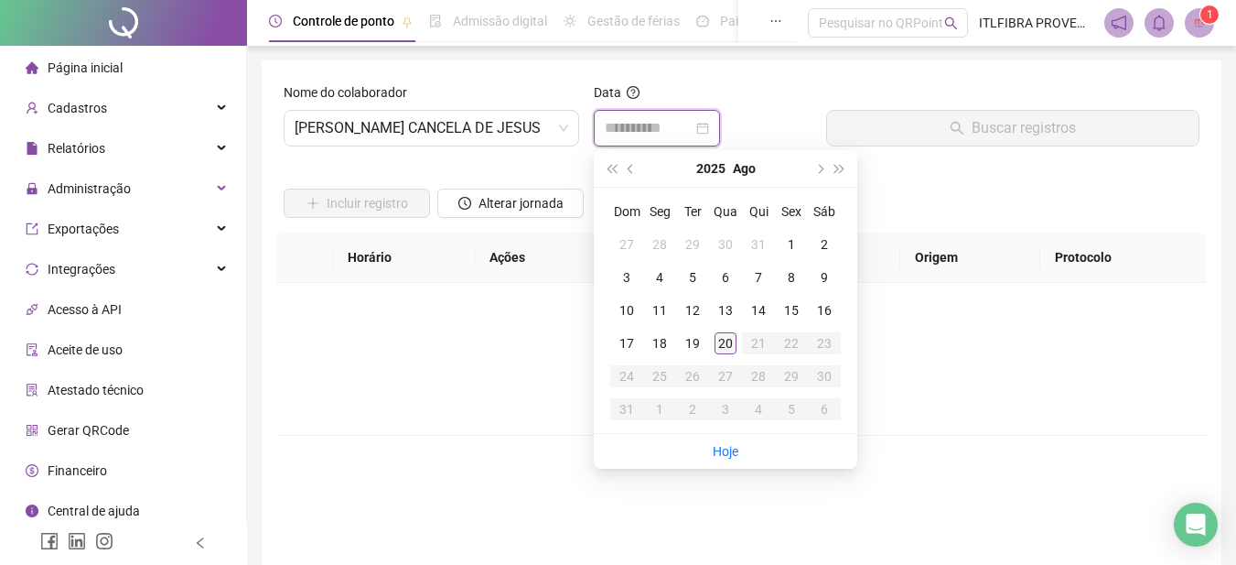
type input "**********"
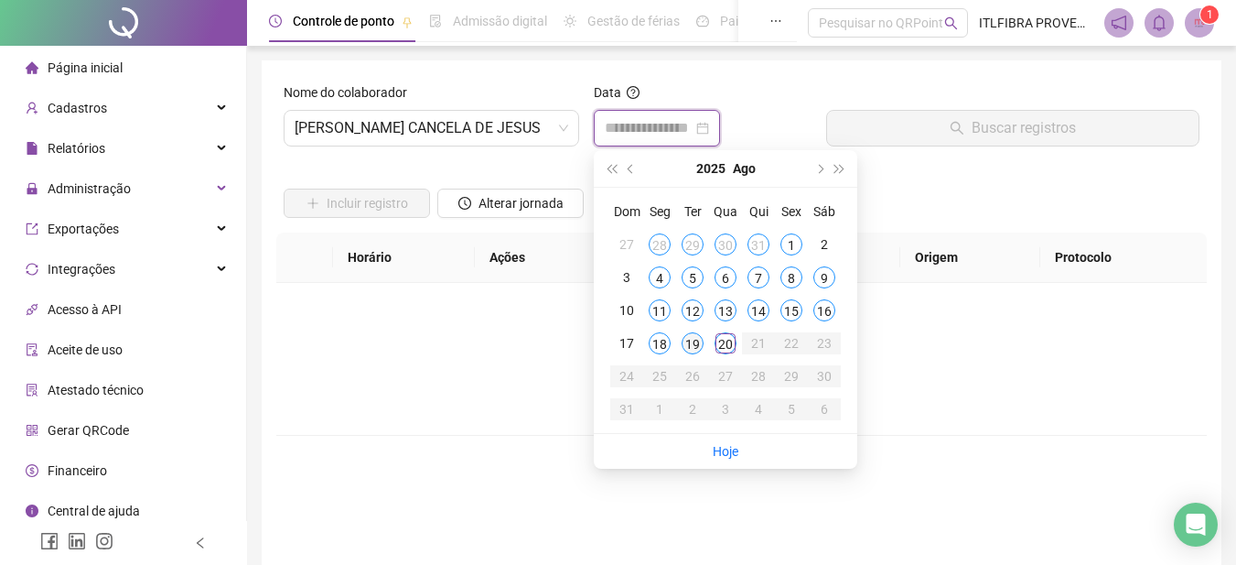
type input "**********"
click at [696, 349] on div "19" at bounding box center [693, 343] width 22 height 22
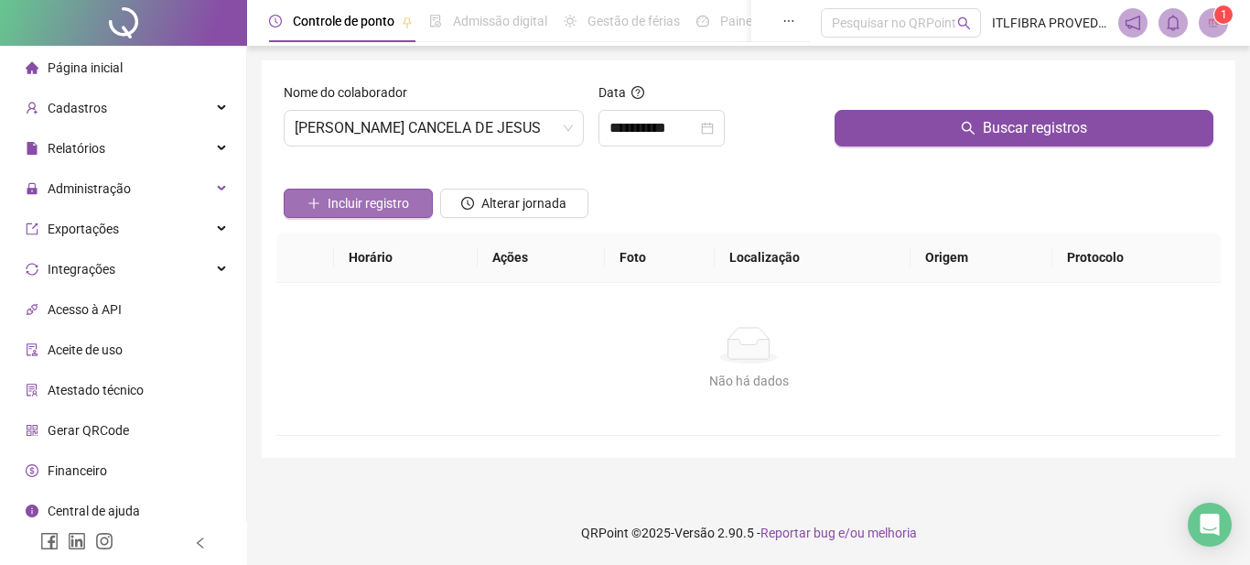
click at [349, 196] on span "Incluir registro" at bounding box center [368, 203] width 81 height 20
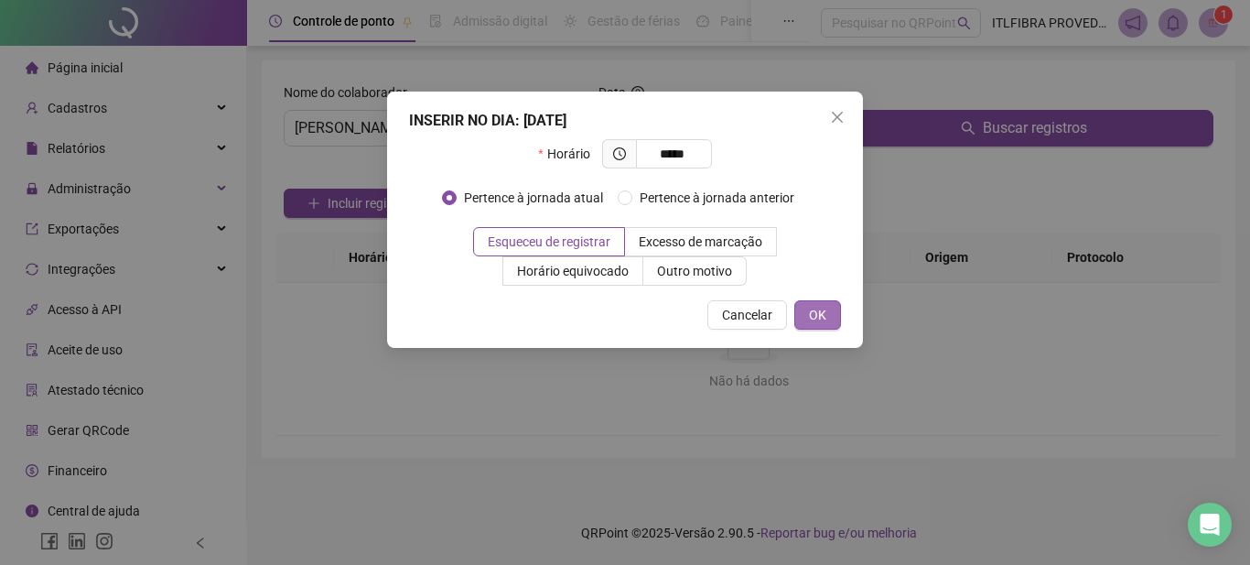
type input "*****"
click at [807, 308] on button "OK" at bounding box center [817, 314] width 47 height 29
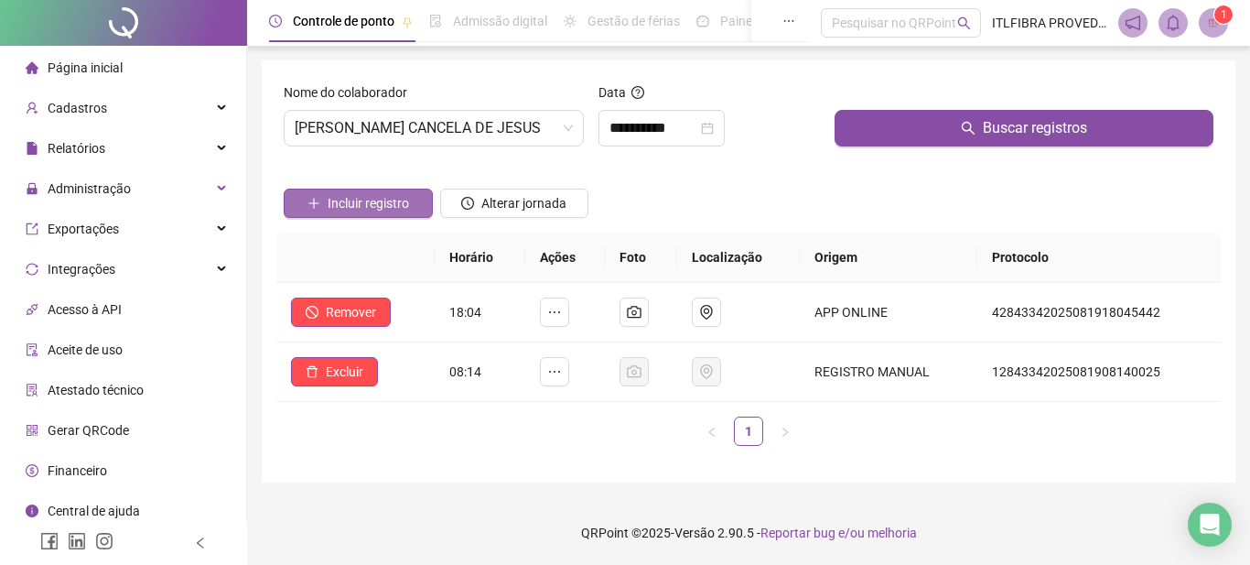
click at [401, 200] on span "Incluir registro" at bounding box center [368, 203] width 81 height 20
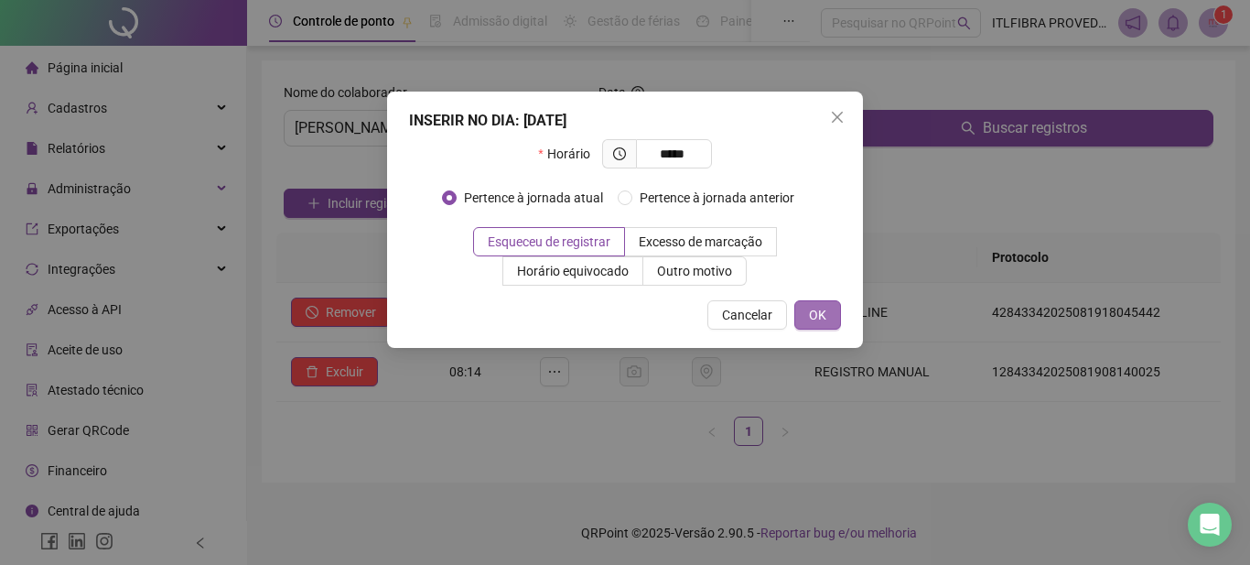
type input "*****"
click at [815, 319] on span "OK" at bounding box center [817, 315] width 17 height 20
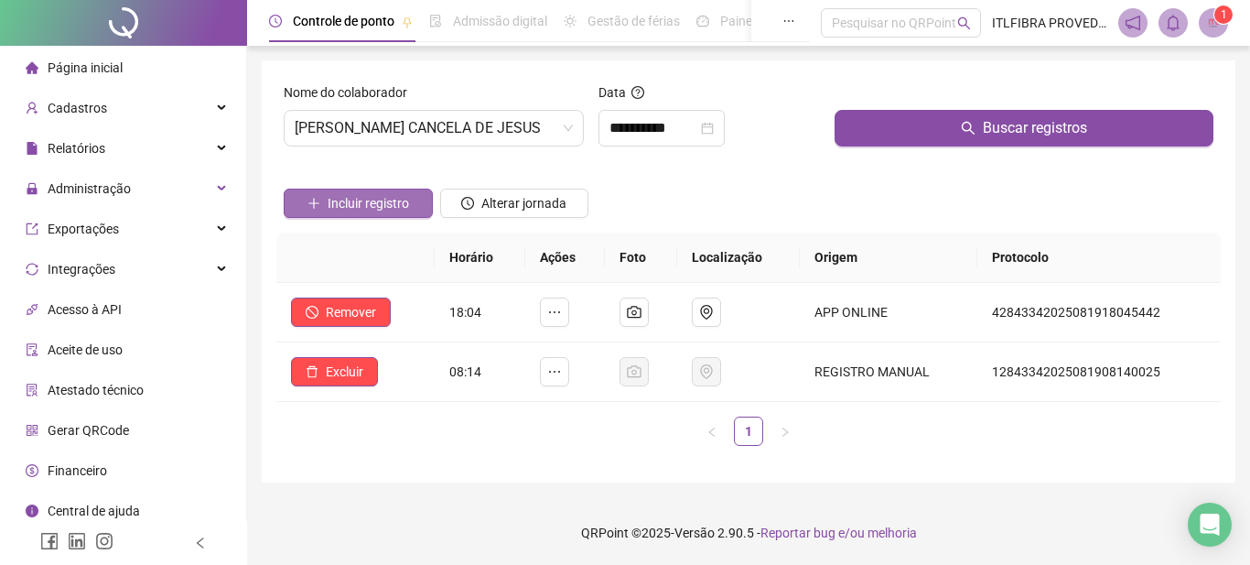
click at [394, 199] on span "Incluir registro" at bounding box center [368, 203] width 81 height 20
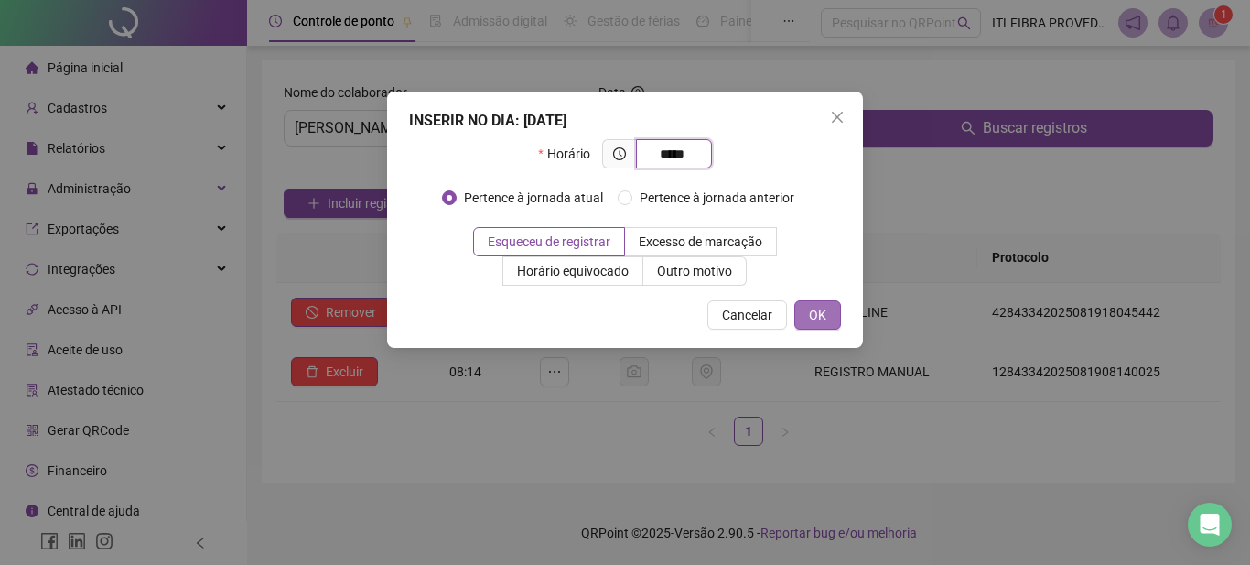
type input "*****"
click at [826, 304] on button "OK" at bounding box center [817, 314] width 47 height 29
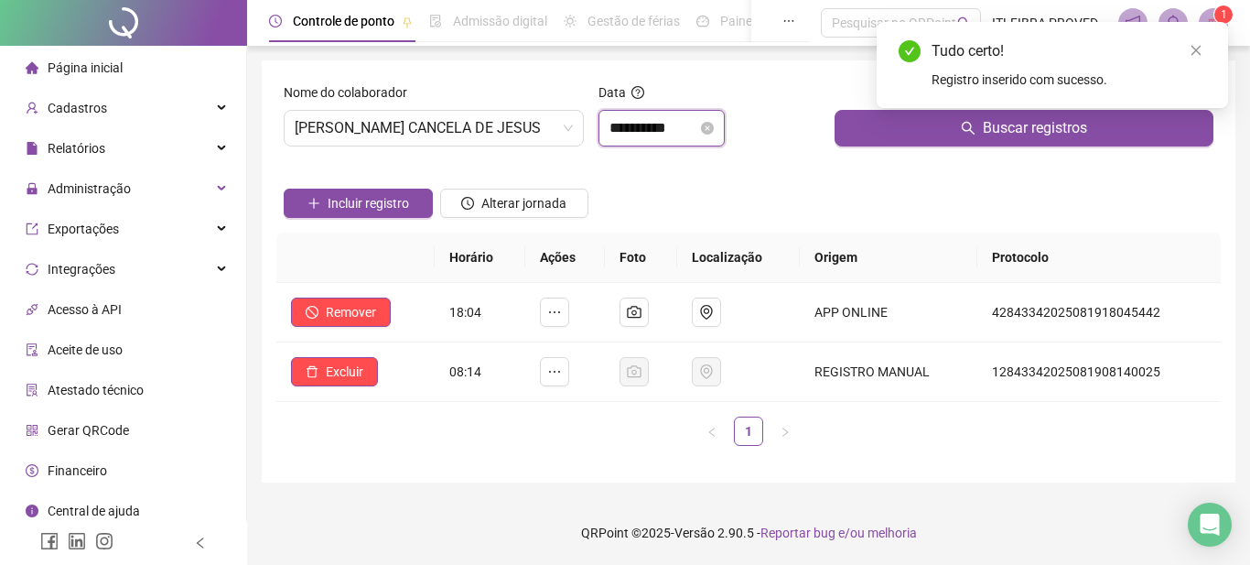
drag, startPoint x: 622, startPoint y: 124, endPoint x: 650, endPoint y: 141, distance: 32.0
click at [624, 124] on input "**********" at bounding box center [654, 128] width 88 height 22
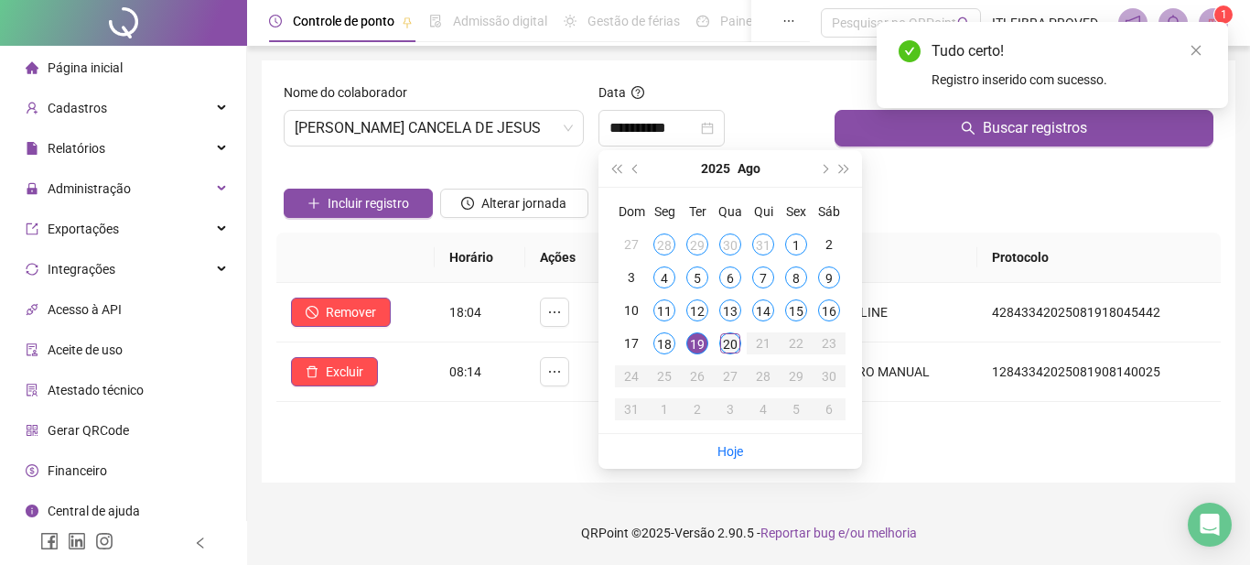
click at [733, 351] on div "20" at bounding box center [730, 343] width 22 height 22
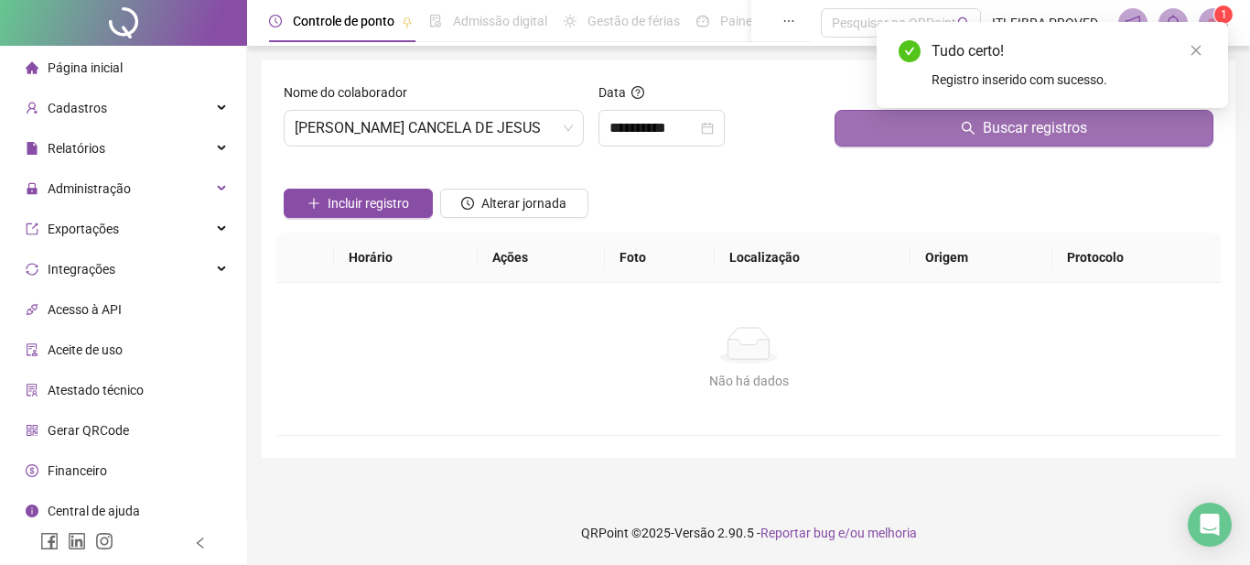
click at [945, 133] on button "Buscar registros" at bounding box center [1024, 128] width 379 height 37
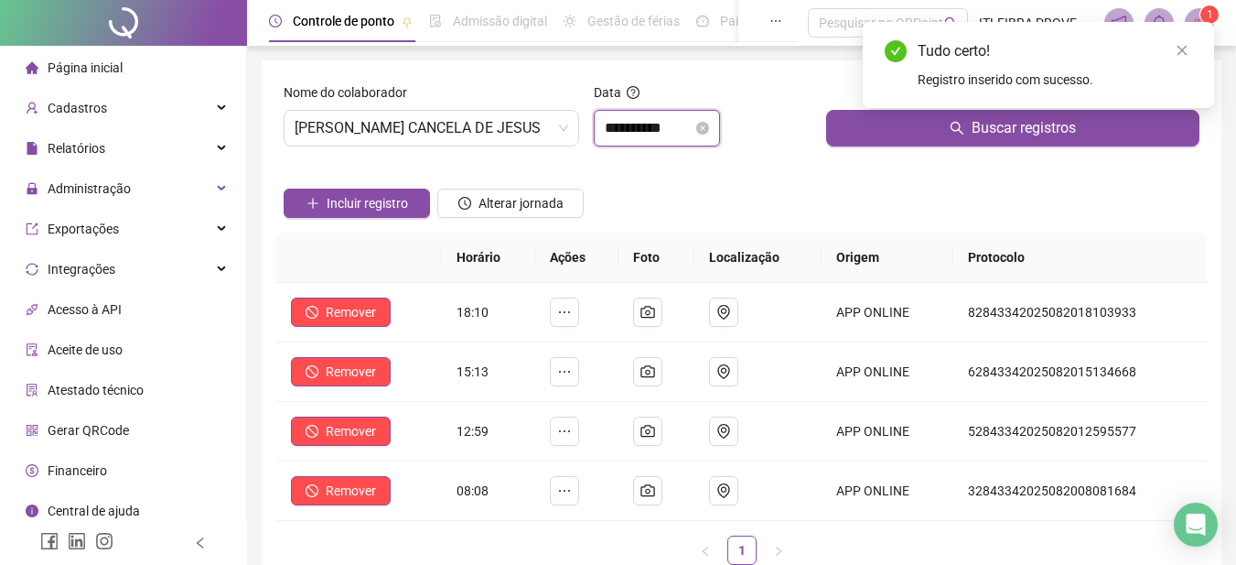
click at [672, 133] on input "**********" at bounding box center [649, 128] width 88 height 22
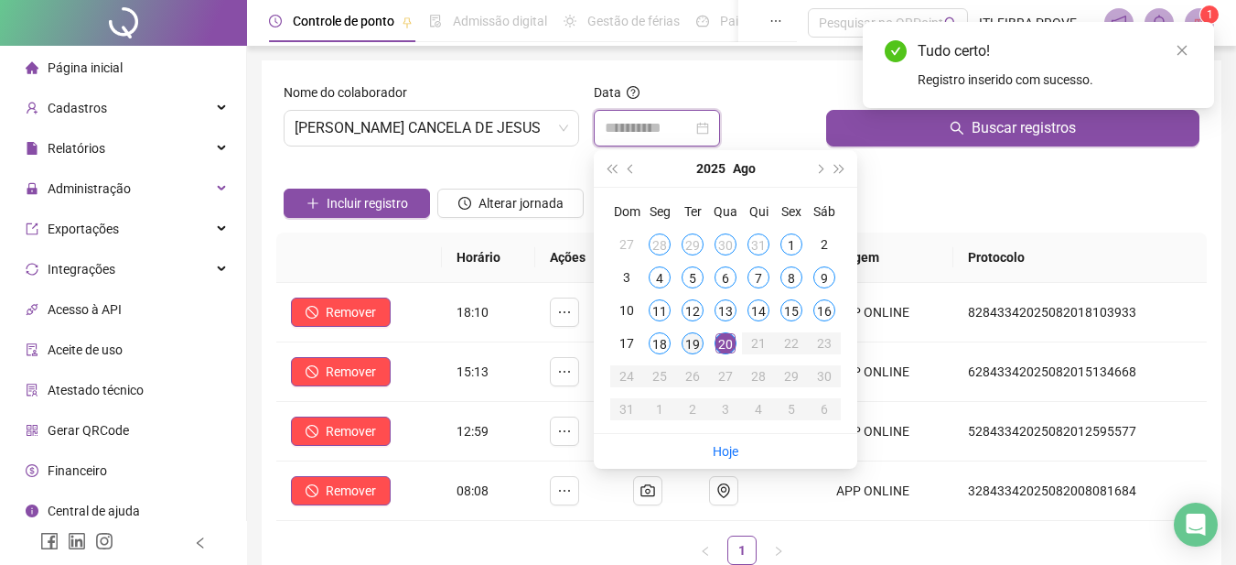
type input "**********"
click at [683, 349] on div "19" at bounding box center [693, 343] width 22 height 22
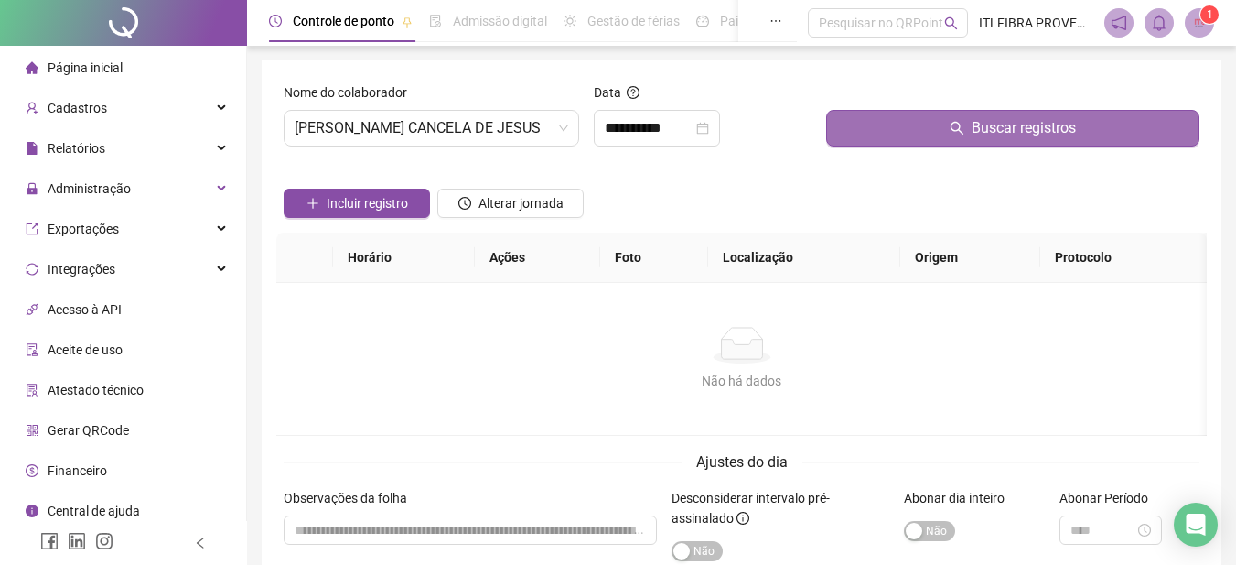
click at [905, 122] on button "Buscar registros" at bounding box center [1012, 128] width 373 height 37
